Goal: Contribute content: Contribute content

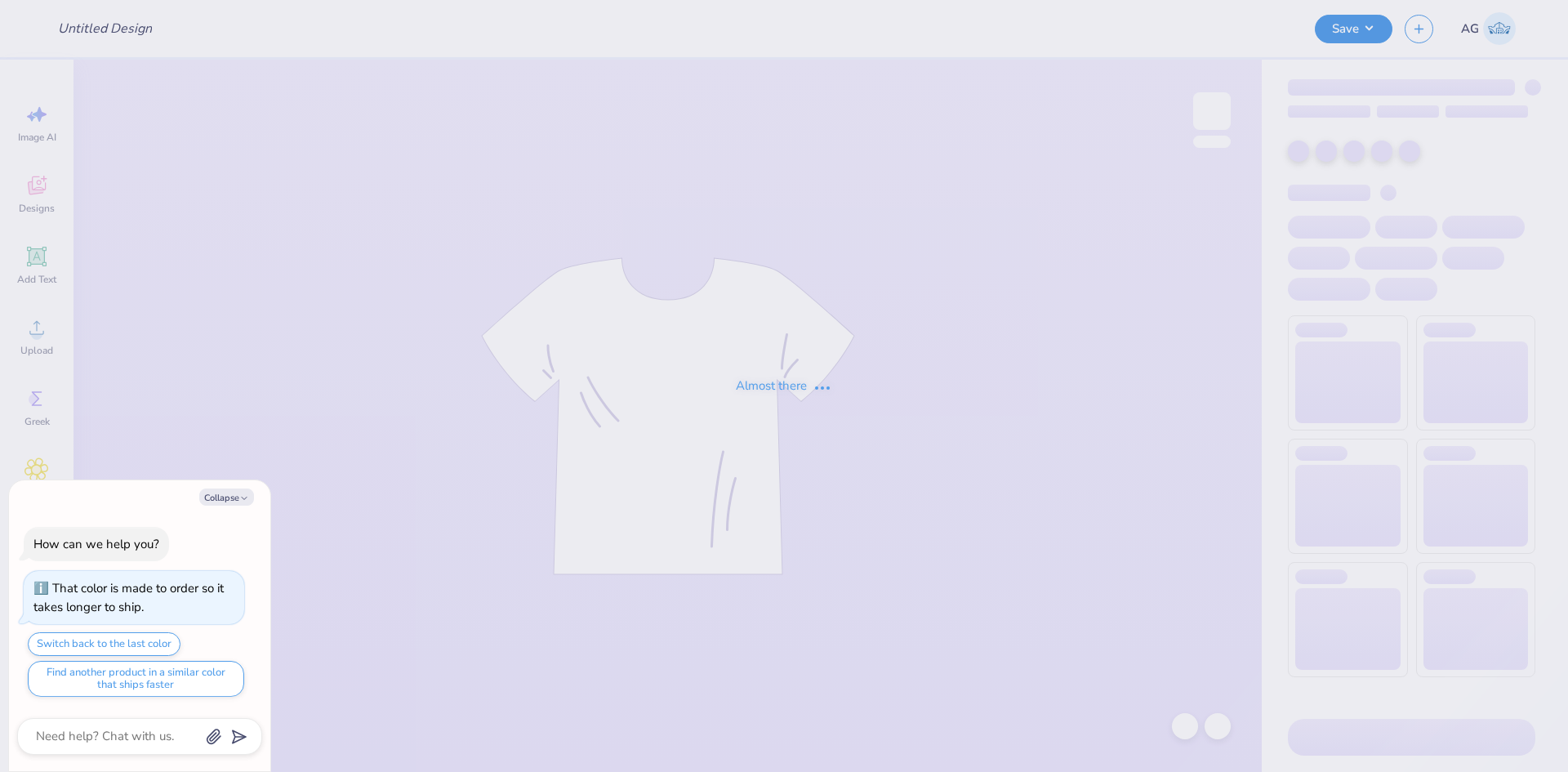
type textarea "x"
type input "Aphi bear mock neck"
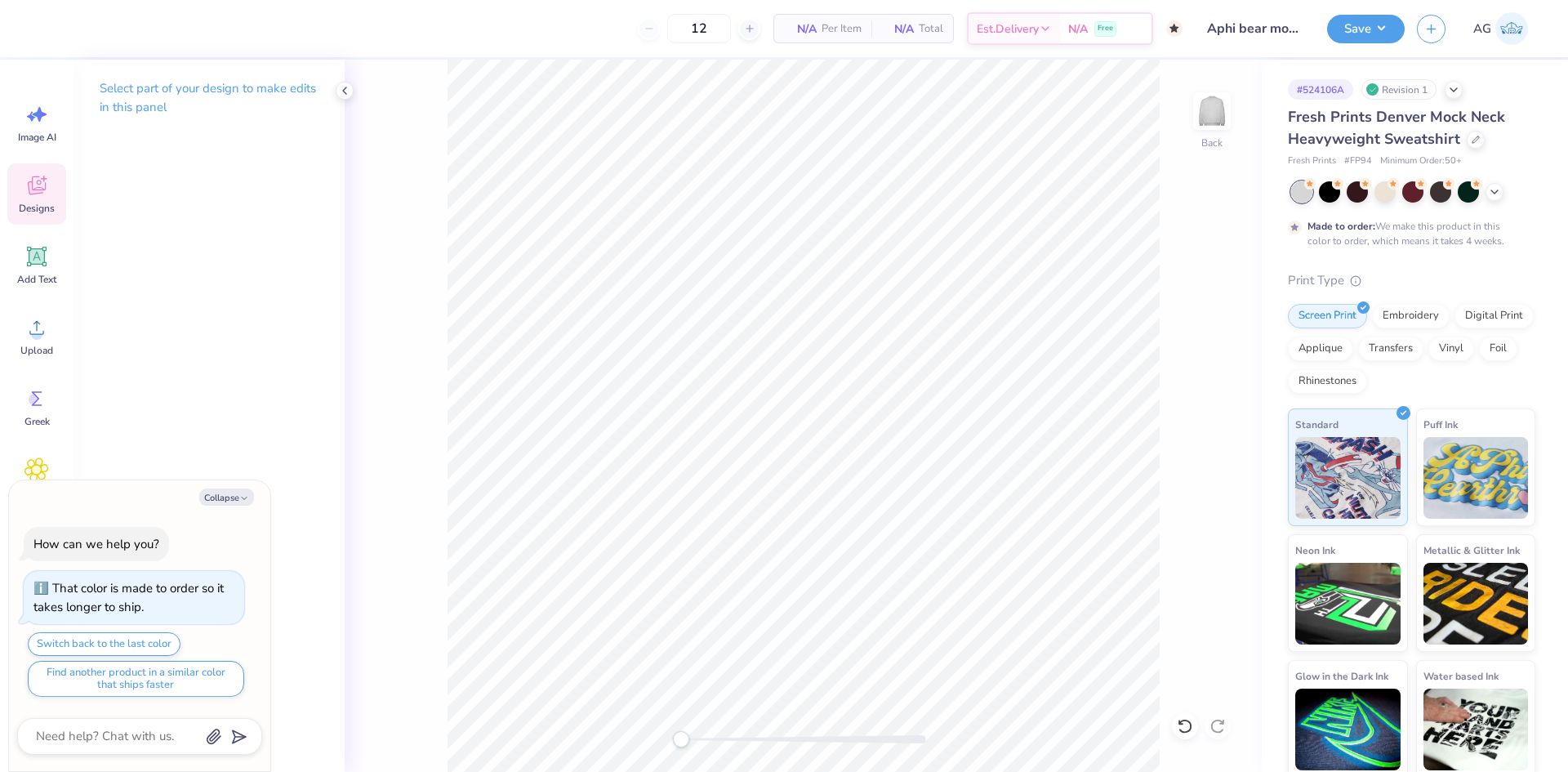
click at [46, 190] on icon at bounding box center [37, 186] width 25 height 25
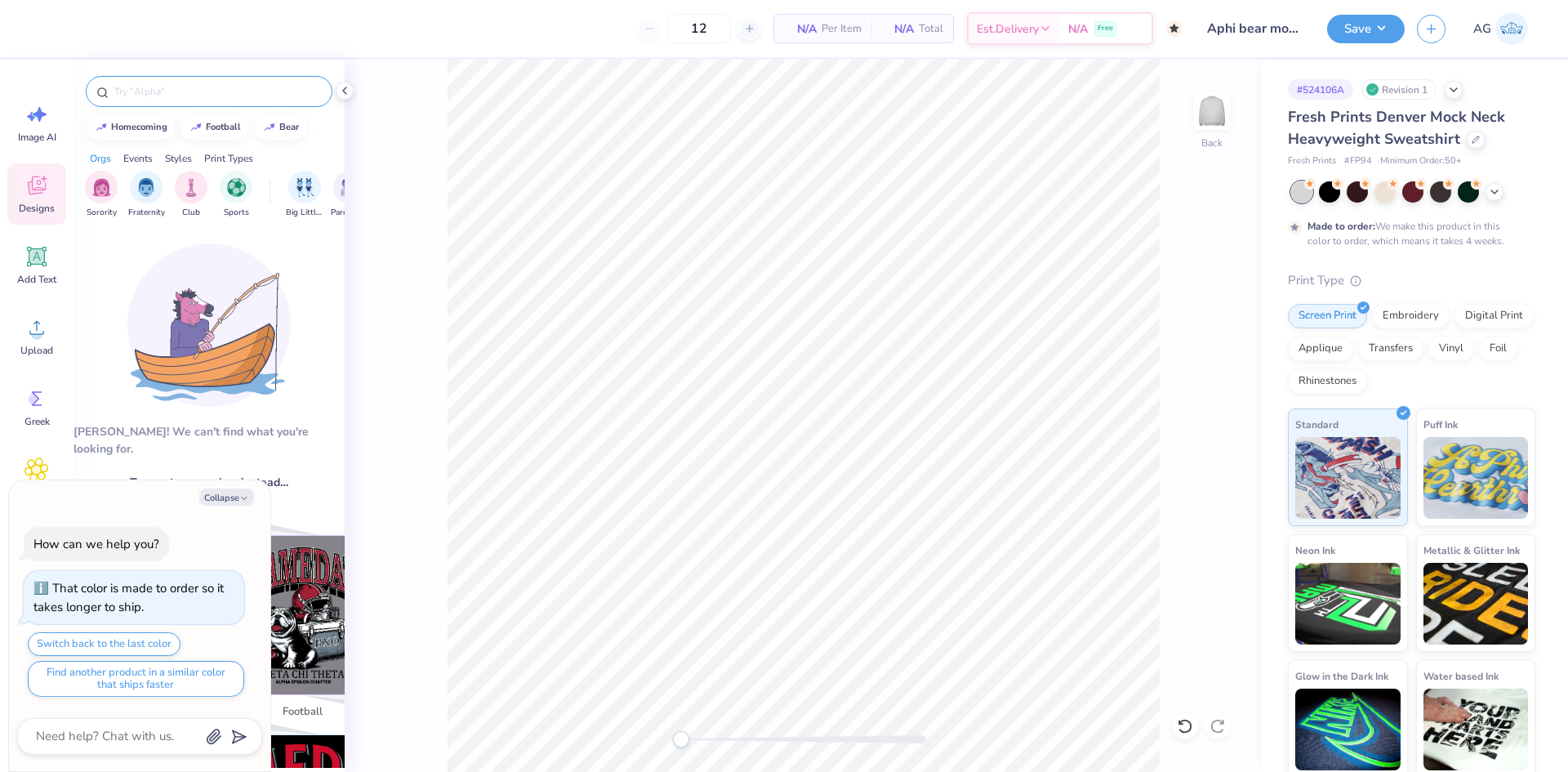
click at [223, 101] on div at bounding box center [209, 91] width 247 height 31
type textarea "x"
click at [223, 92] on input "text" at bounding box center [217, 91] width 209 height 17
type input "bear"
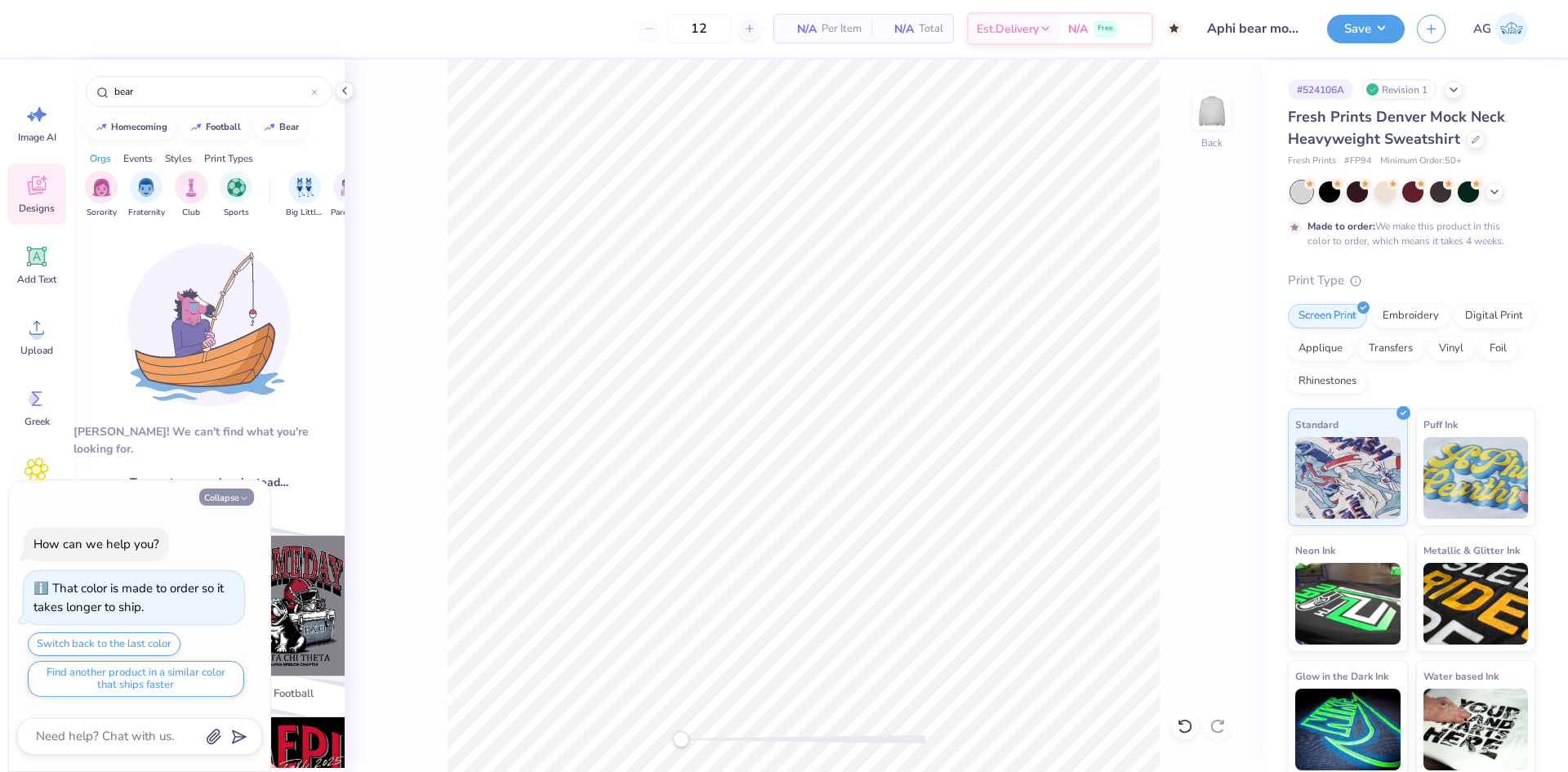
click at [243, 496] on icon "button" at bounding box center [244, 498] width 10 height 10
type textarea "x"
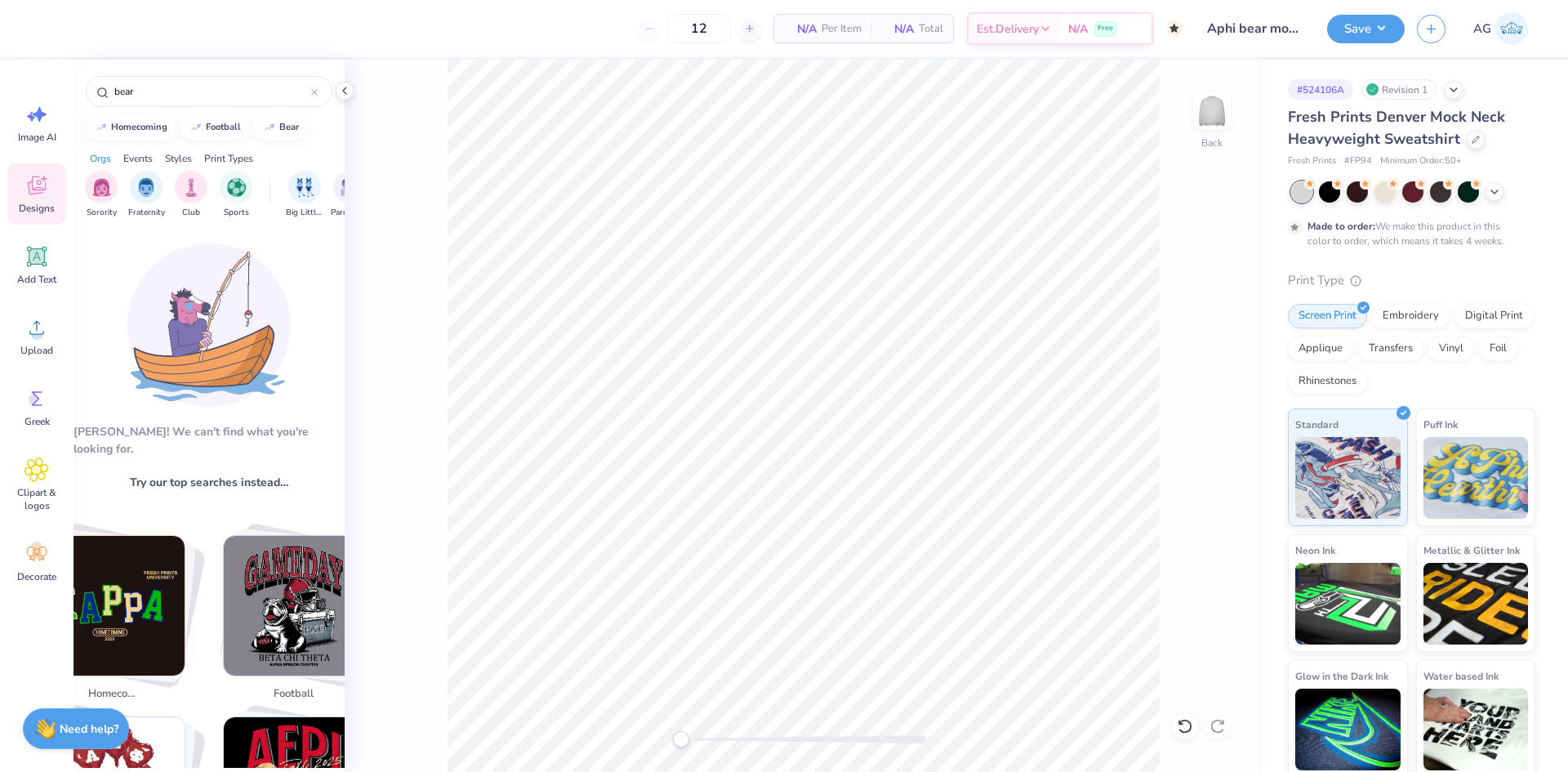
scroll to position [408, 0]
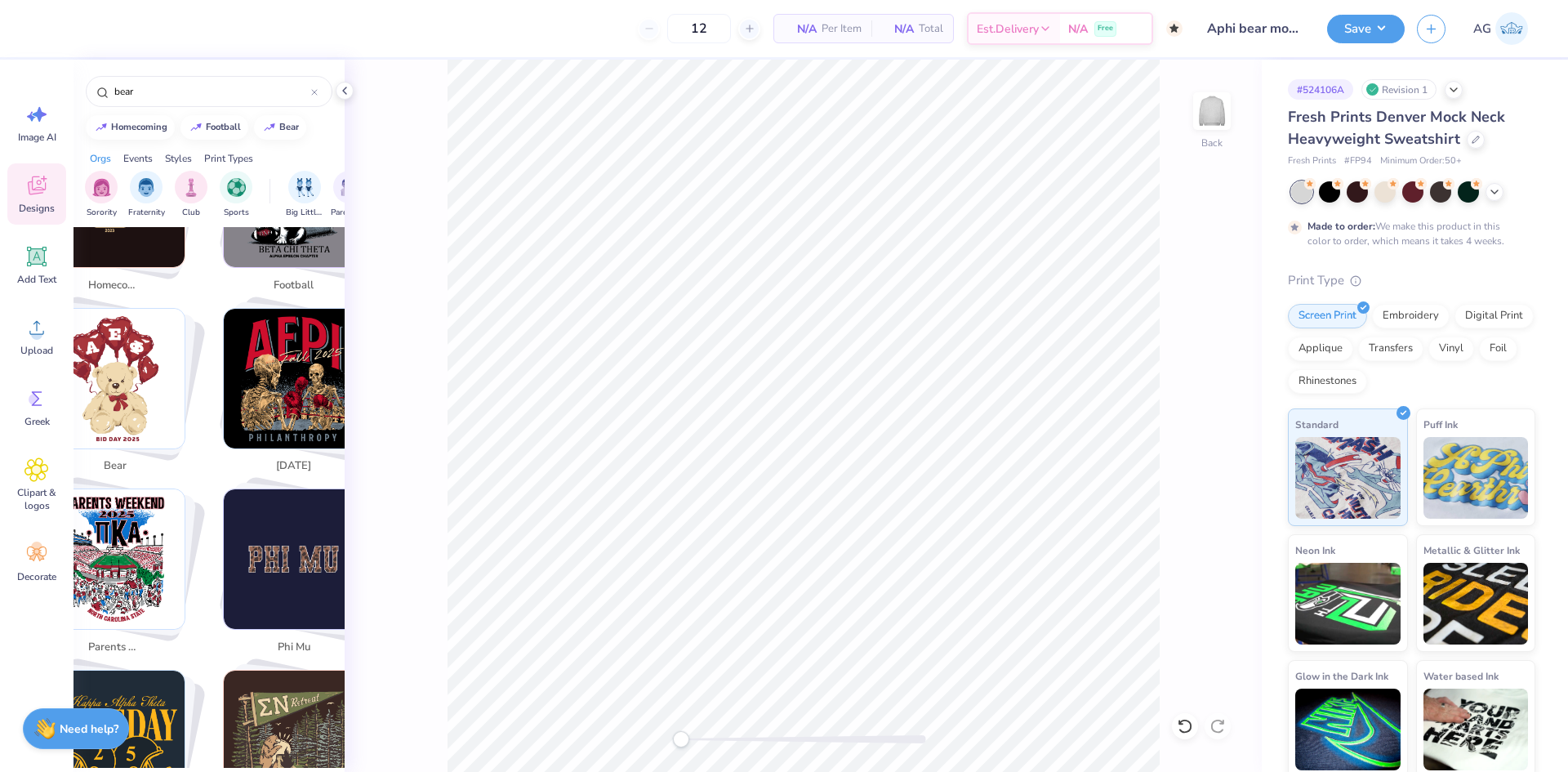
click at [178, 407] on img "Stack Card Button bear" at bounding box center [115, 378] width 139 height 139
click at [155, 370] on img "Stack Card Button bear" at bounding box center [115, 378] width 139 height 139
click at [173, 363] on img "Stack Card Button bear" at bounding box center [115, 378] width 139 height 139
click at [125, 452] on div "bear" at bounding box center [115, 466] width 66 height 29
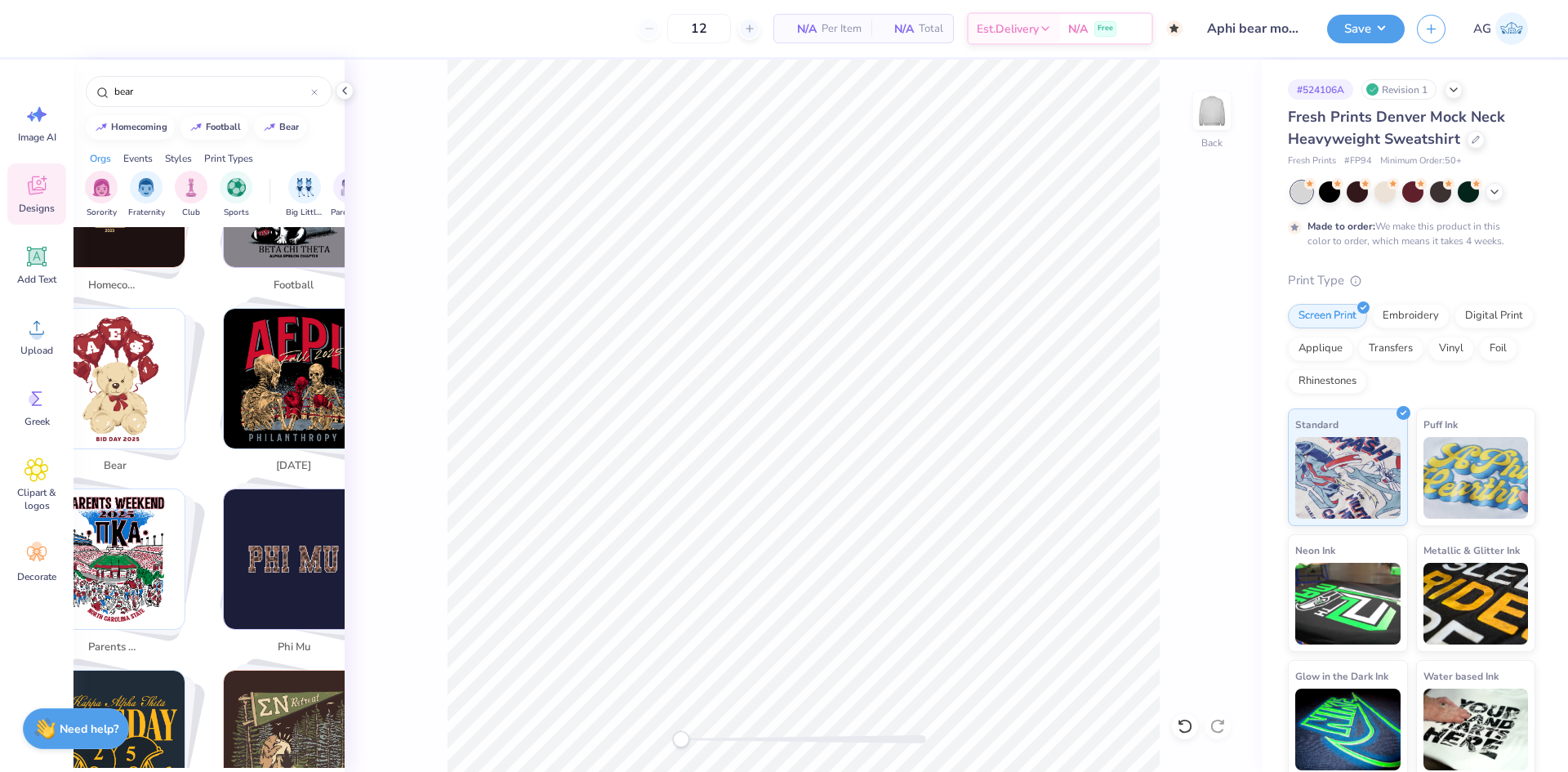
click at [115, 458] on span "bear" at bounding box center [115, 466] width 54 height 17
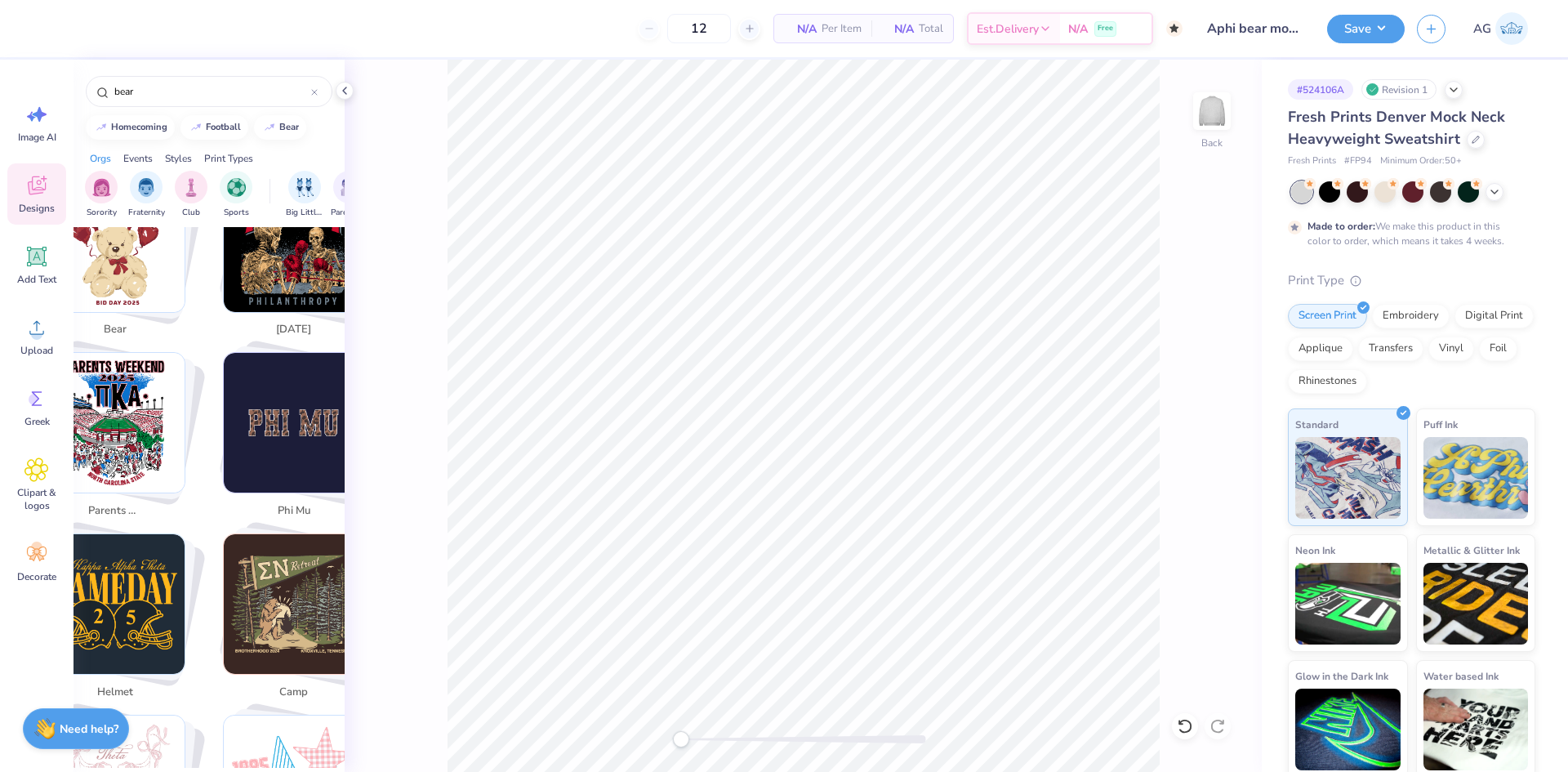
scroll to position [0, 0]
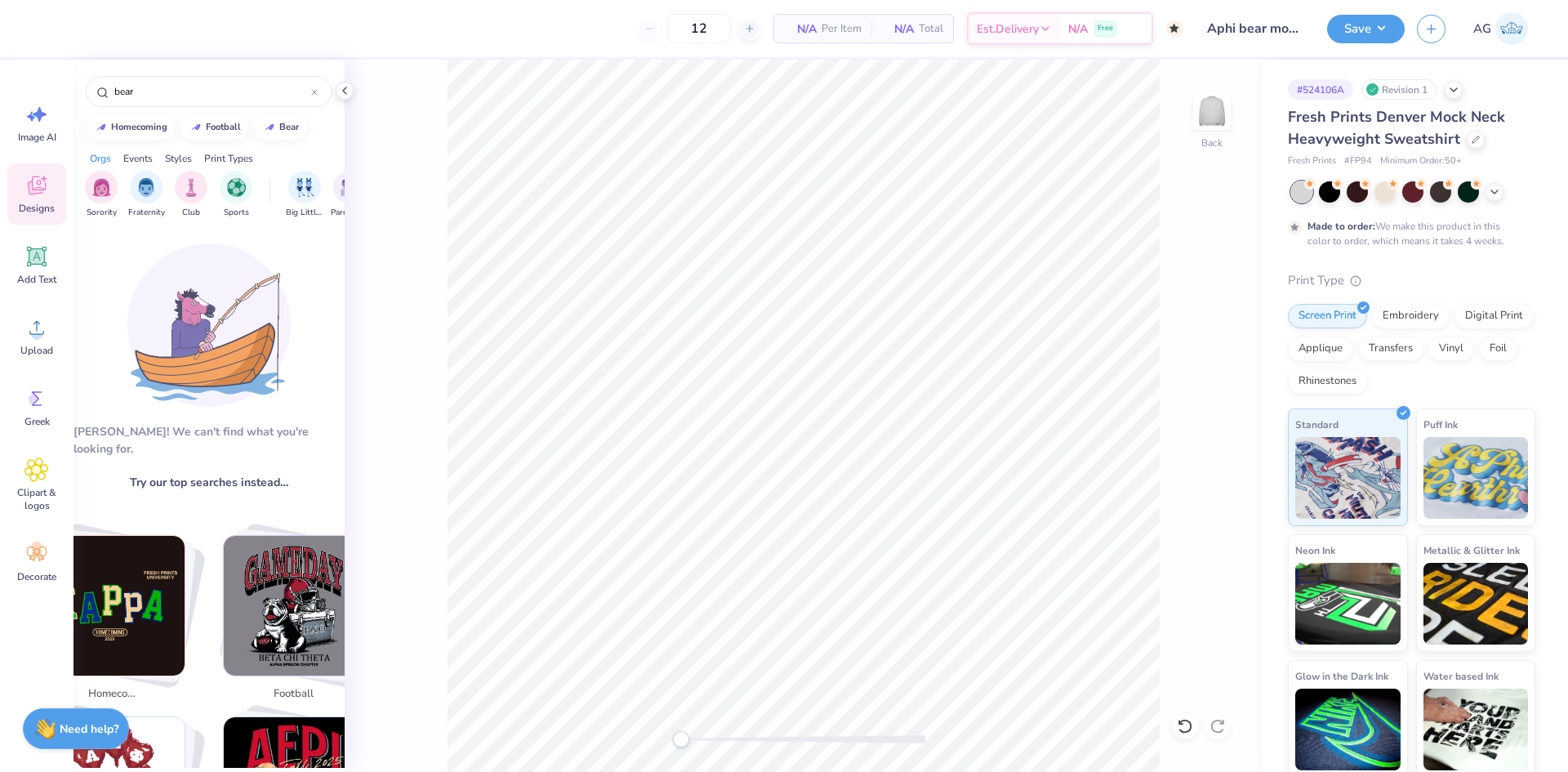
drag, startPoint x: 215, startPoint y: 384, endPoint x: 152, endPoint y: 351, distance: 71.1
click at [214, 384] on img at bounding box center [209, 325] width 163 height 163
click at [250, 285] on div "[PERSON_NAME]! We can't find what you're looking for. Try our top searches inst…" at bounding box center [210, 498] width 271 height 541
drag, startPoint x: 372, startPoint y: 263, endPoint x: 204, endPoint y: 350, distance: 189.2
click at [372, 262] on div "Back" at bounding box center [802, 416] width 917 height 712
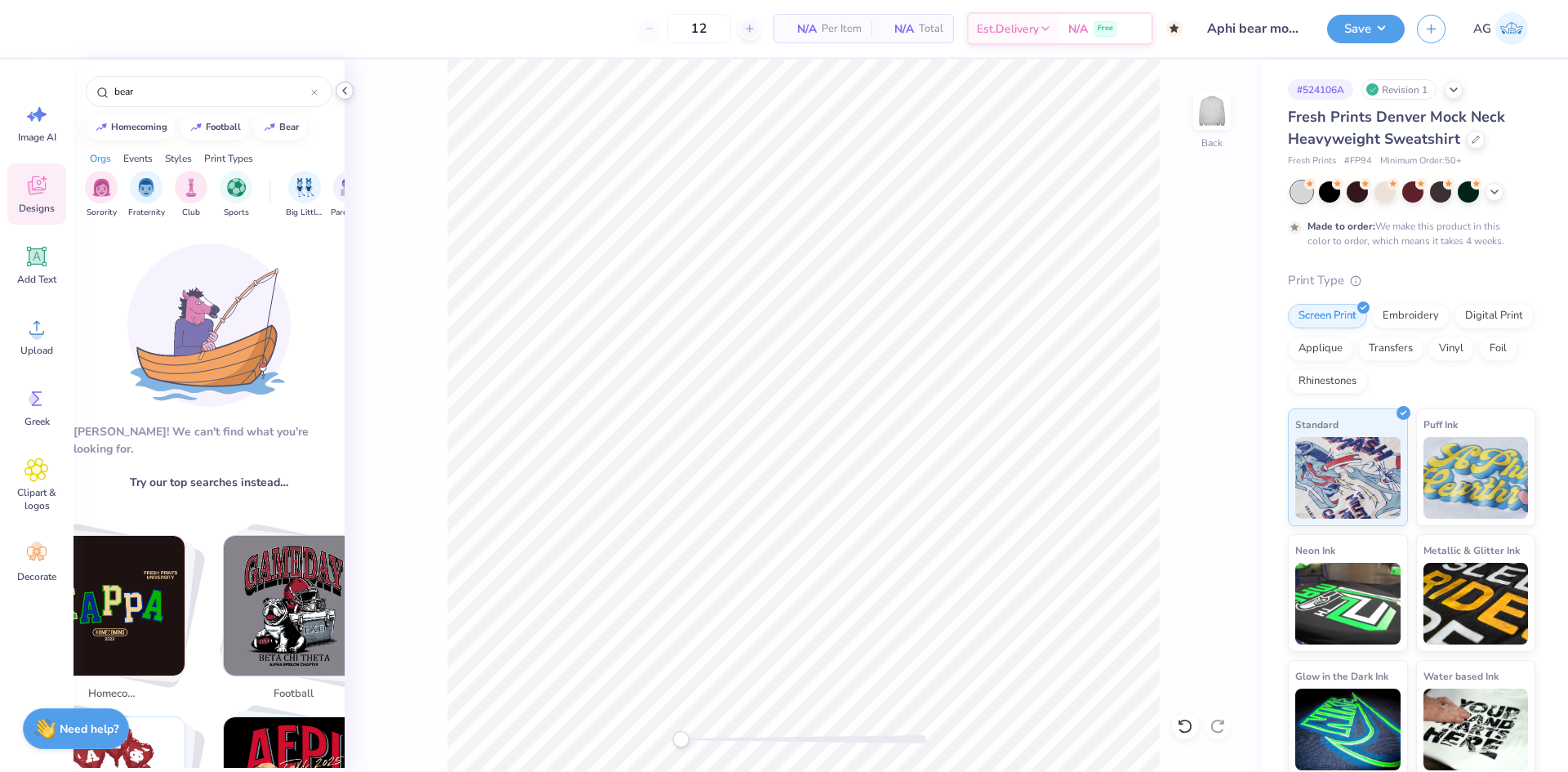
drag, startPoint x: 361, startPoint y: 89, endPoint x: 344, endPoint y: 92, distance: 17.3
click at [357, 89] on div "Back" at bounding box center [802, 416] width 917 height 712
click at [343, 92] on icon at bounding box center [344, 90] width 13 height 13
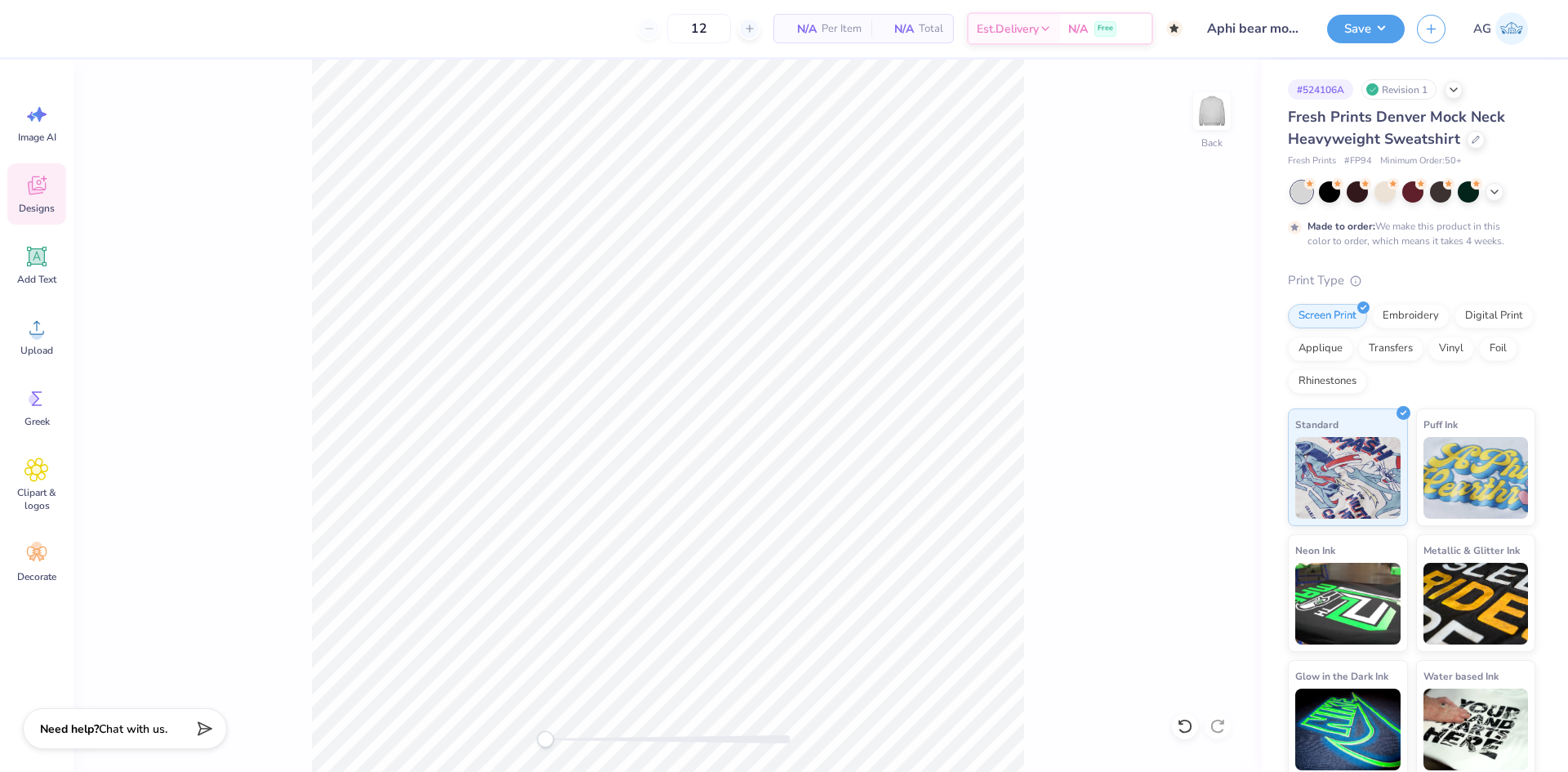
click at [39, 202] on span "Designs" at bounding box center [36, 209] width 36 height 13
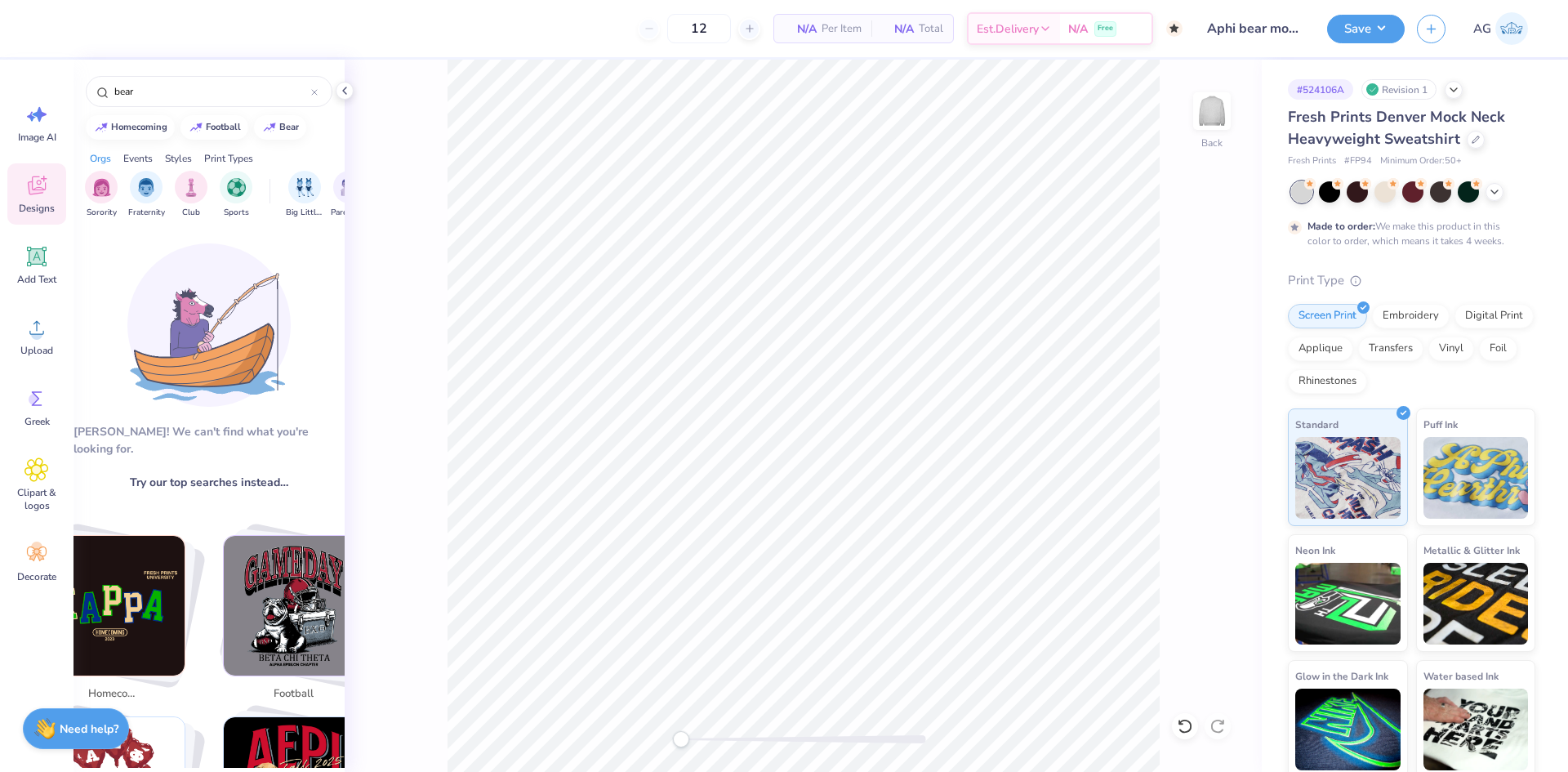
click at [81, 595] on img "Stack Card Button homecoming" at bounding box center [115, 605] width 139 height 139
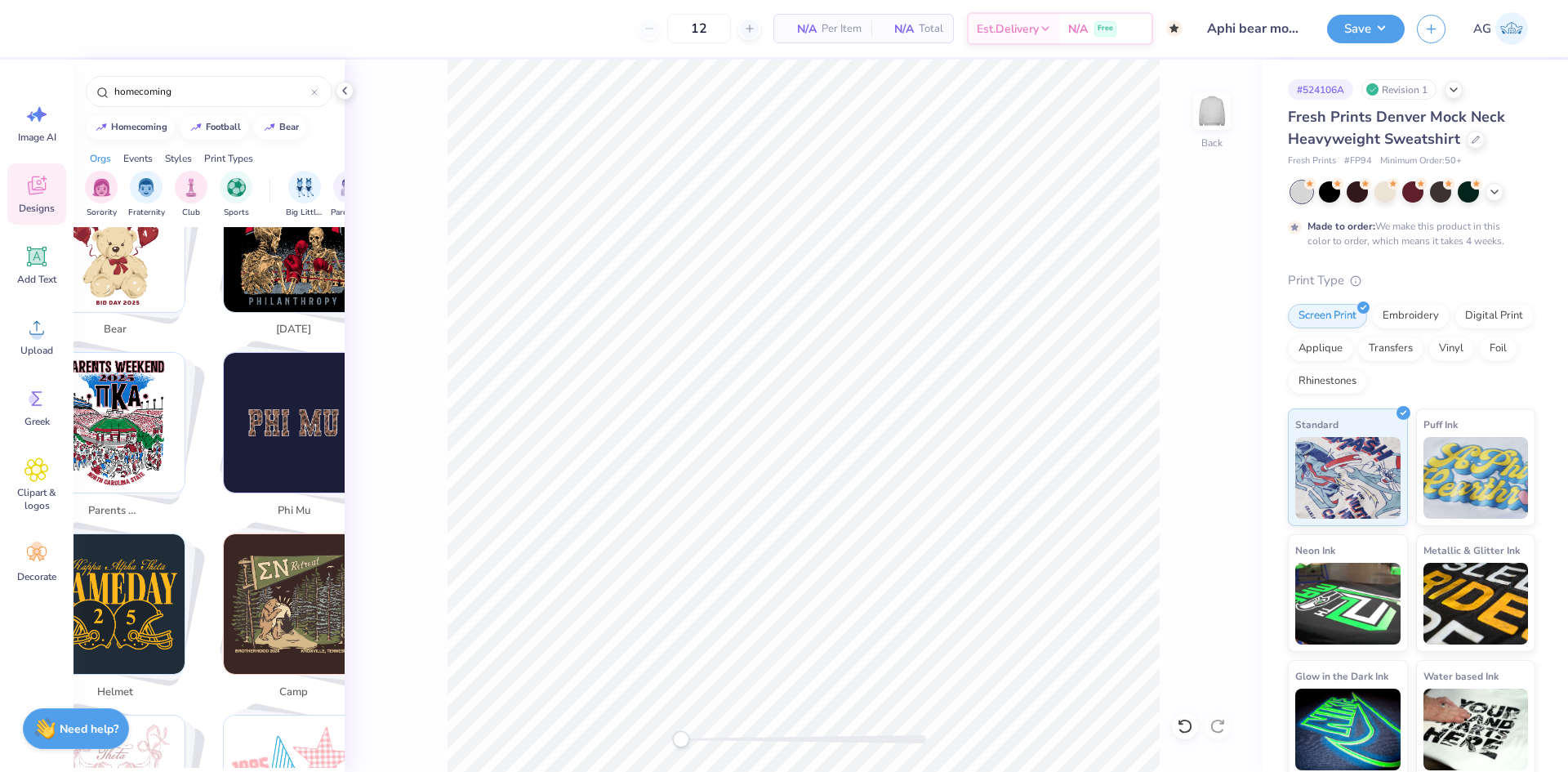
click at [117, 414] on img "Stack Card Button parents weekend" at bounding box center [115, 422] width 139 height 139
click at [138, 293] on img "Stack Card Button bear" at bounding box center [115, 242] width 139 height 139
click at [104, 285] on img "Stack Card Button bear" at bounding box center [115, 242] width 139 height 139
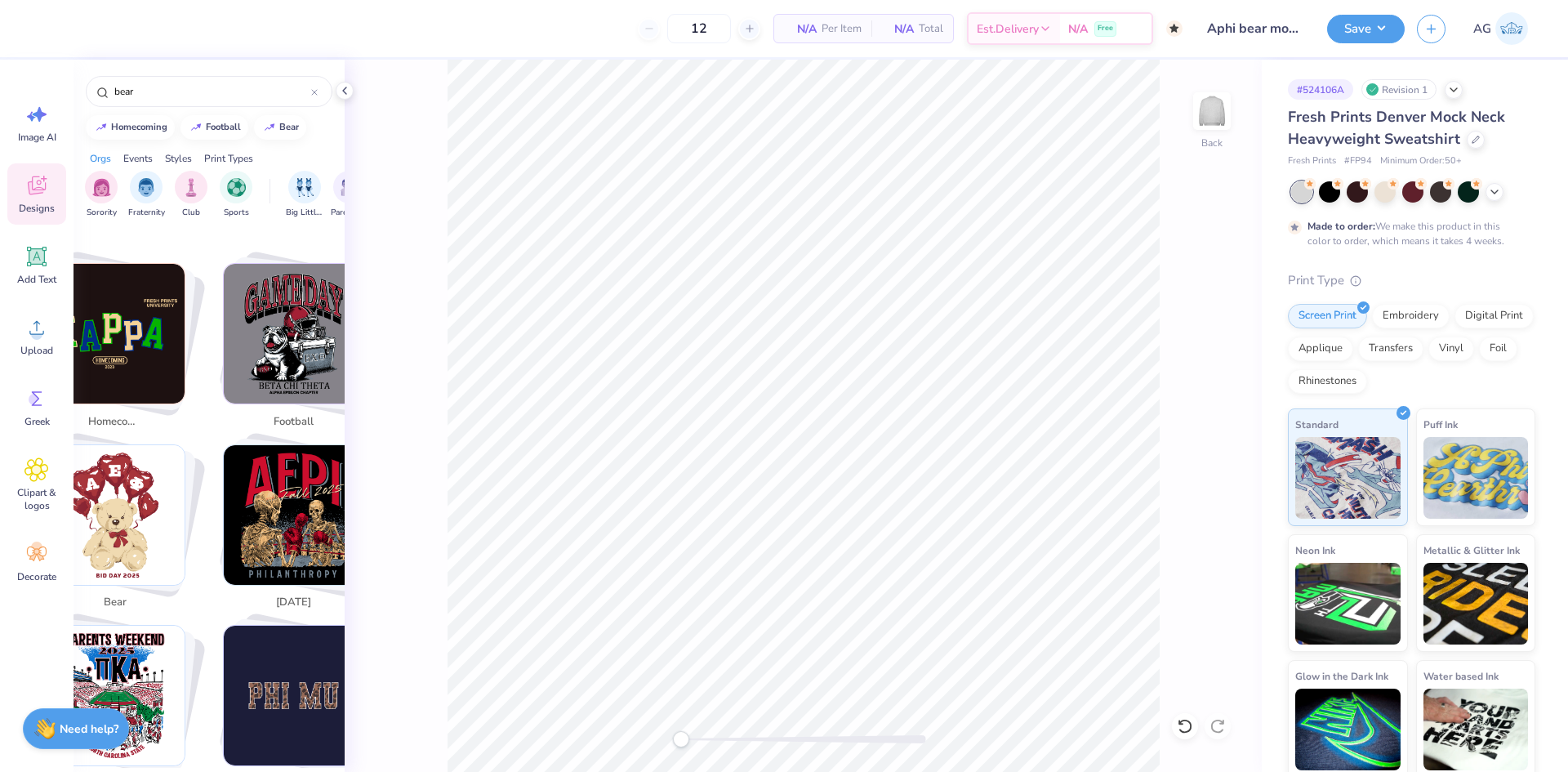
click at [104, 365] on img "Stack Card Button homecoming" at bounding box center [115, 333] width 139 height 139
click at [116, 478] on img "Stack Card Button bear" at bounding box center [115, 514] width 139 height 139
type input "bear"
click at [117, 480] on img "Stack Card Button bear" at bounding box center [115, 514] width 139 height 139
click at [164, 508] on img "Stack Card Button bear" at bounding box center [115, 514] width 139 height 139
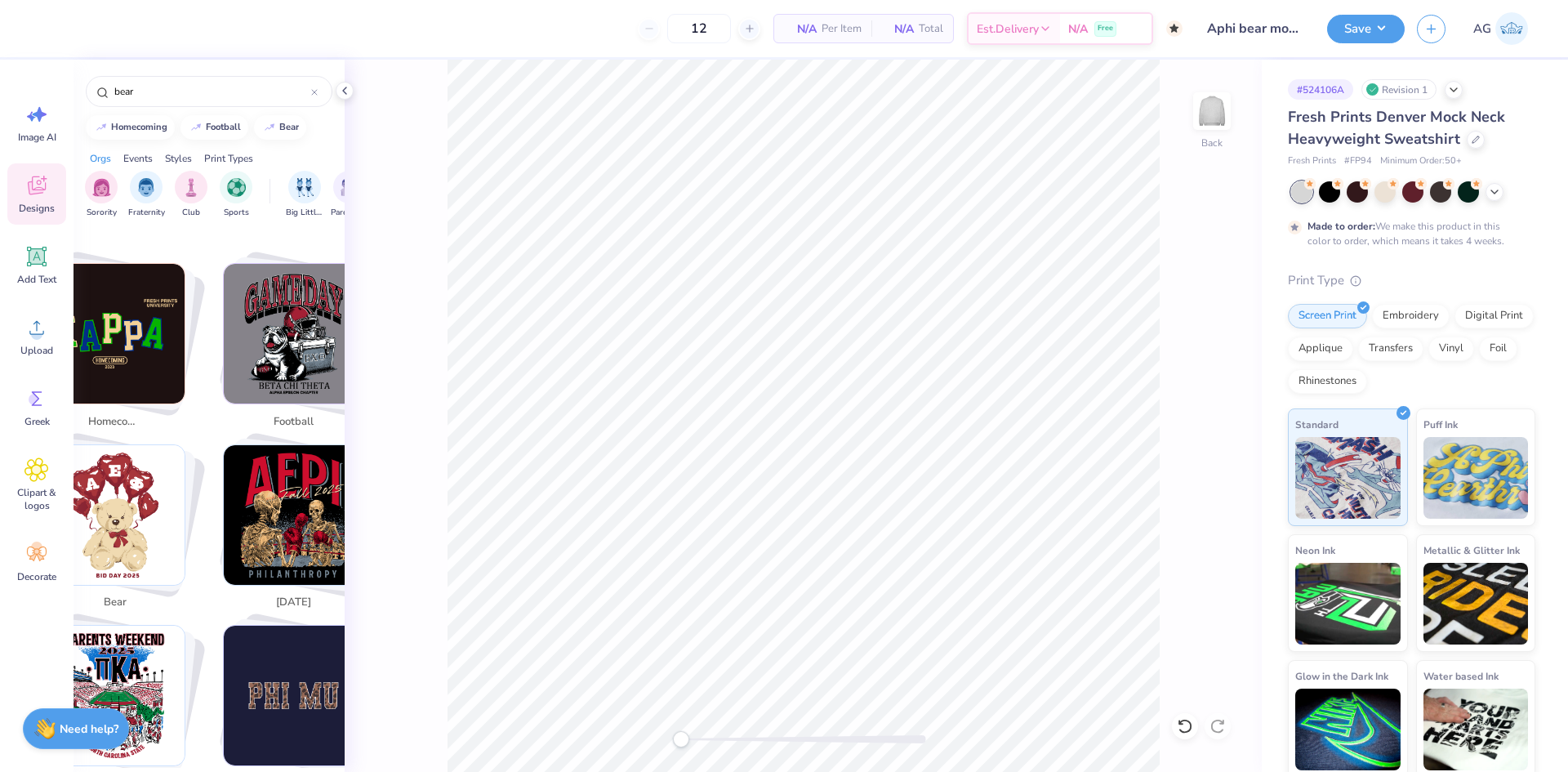
click at [164, 508] on img "Stack Card Button bear" at bounding box center [115, 514] width 139 height 139
click at [139, 527] on img "Stack Card Button bear" at bounding box center [115, 514] width 139 height 139
click at [99, 501] on img "Stack Card Button bear" at bounding box center [115, 514] width 139 height 139
click at [99, 500] on img "Stack Card Button bear" at bounding box center [115, 514] width 139 height 139
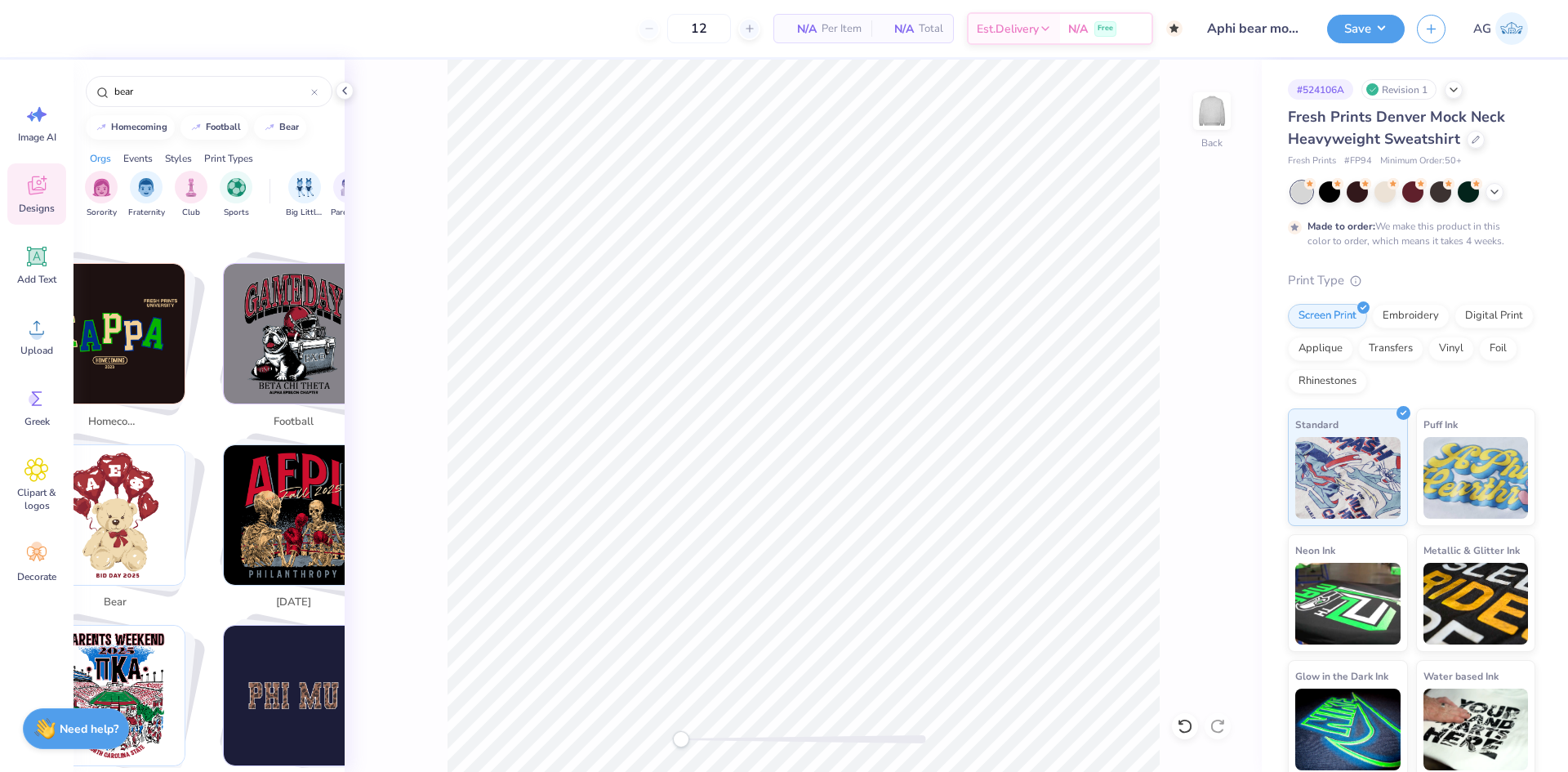
click at [147, 705] on img "Stack Card Button parents weekend" at bounding box center [115, 695] width 139 height 139
type input "parents weekend"
click at [150, 697] on img "Stack Card Button parents weekend" at bounding box center [115, 695] width 139 height 139
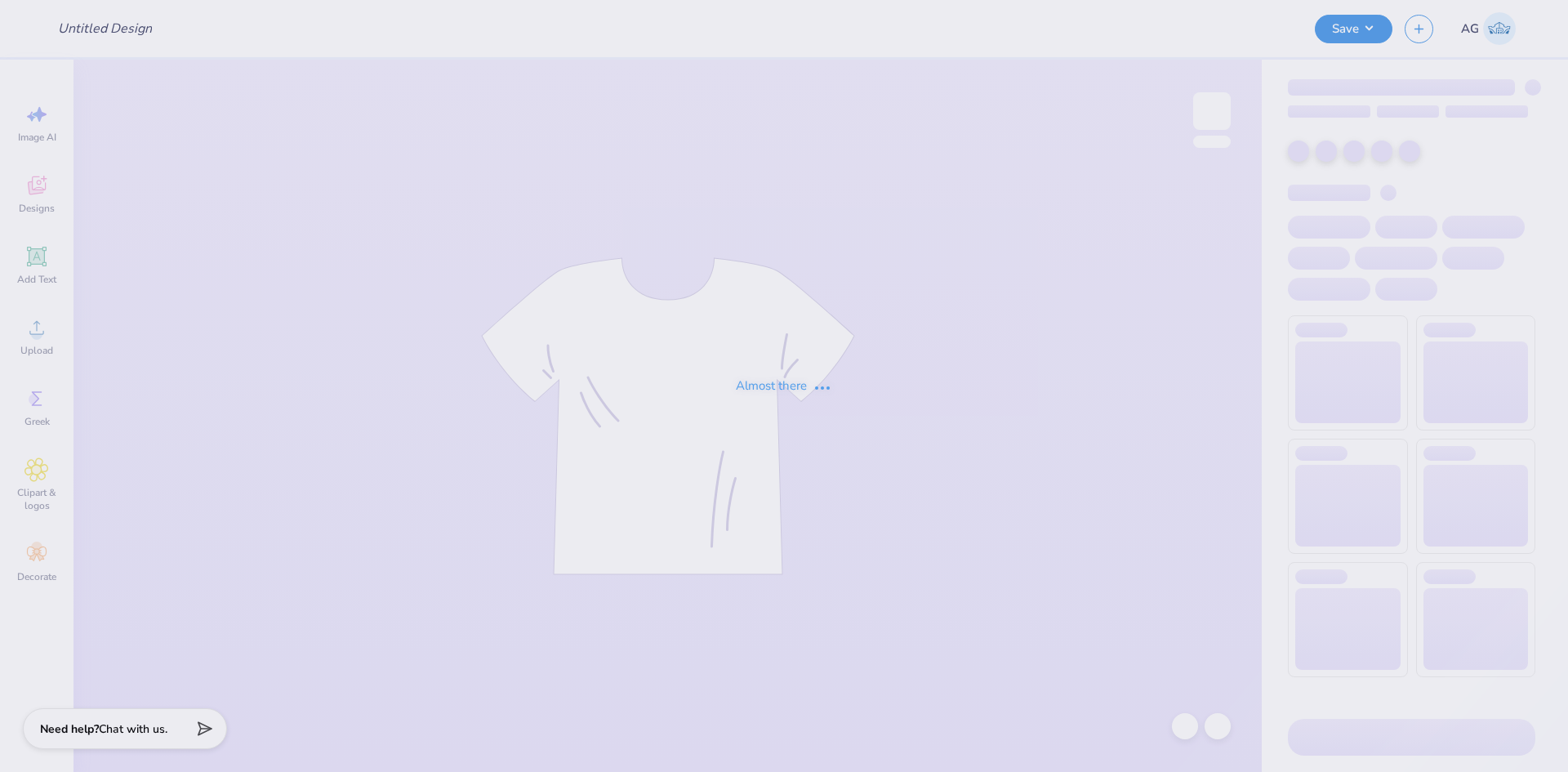
type input "Aphi bear mock neck"
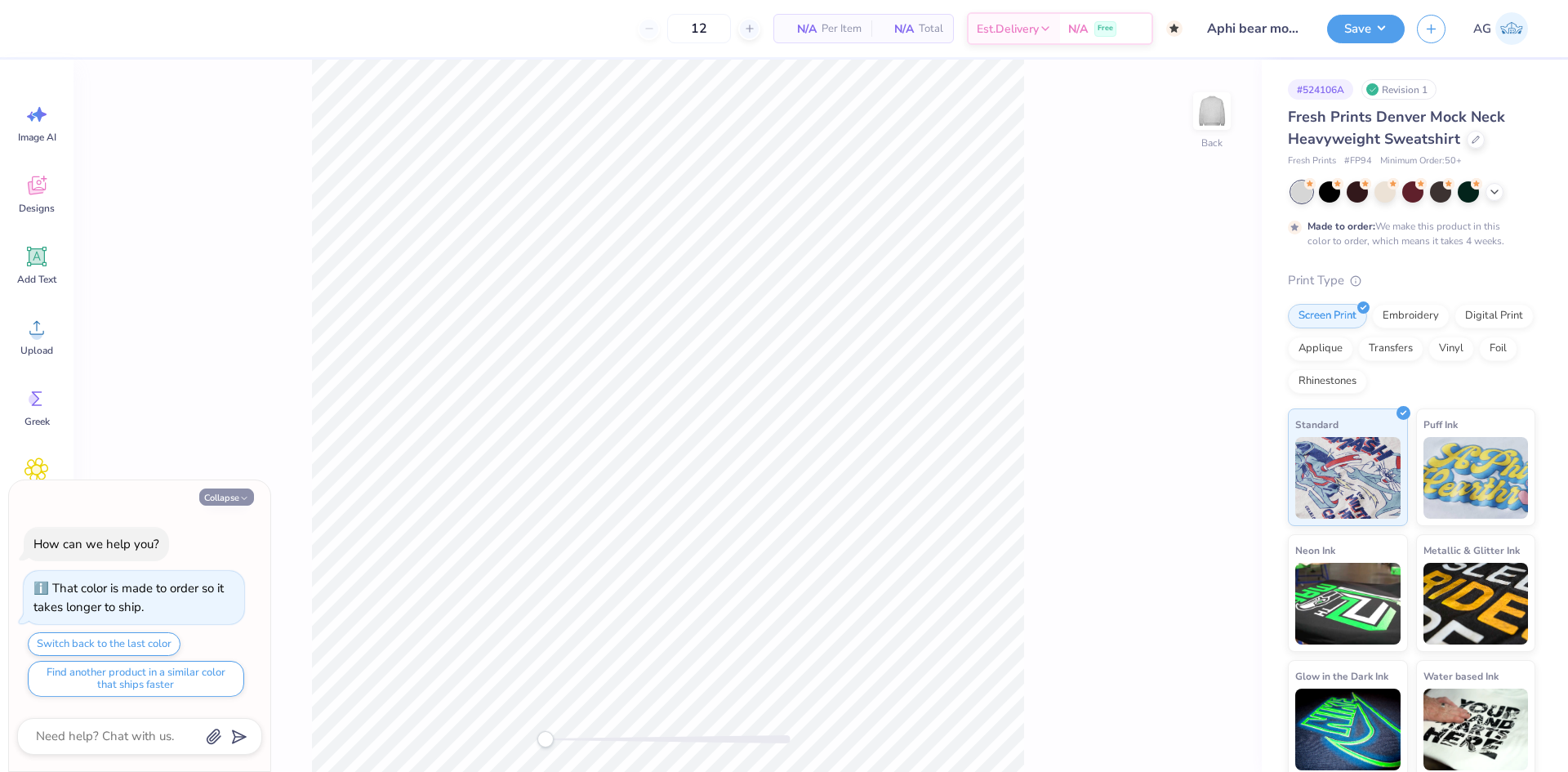
click at [232, 493] on button "Collapse" at bounding box center [226, 497] width 54 height 18
type textarea "x"
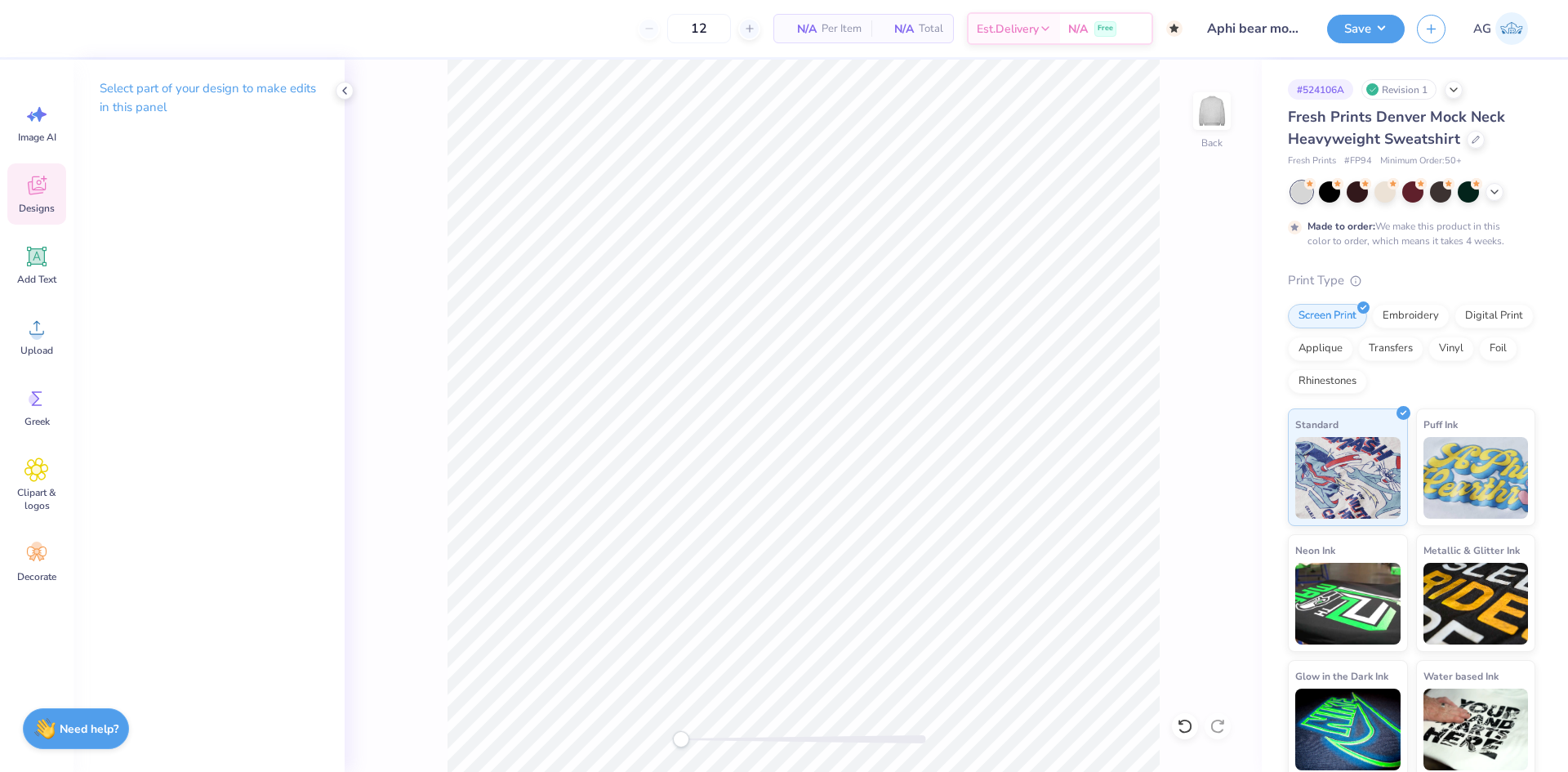
click at [39, 196] on icon at bounding box center [37, 186] width 25 height 25
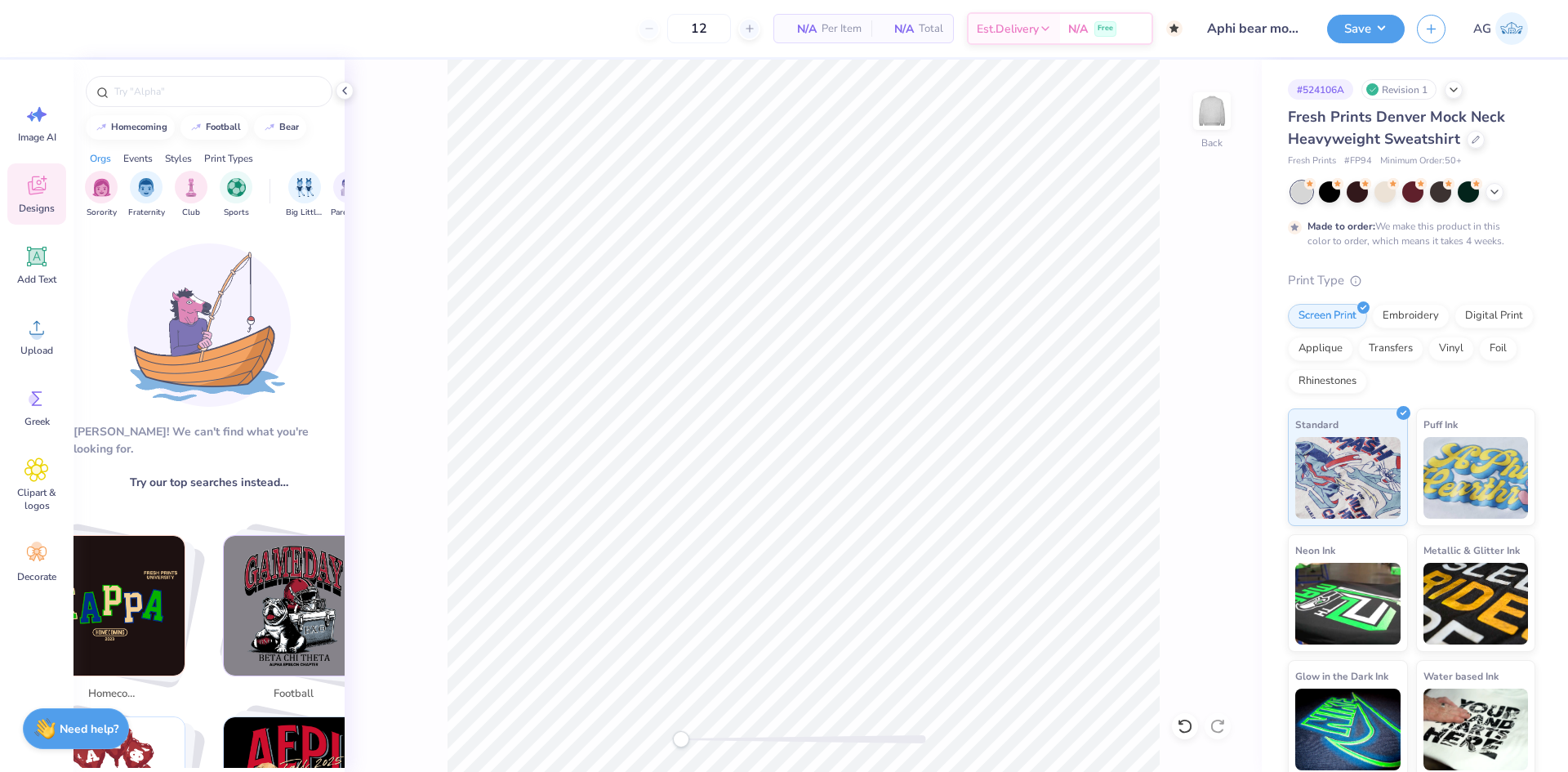
scroll to position [272, 0]
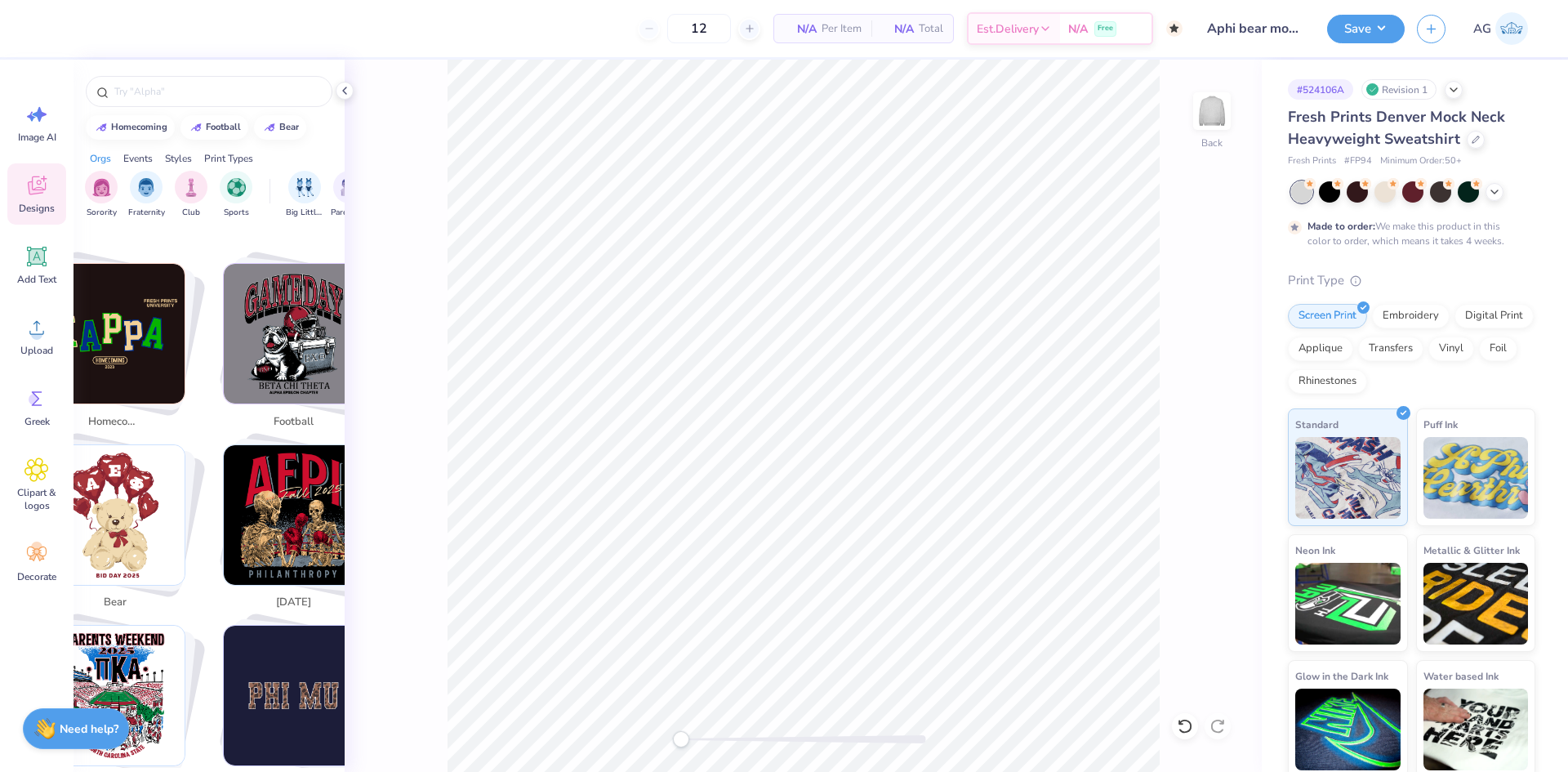
click at [132, 526] on img "Stack Card Button bear" at bounding box center [115, 514] width 139 height 139
click at [96, 513] on img "Stack Card Button bear" at bounding box center [115, 514] width 139 height 139
drag, startPoint x: 223, startPoint y: 441, endPoint x: 162, endPoint y: 457, distance: 63.1
click at [222, 444] on div "[DATE]" at bounding box center [298, 531] width 171 height 174
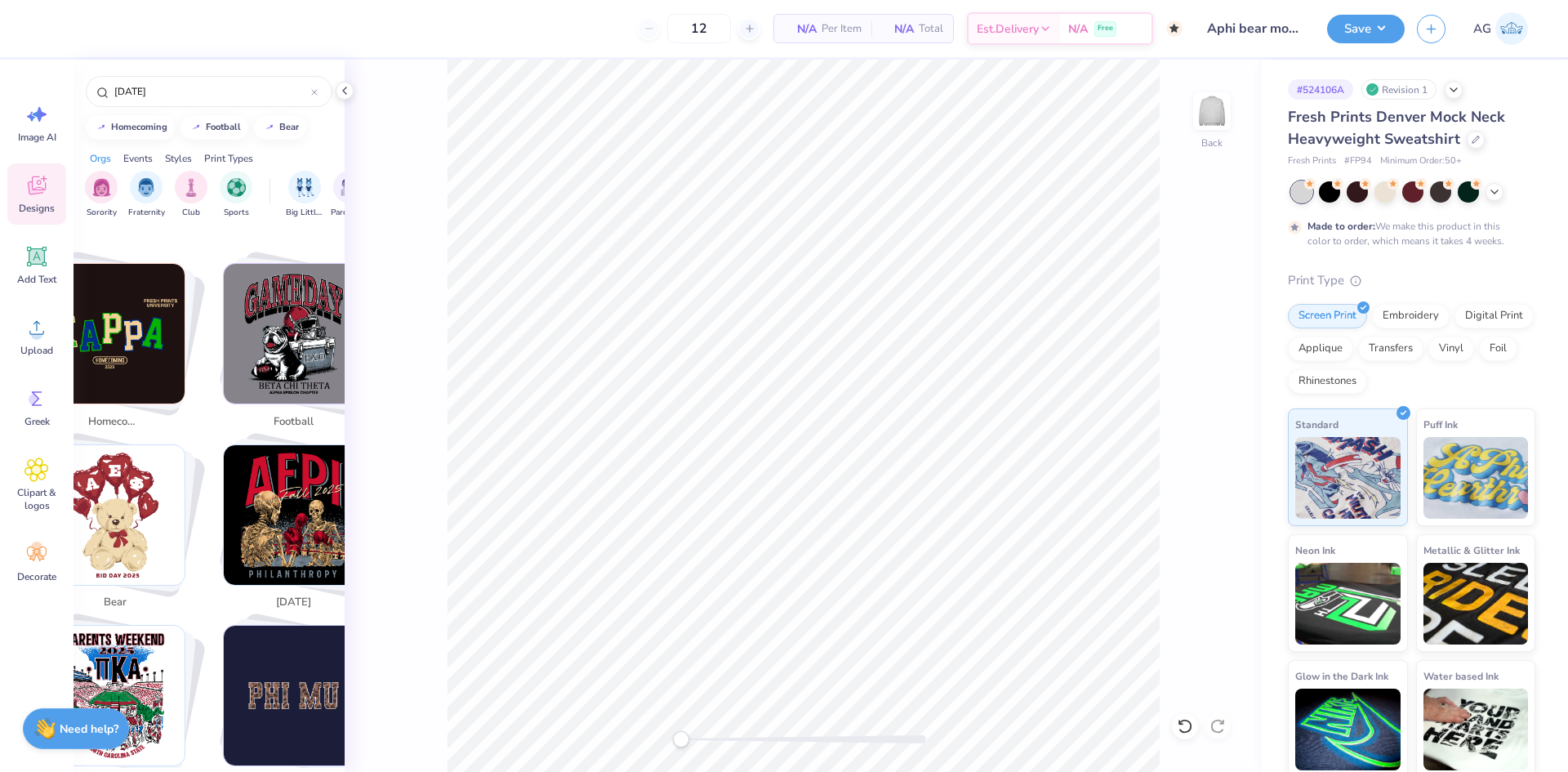
click at [107, 497] on img "Stack Card Button bear" at bounding box center [115, 514] width 139 height 139
click at [114, 496] on img "Stack Card Button bear" at bounding box center [115, 514] width 139 height 139
click at [135, 287] on img "Stack Card Button homecoming" at bounding box center [115, 333] width 139 height 139
click at [137, 415] on span "homecoming" at bounding box center [115, 423] width 54 height 17
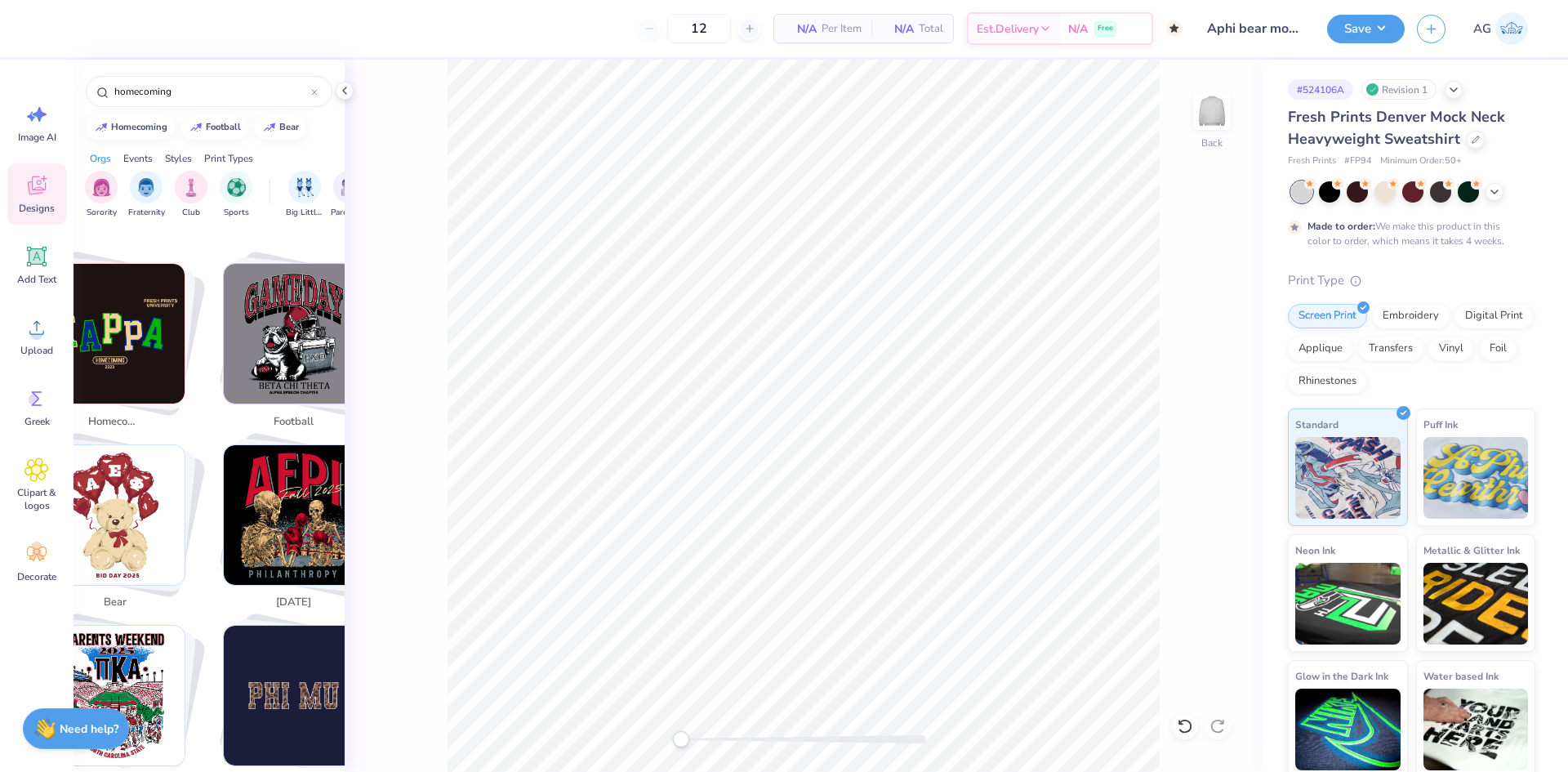
click at [148, 505] on img "Stack Card Button bear" at bounding box center [115, 514] width 139 height 139
type input "bear"
click at [146, 503] on img "Stack Card Button bear" at bounding box center [115, 514] width 139 height 139
click at [146, 504] on img "Stack Card Button bear" at bounding box center [115, 514] width 139 height 139
click at [178, 92] on input "bear" at bounding box center [211, 91] width 199 height 17
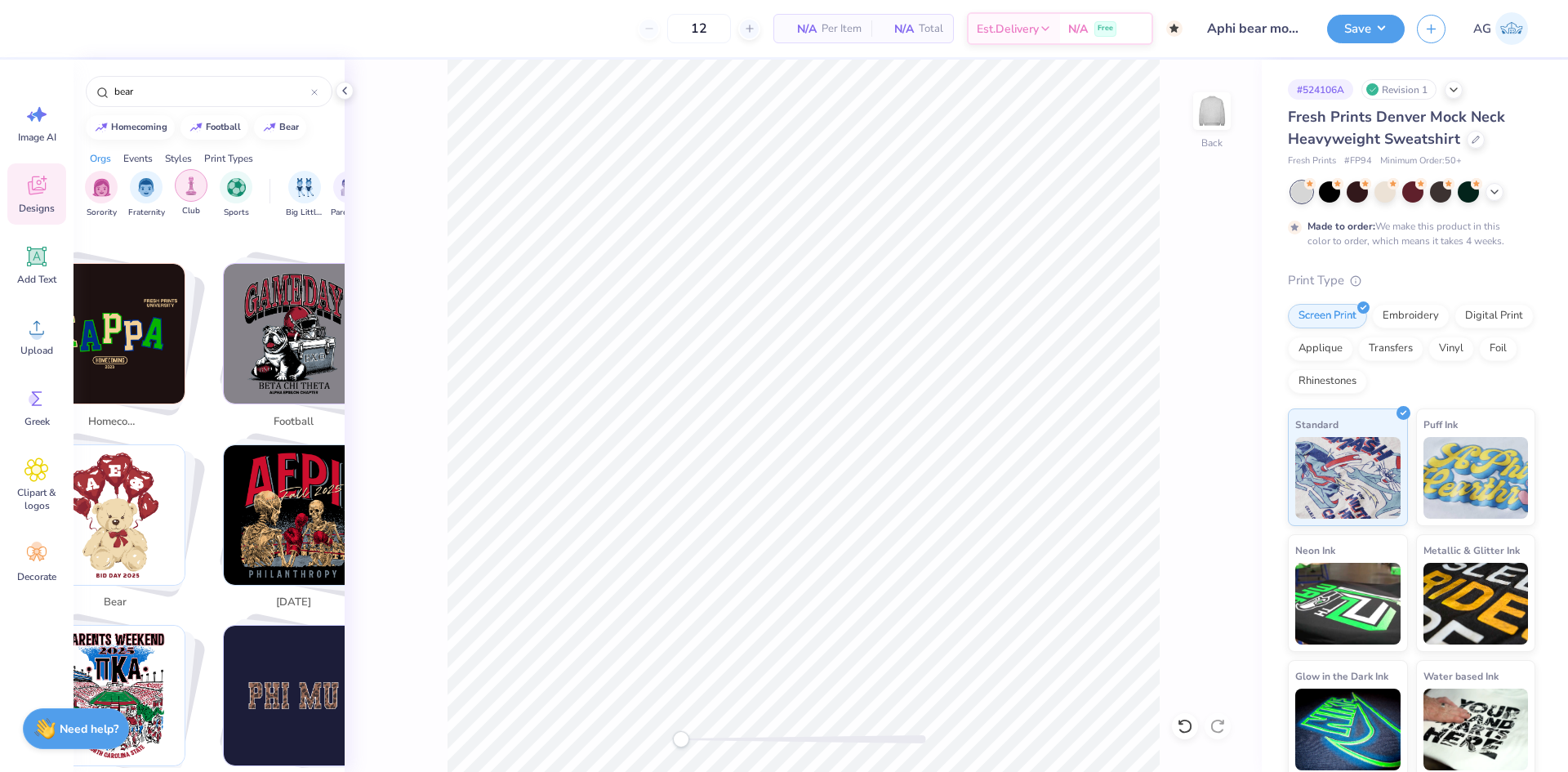
click at [189, 195] on div "filter for Club" at bounding box center [190, 185] width 32 height 32
click at [242, 196] on div "filter for Sports" at bounding box center [235, 185] width 32 height 32
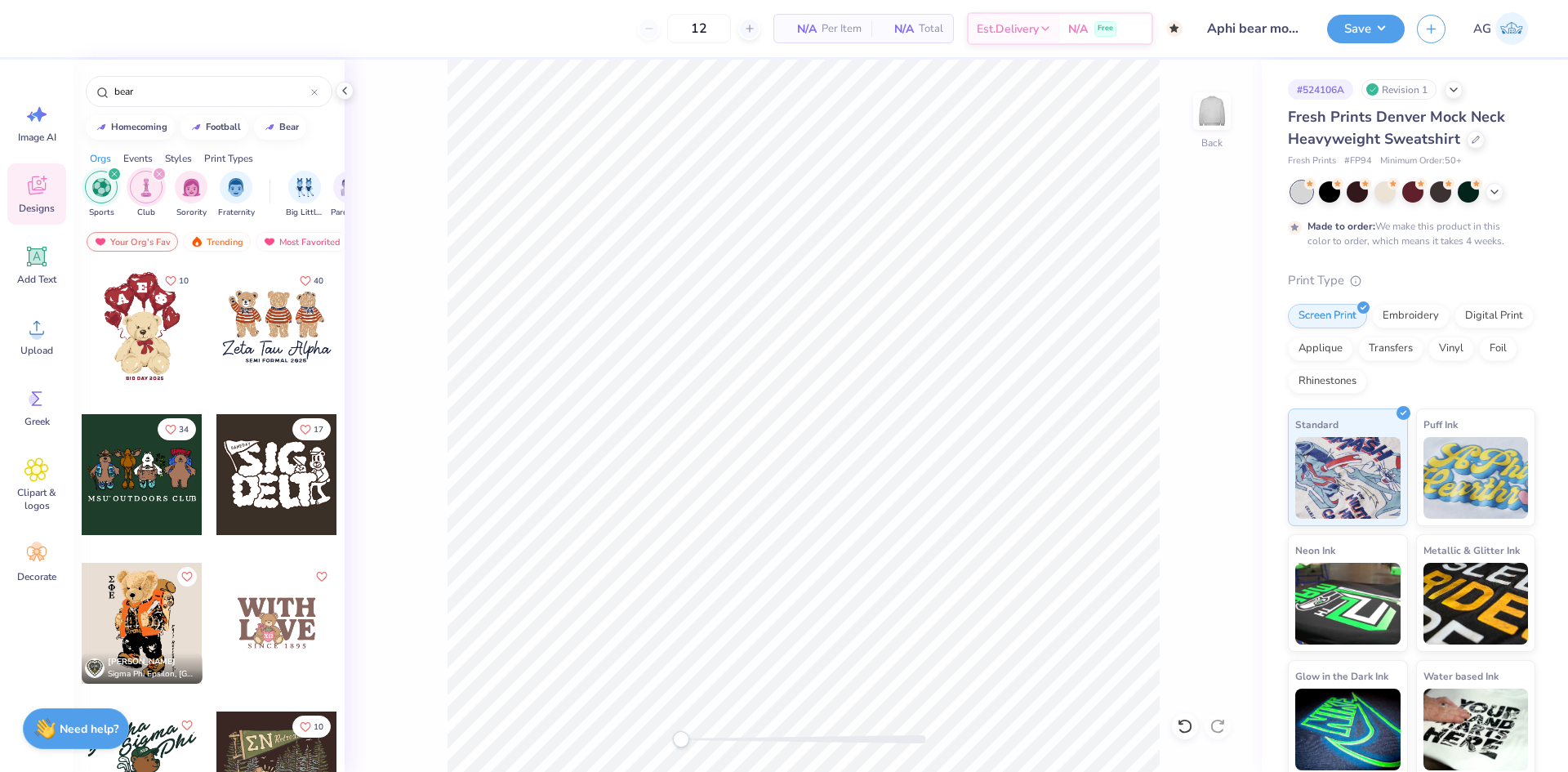
click at [139, 197] on div "filter for Club" at bounding box center [146, 187] width 32 height 32
click at [152, 323] on div at bounding box center [141, 326] width 121 height 121
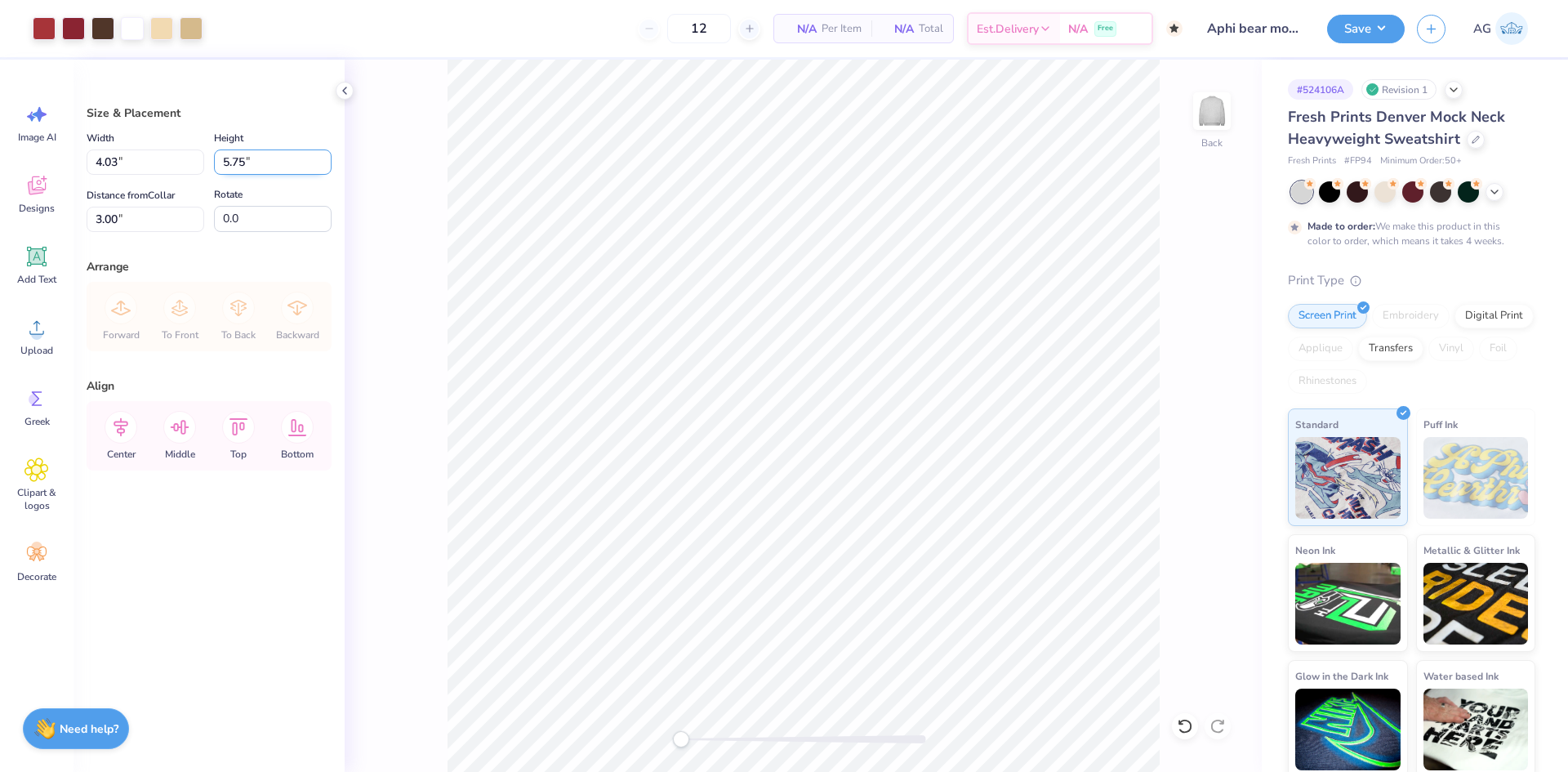
click at [257, 161] on input "5.75" at bounding box center [272, 162] width 117 height 25
type input "10"
type input "7.00"
type input "10.00"
type input "0.88"
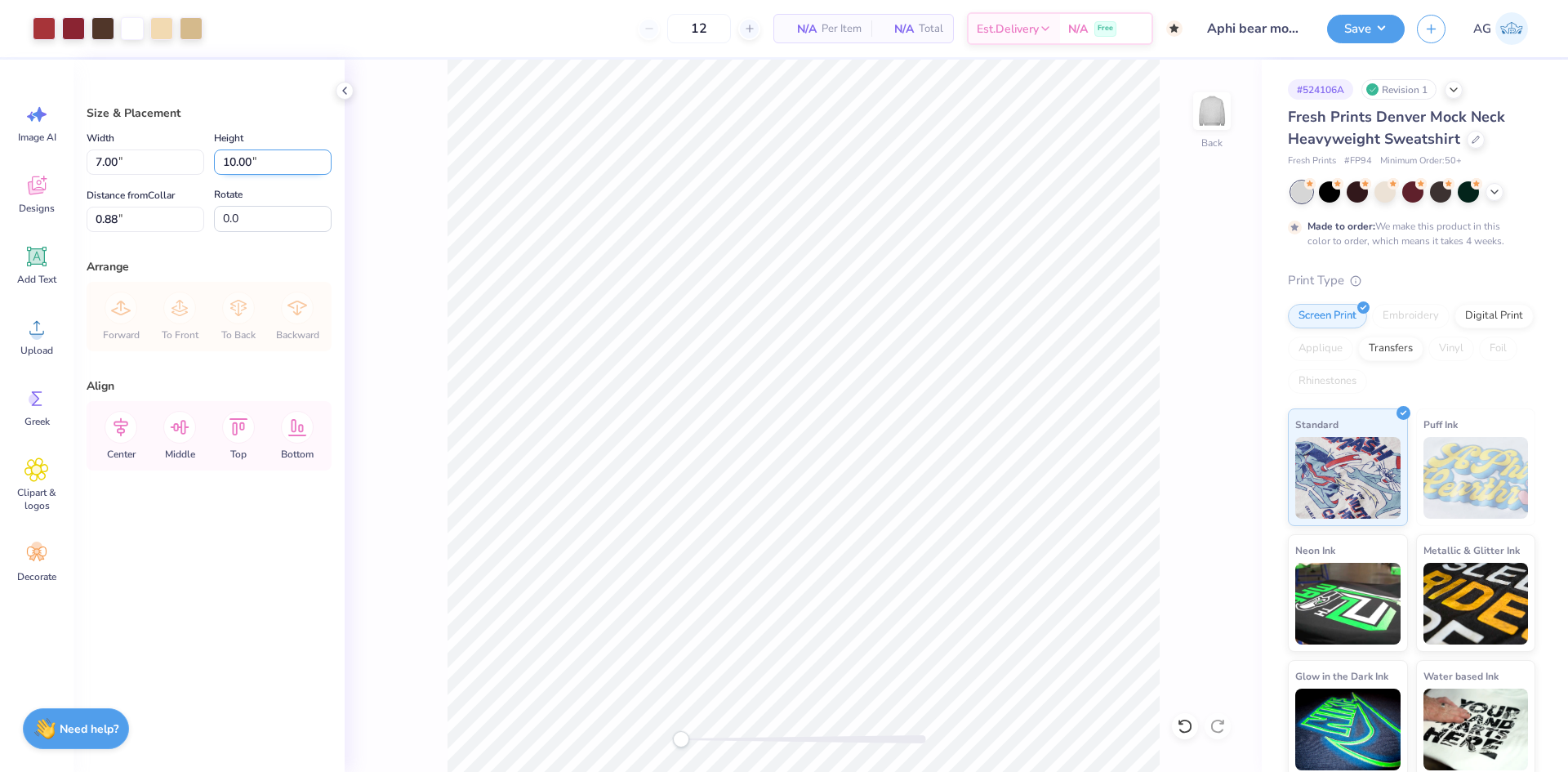
click at [238, 164] on input "10.00" at bounding box center [272, 162] width 117 height 25
type input "12"
type input "8.40"
type input "12.00"
click at [139, 230] on input "0.50" at bounding box center [145, 219] width 117 height 25
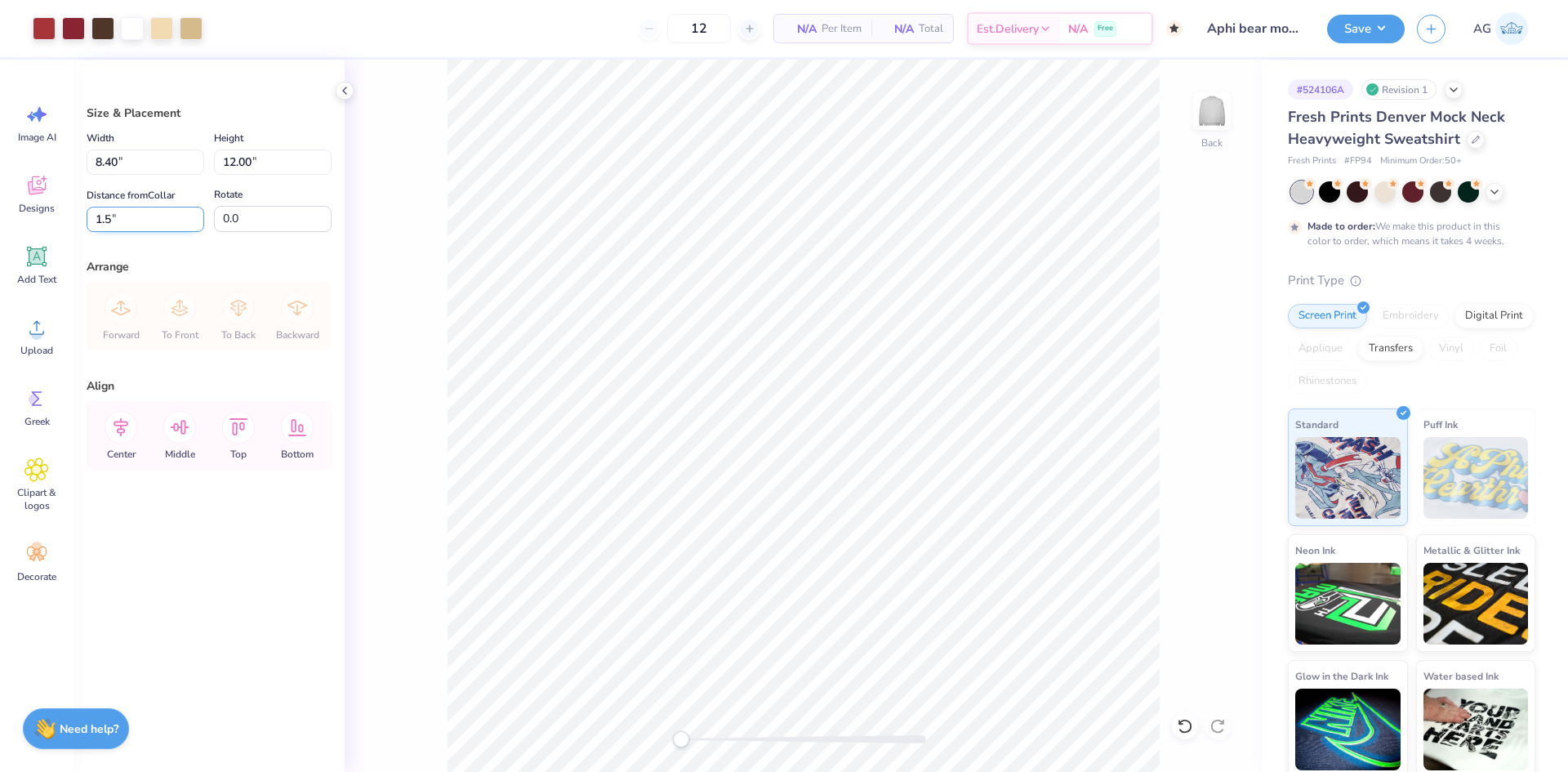
click at [139, 227] on input "1.5" at bounding box center [145, 219] width 117 height 25
type input "2"
drag, startPoint x: 136, startPoint y: 433, endPoint x: 428, endPoint y: 506, distance: 301.0
click at [134, 433] on icon at bounding box center [120, 427] width 32 height 32
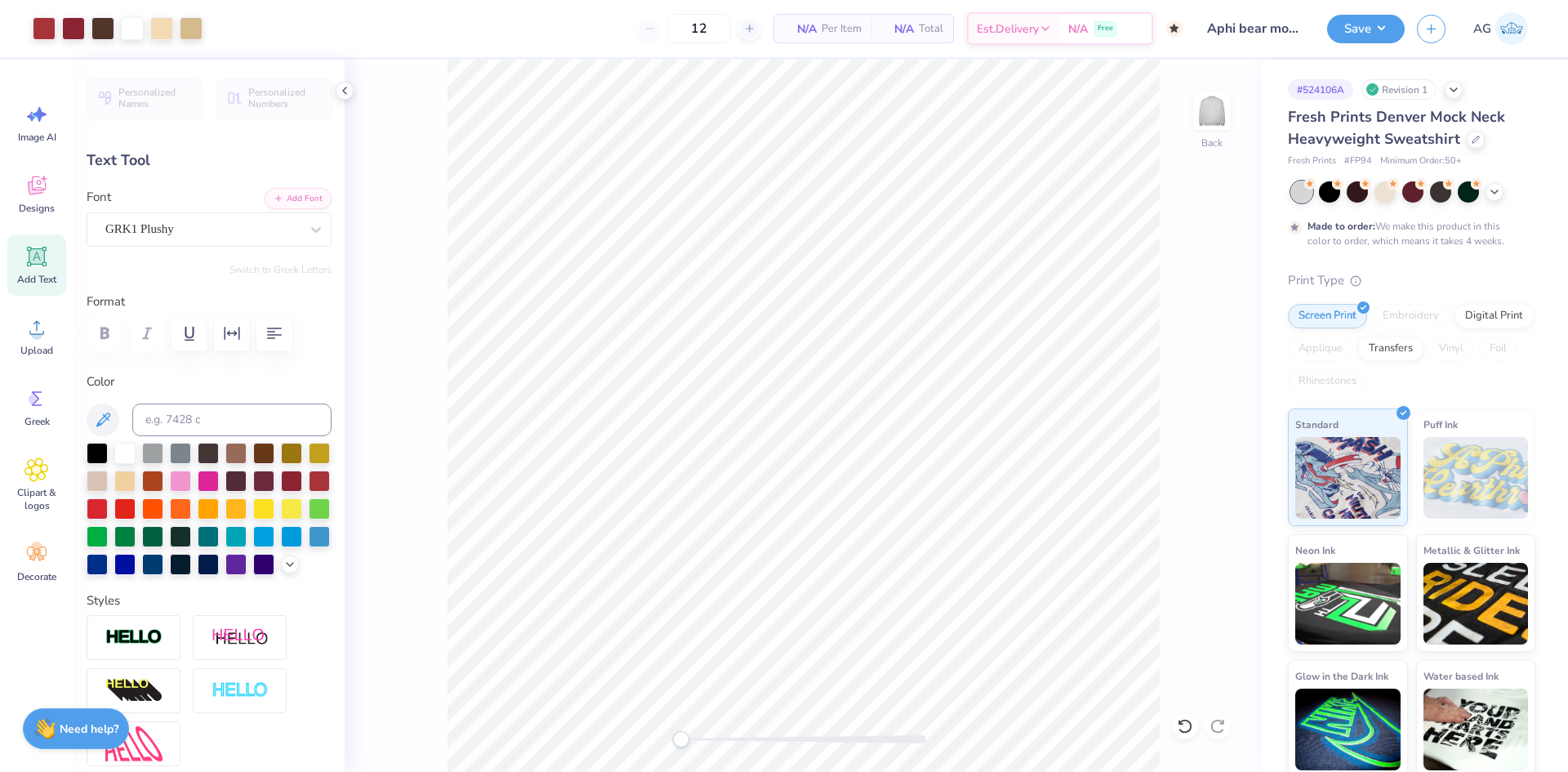
type input "0.0"
type input "1.29"
type input "1.27"
type input "4.41"
type input "-13.7"
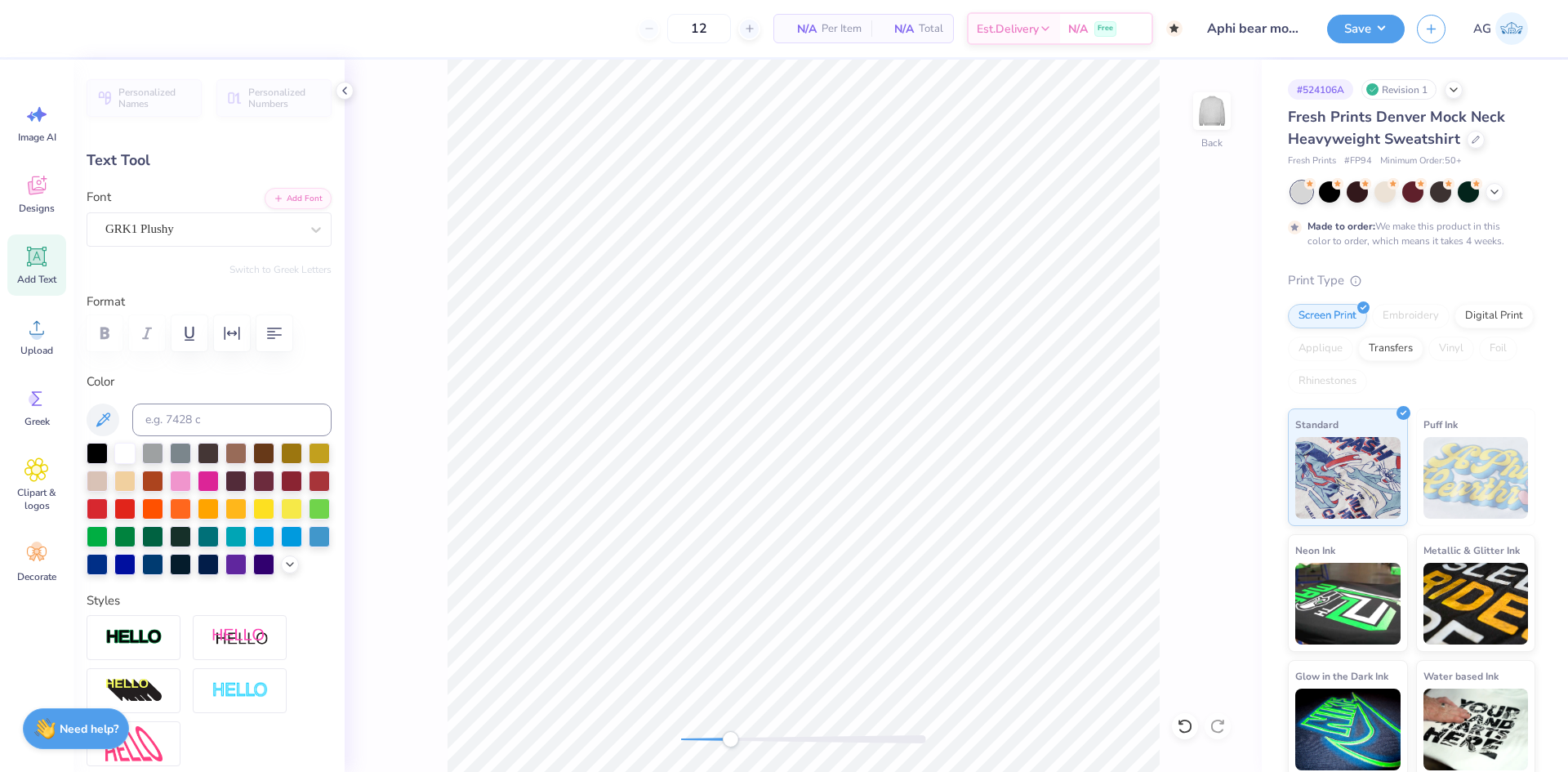
click at [770, 725] on div "Back" at bounding box center [802, 416] width 917 height 712
type input "-3.5"
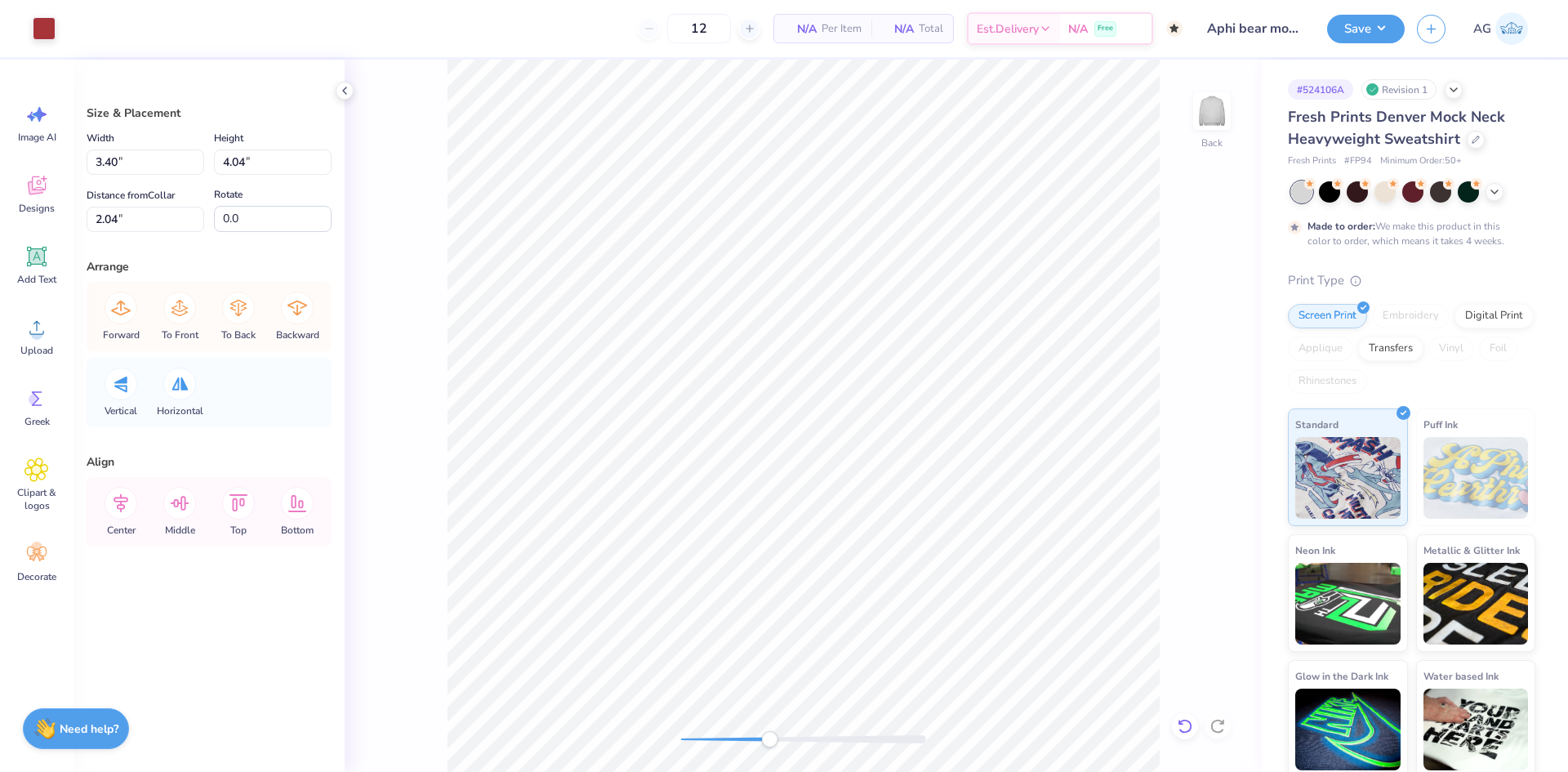
click at [1178, 726] on icon at bounding box center [1186, 727] width 17 height 17
type input "2.00"
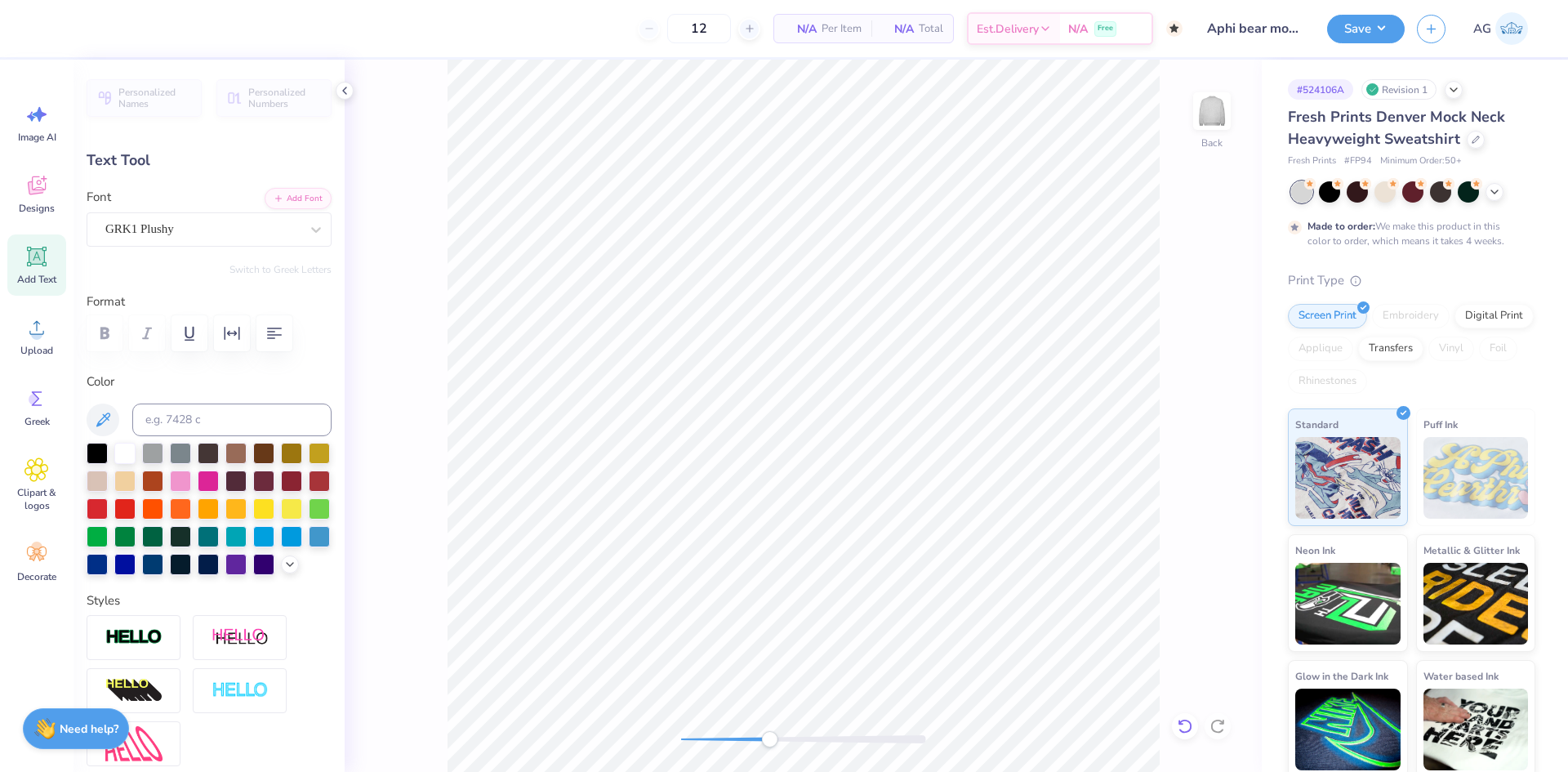
type input "7.0"
type input "1.31"
type input "1.17"
type input "3.01"
type input "-3.5"
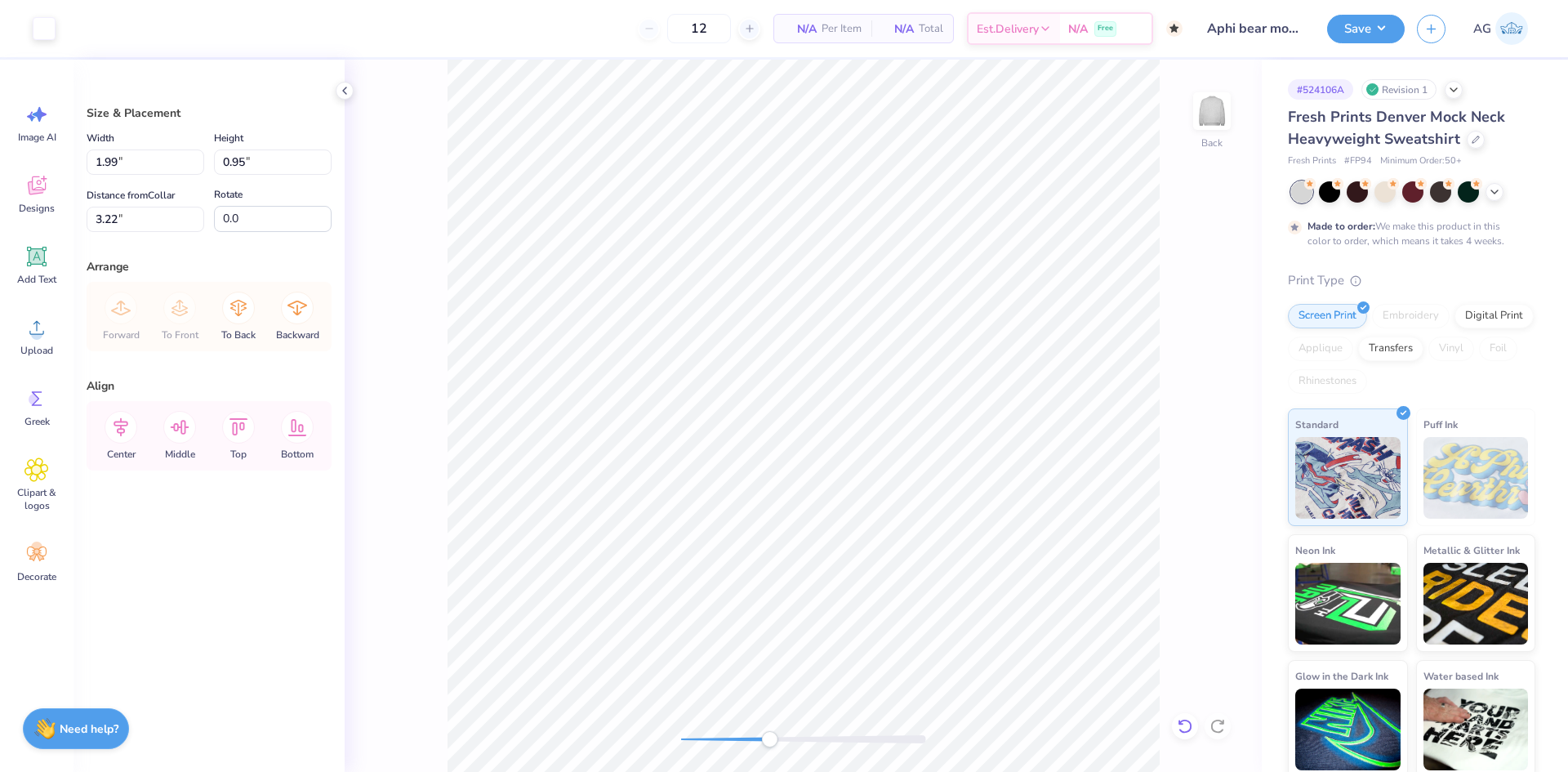
type input "1.99"
type input "0.95"
type input "3.06"
type input "1.57"
type input "0.75"
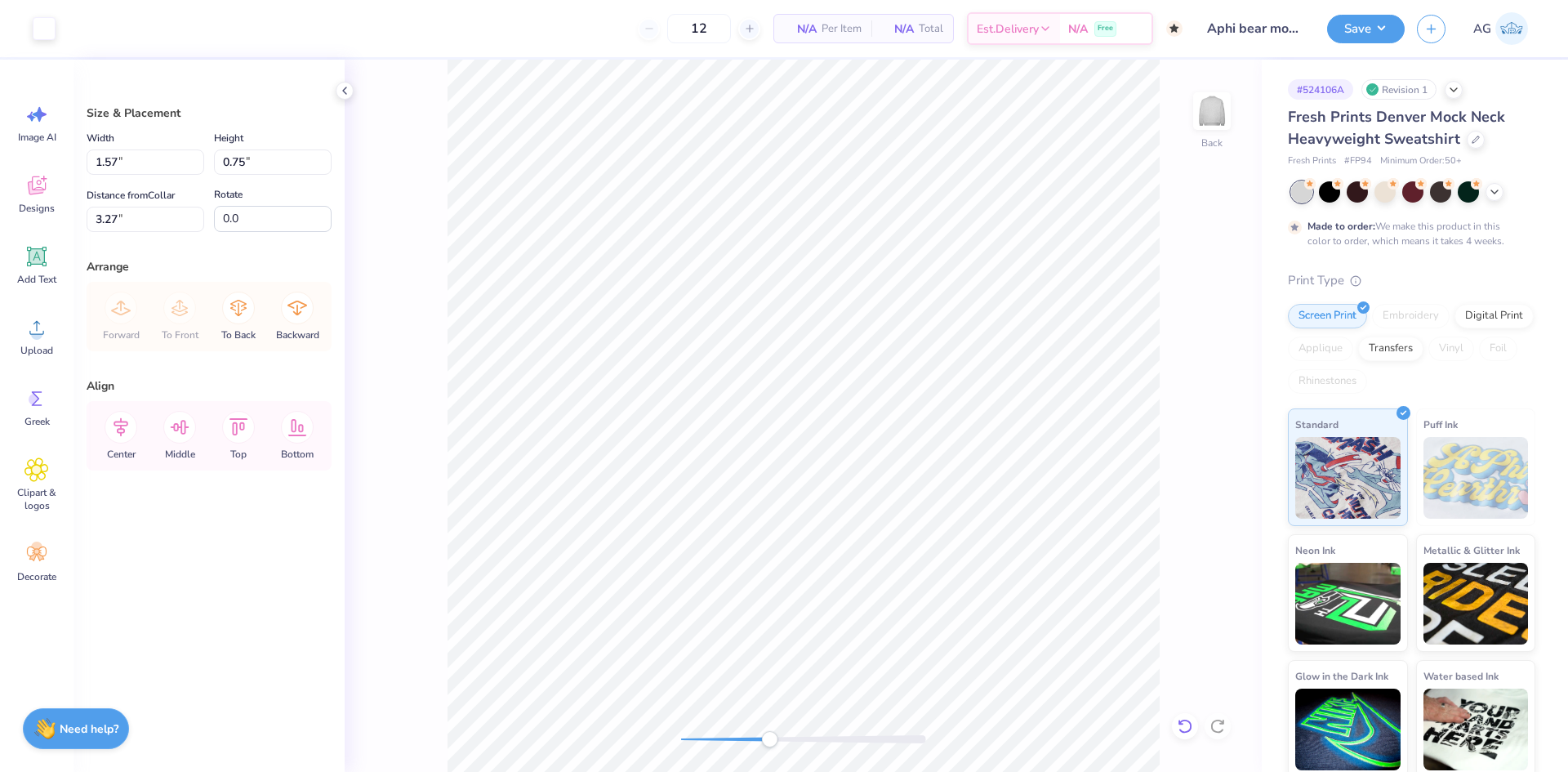
type input "3.16"
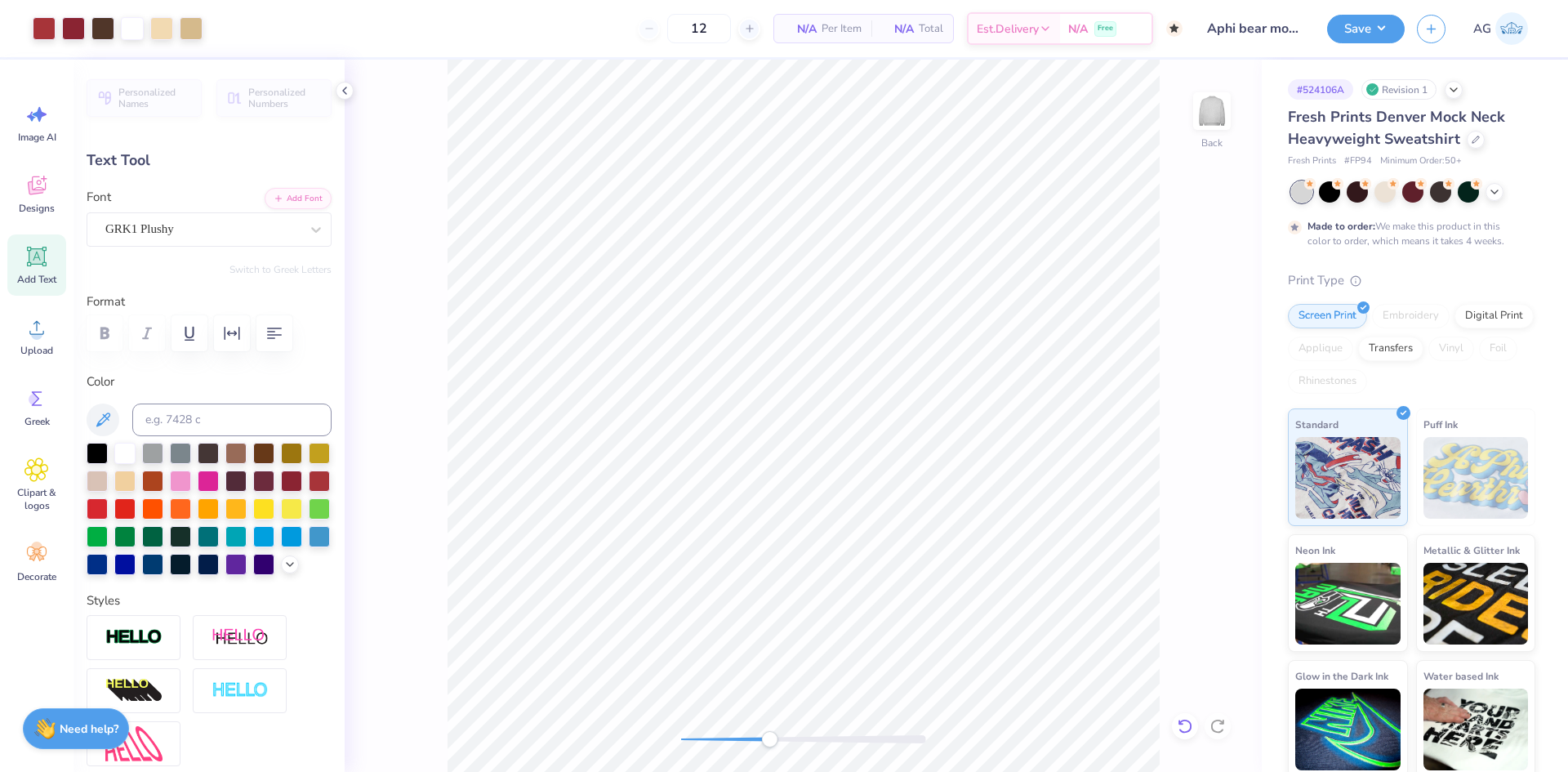
type input "0.0"
type input "0.84"
type input "0.75"
type input "-3.5"
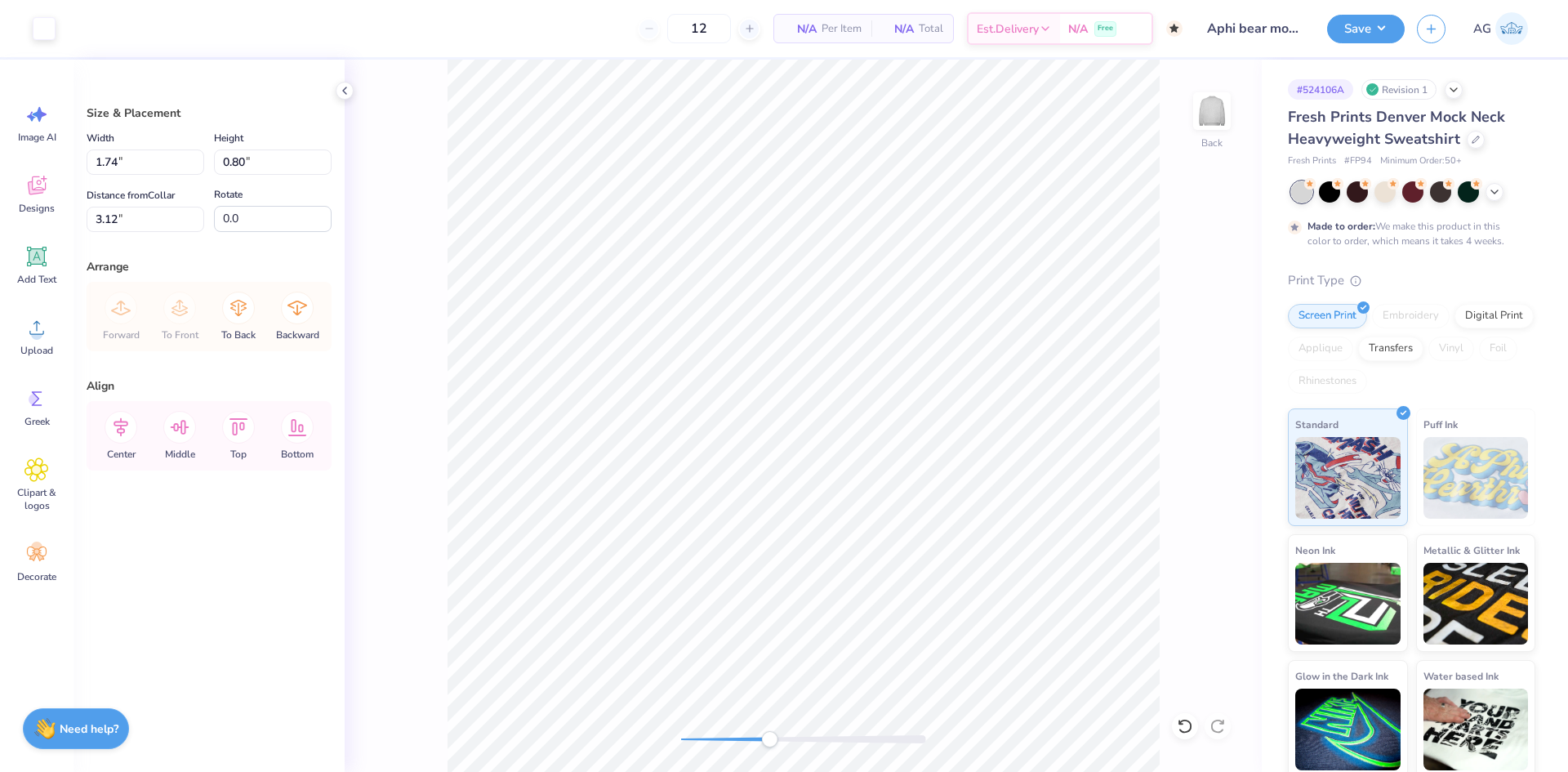
type input "3.14"
click at [677, 729] on div "Back" at bounding box center [802, 416] width 917 height 712
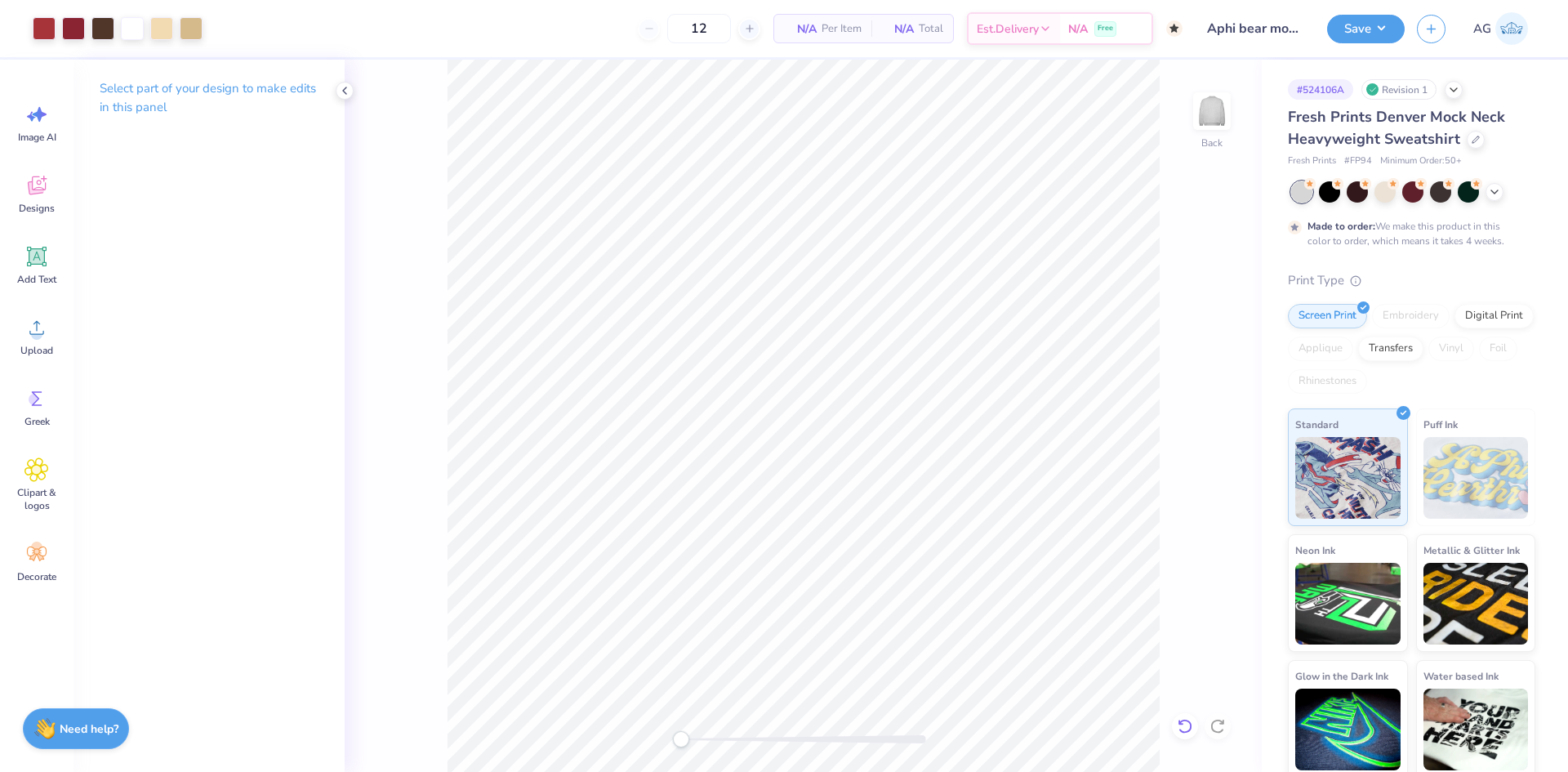
click at [1187, 728] on icon at bounding box center [1186, 727] width 17 height 17
click at [1188, 728] on icon at bounding box center [1186, 727] width 17 height 17
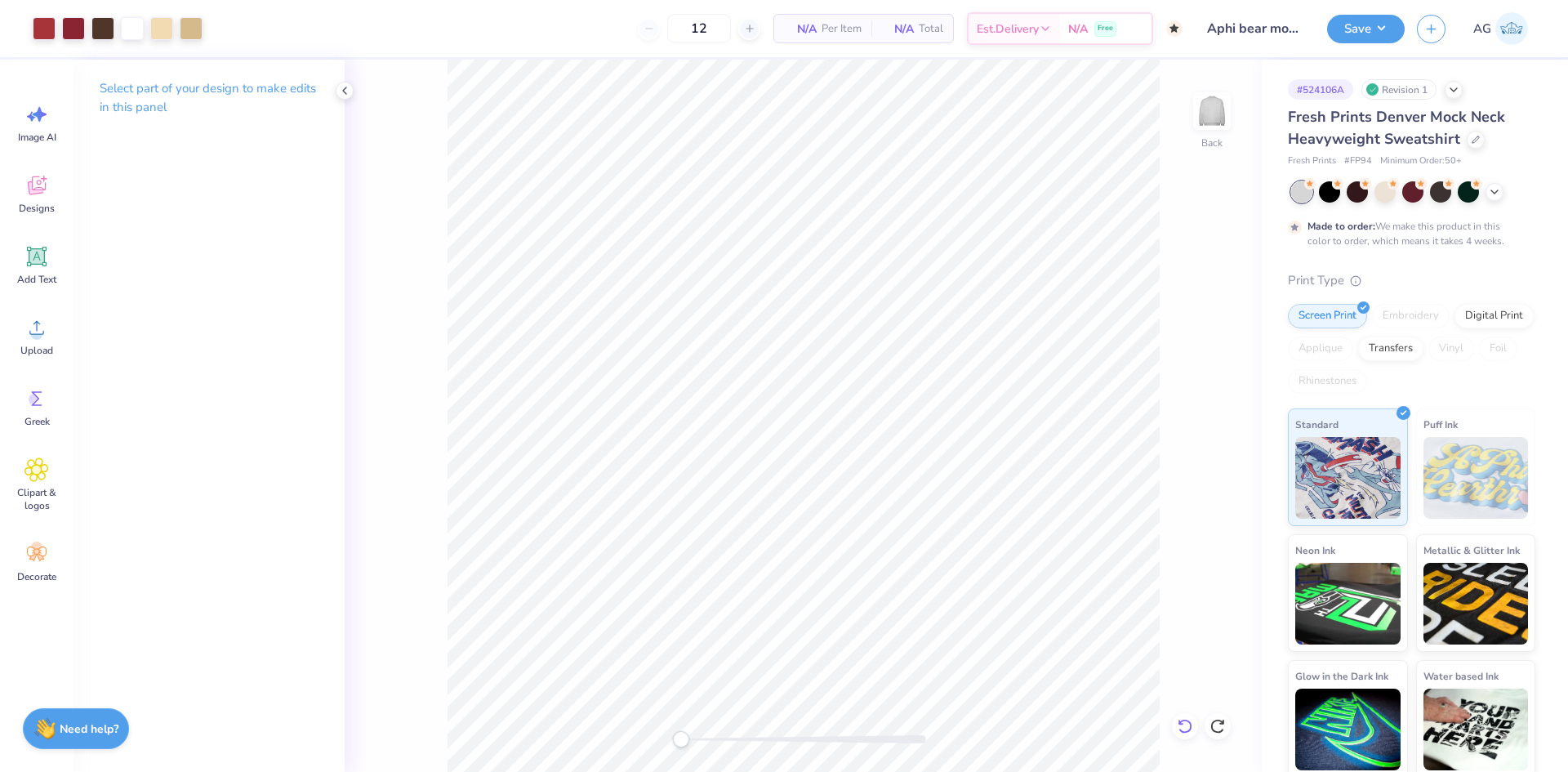
click at [1177, 723] on icon at bounding box center [1186, 727] width 17 height 17
click at [1179, 724] on icon at bounding box center [1186, 727] width 17 height 17
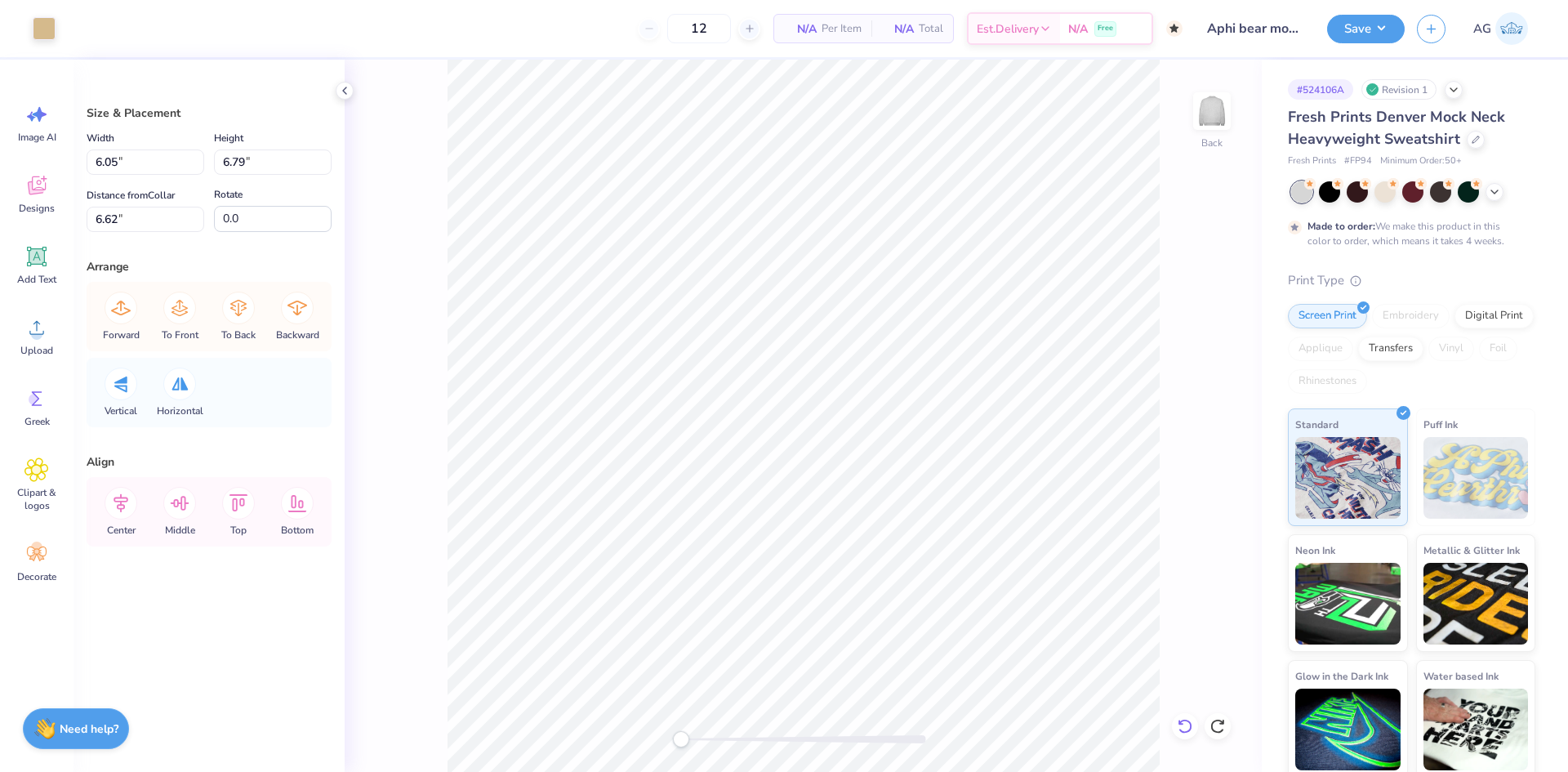
click at [1177, 728] on icon at bounding box center [1186, 727] width 17 height 17
click at [1176, 726] on div at bounding box center [1185, 726] width 26 height 26
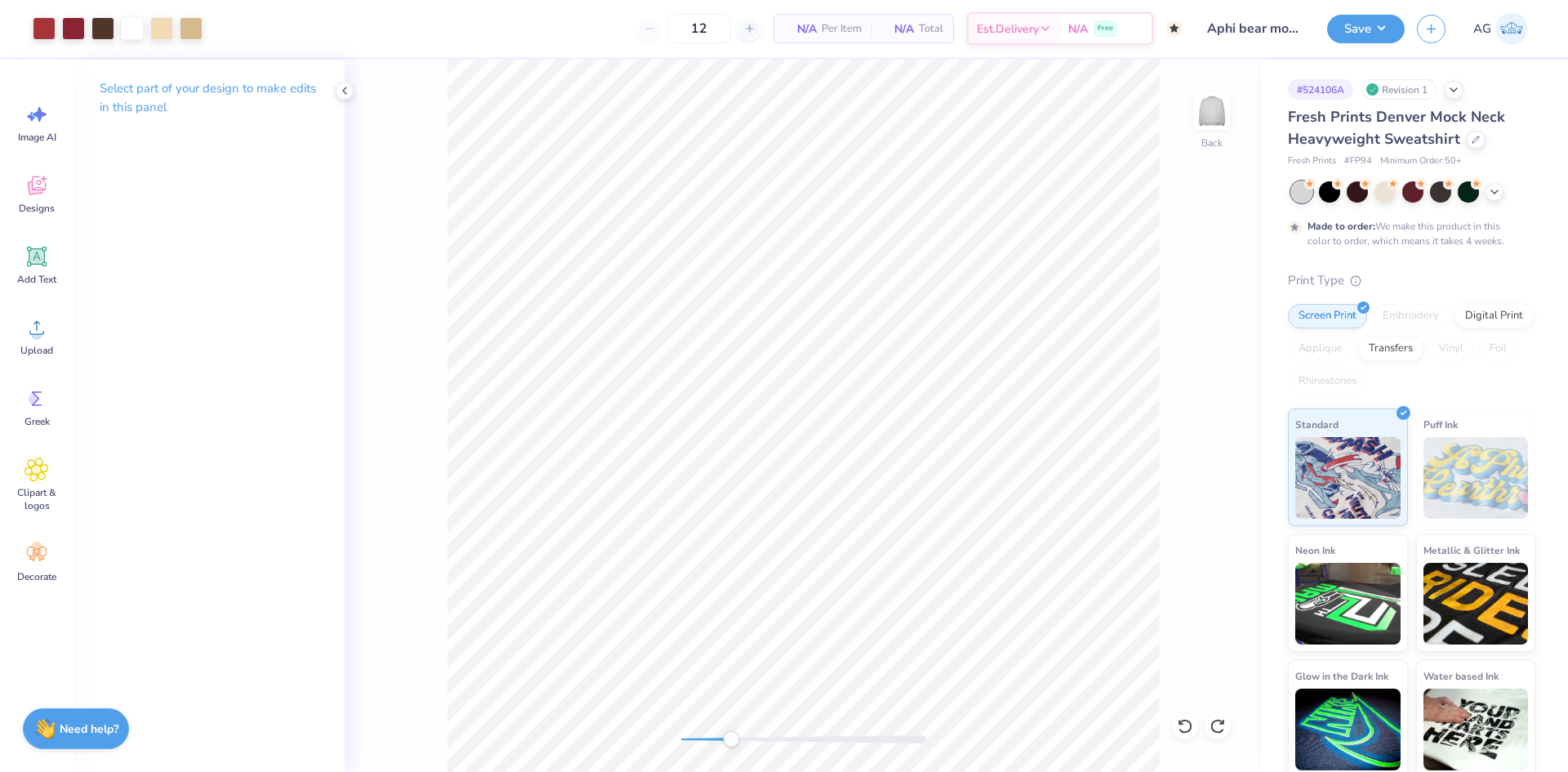
drag, startPoint x: 711, startPoint y: 742, endPoint x: 759, endPoint y: 741, distance: 48.0
click at [759, 741] on div at bounding box center [803, 740] width 245 height 17
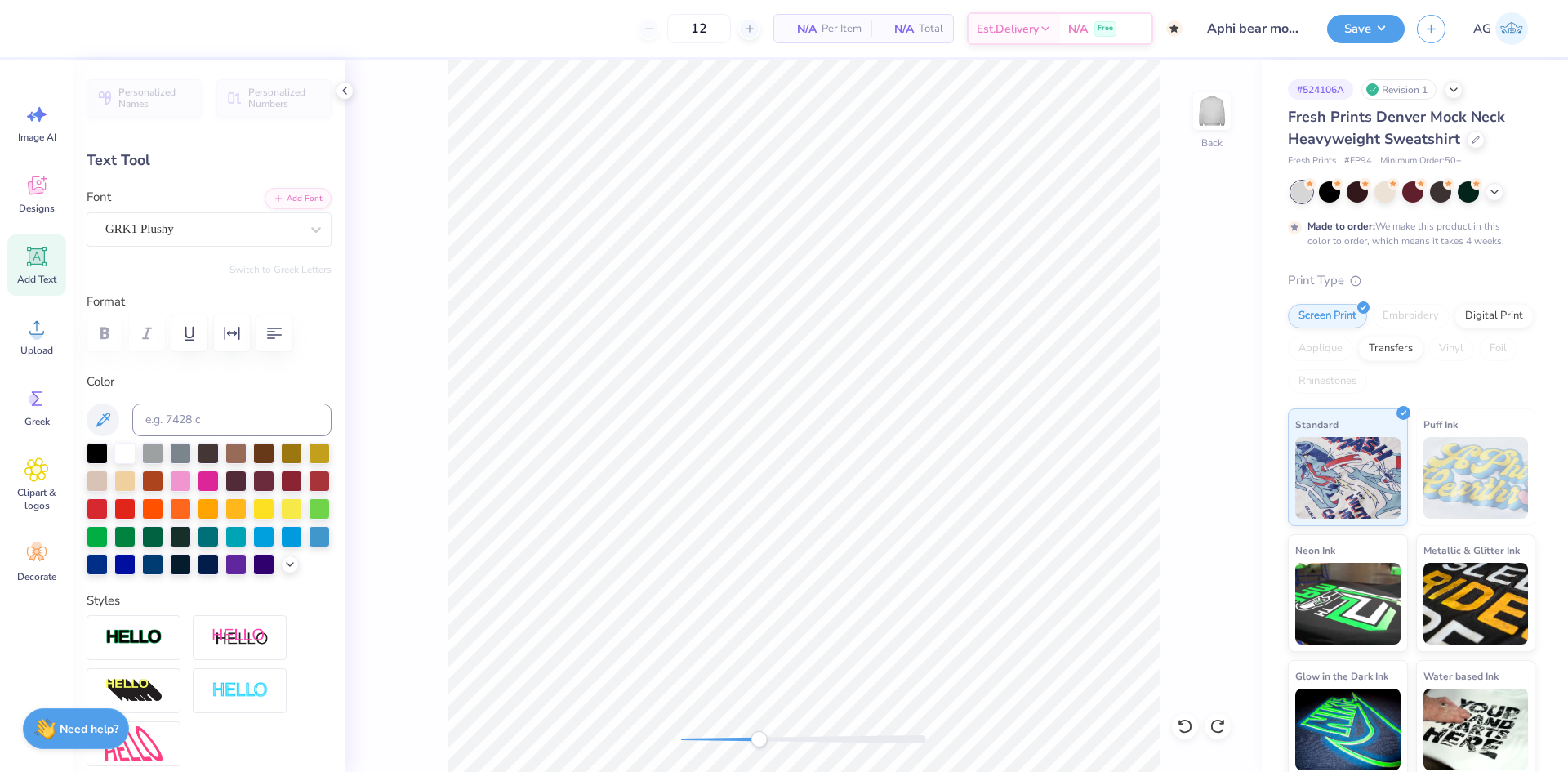
type input "1.16"
type input "1.14"
type input "3.18"
type input "0.0"
type input "1.29"
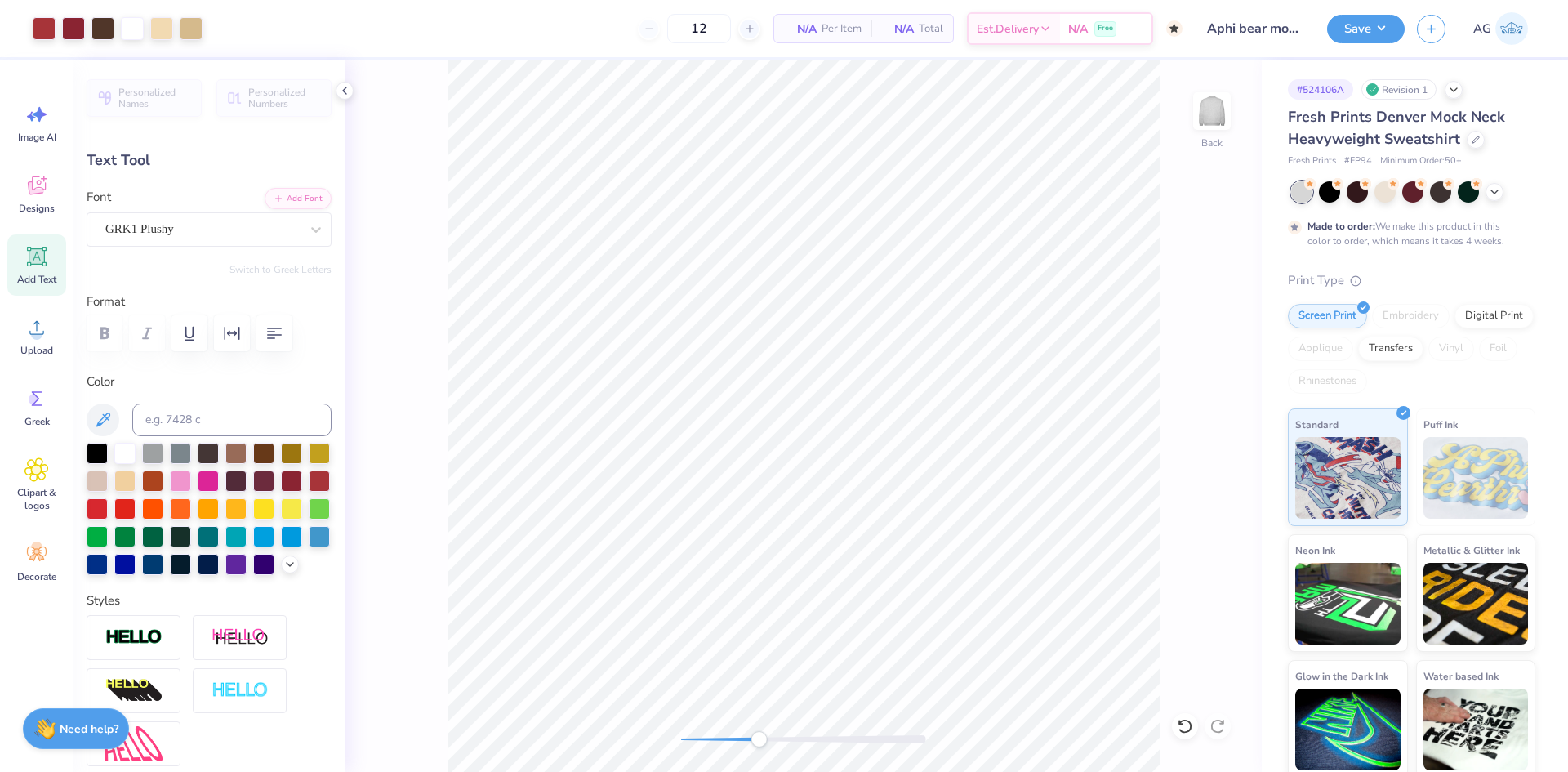
type input "1.27"
type input "4.41"
type input "-13.7"
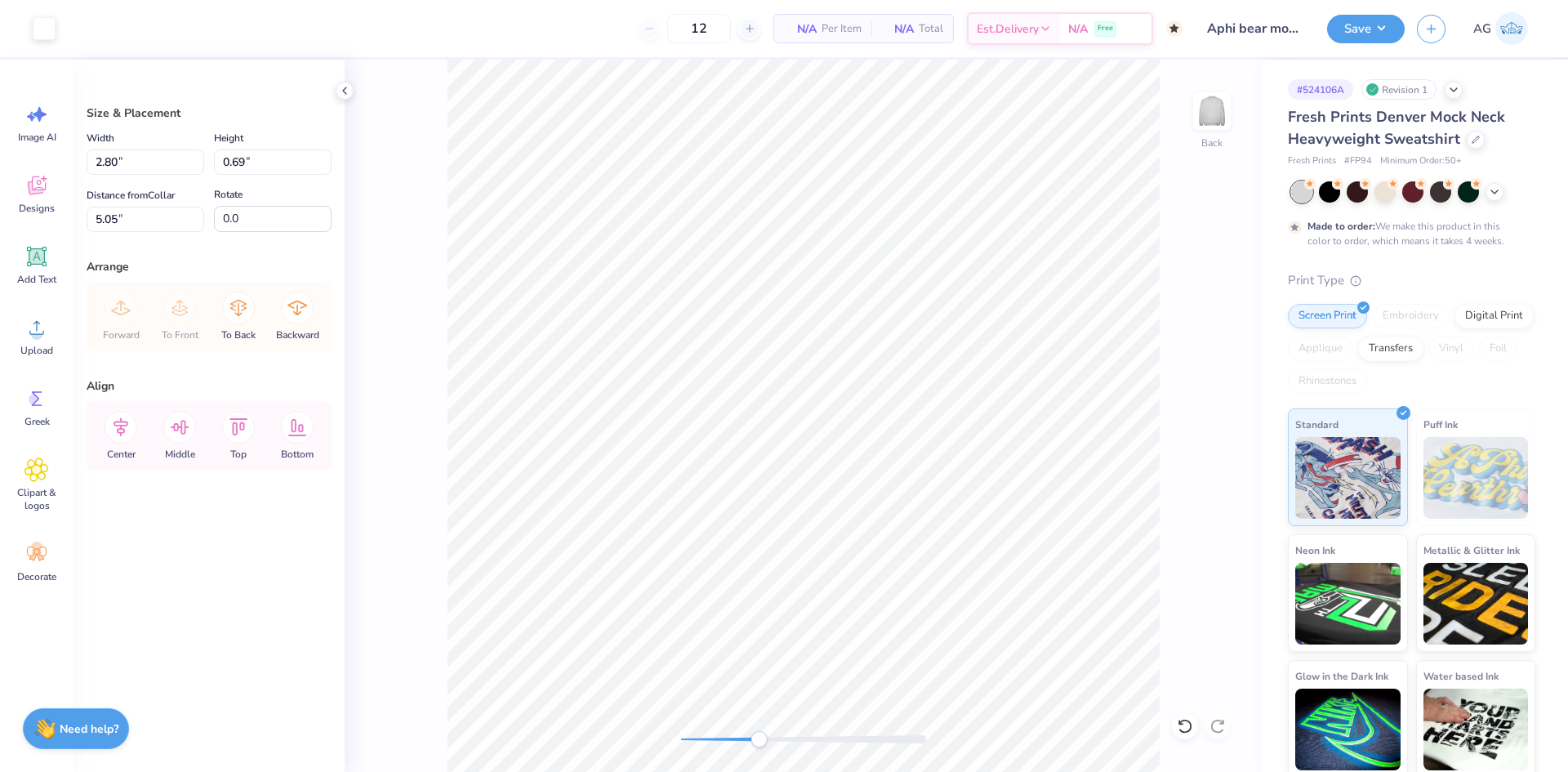
type input "2.80"
type input "0.69"
type input "5.05"
type input "3.29"
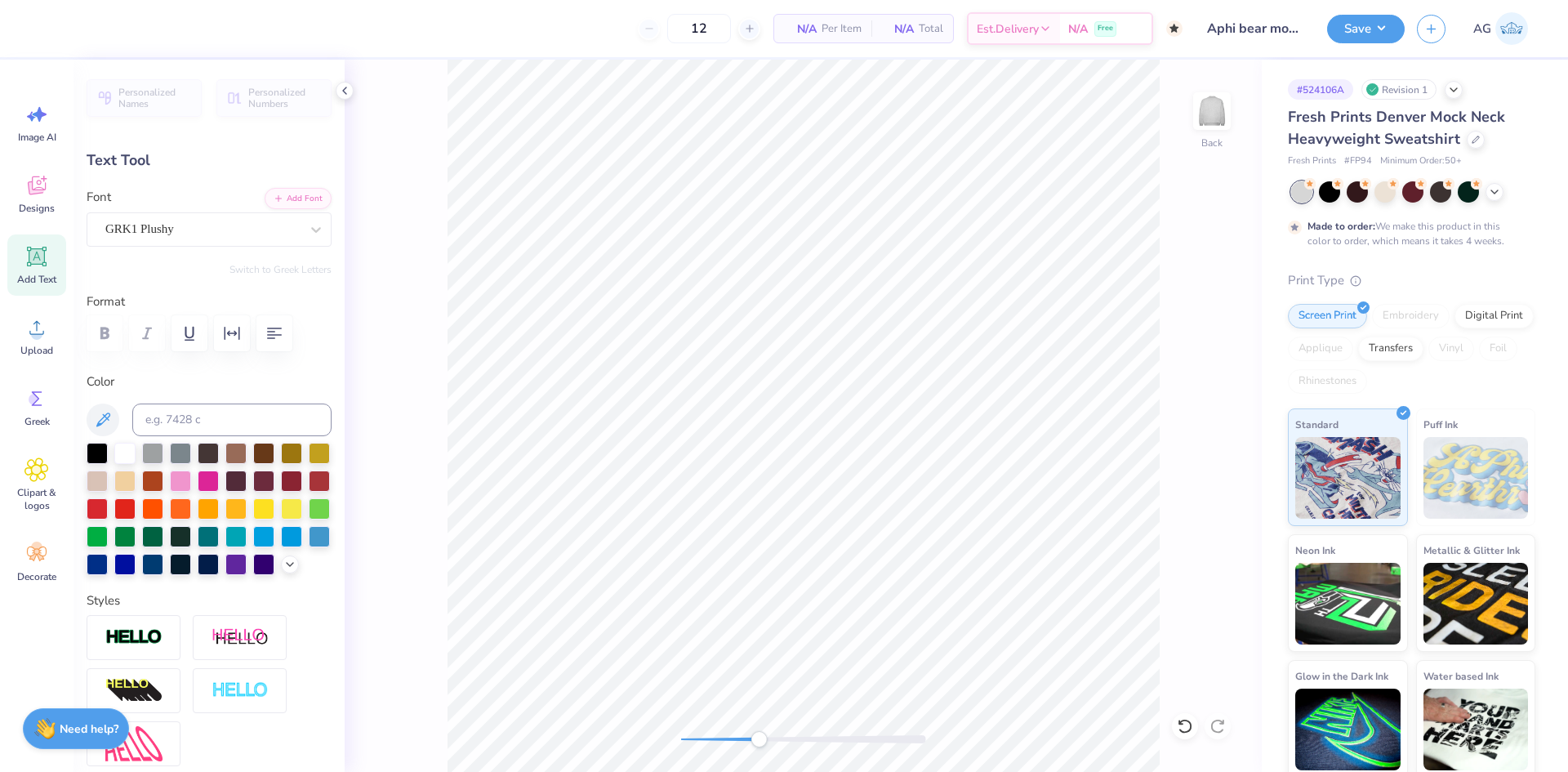
type input "5.2"
type input "0.81"
type input "0.79"
type input "3.16"
type input "-6.7"
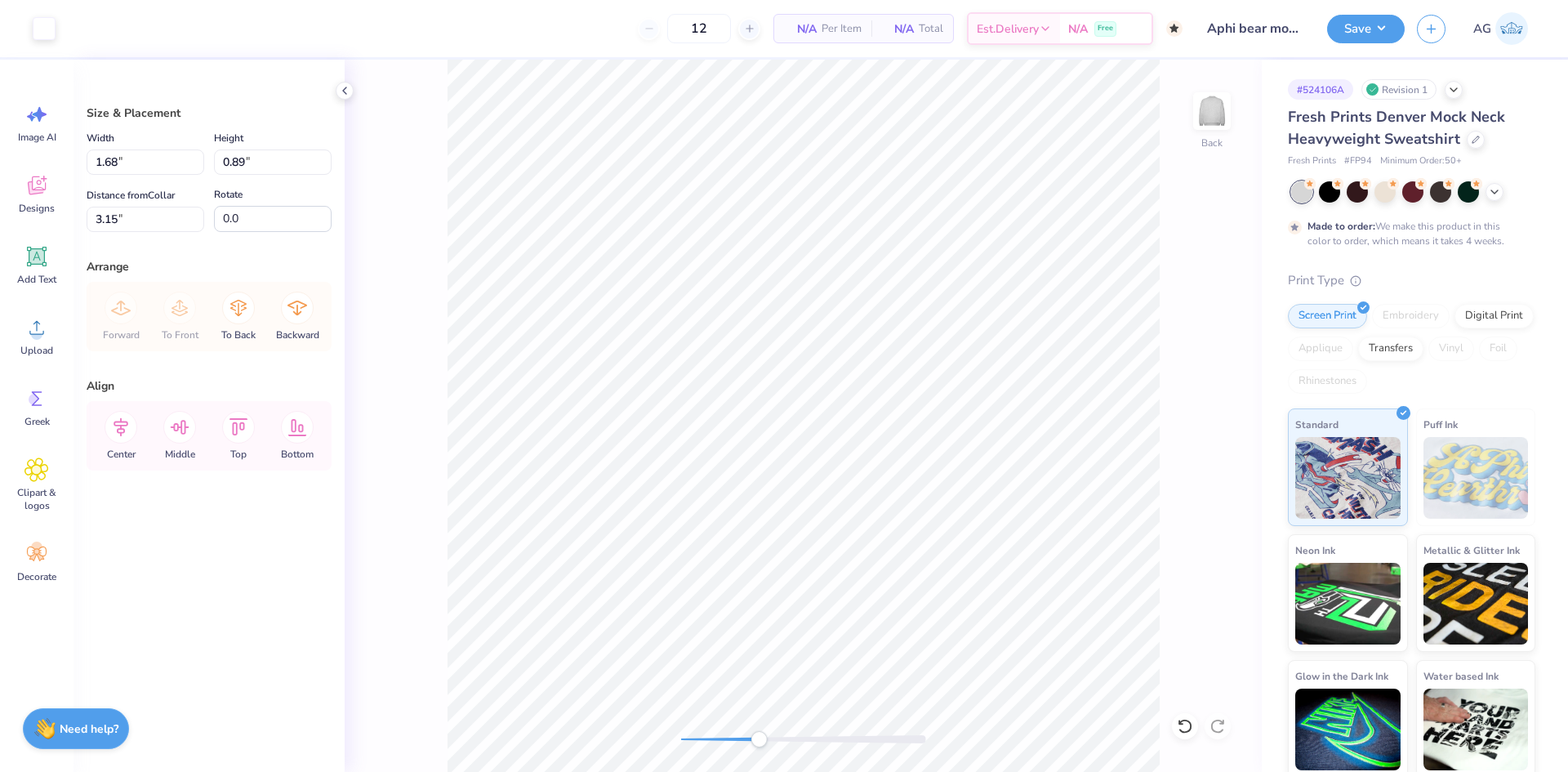
type input "3.09"
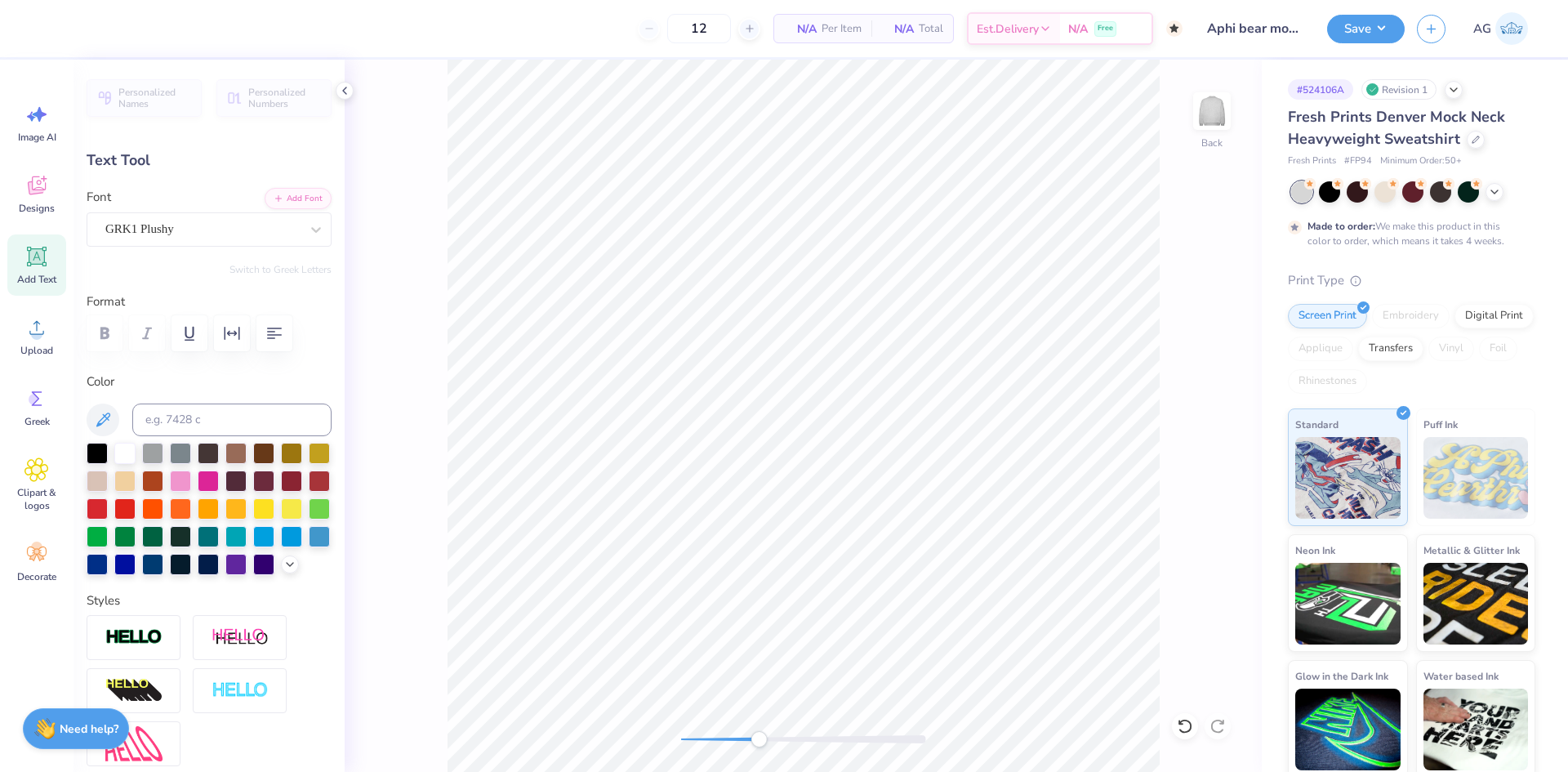
type input "0.0"
type input "0.82"
type input "0.75"
type input "3.23"
type input "-6.7"
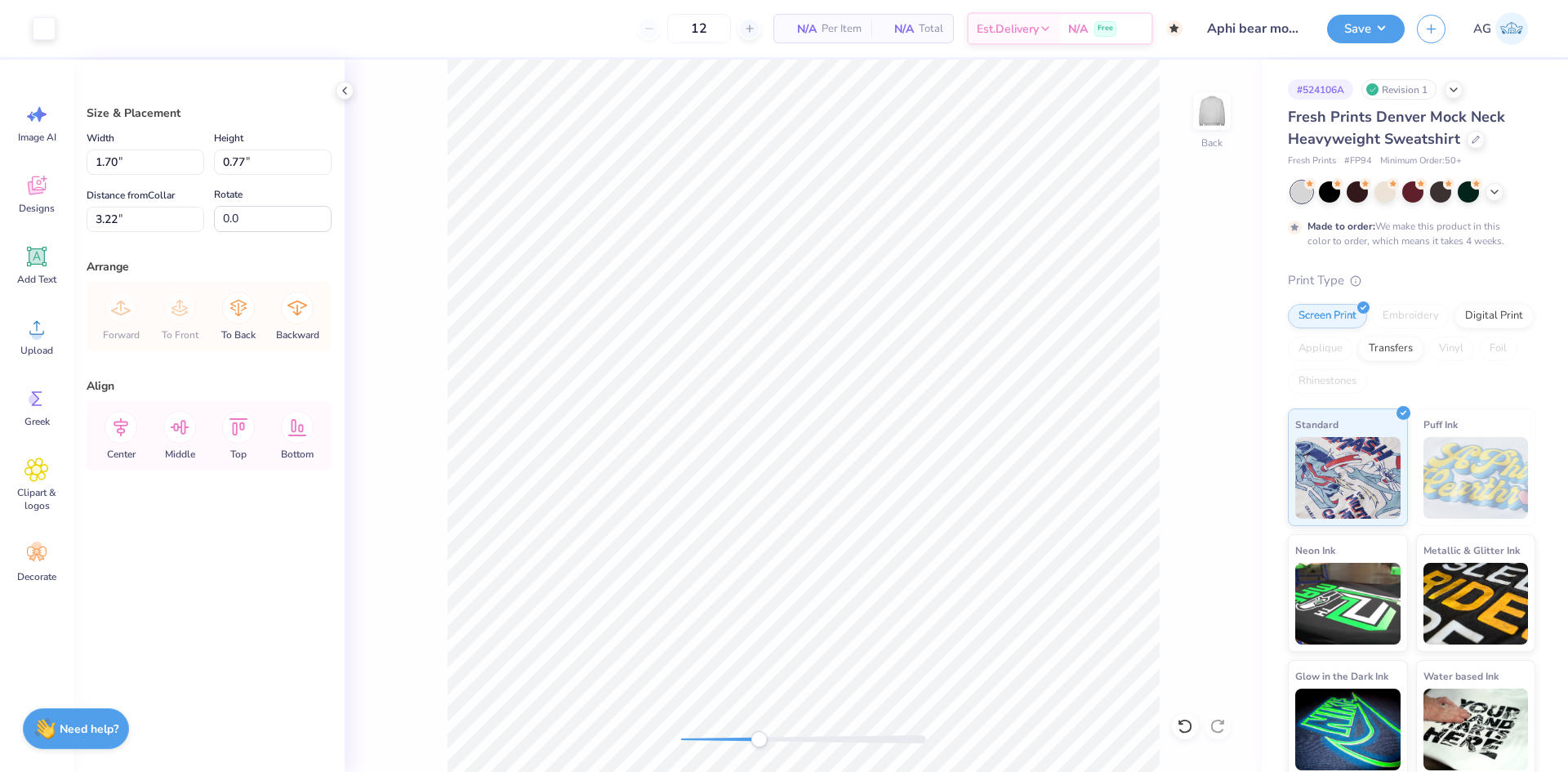
type input "1.56"
type input "0.70"
type input "3.09"
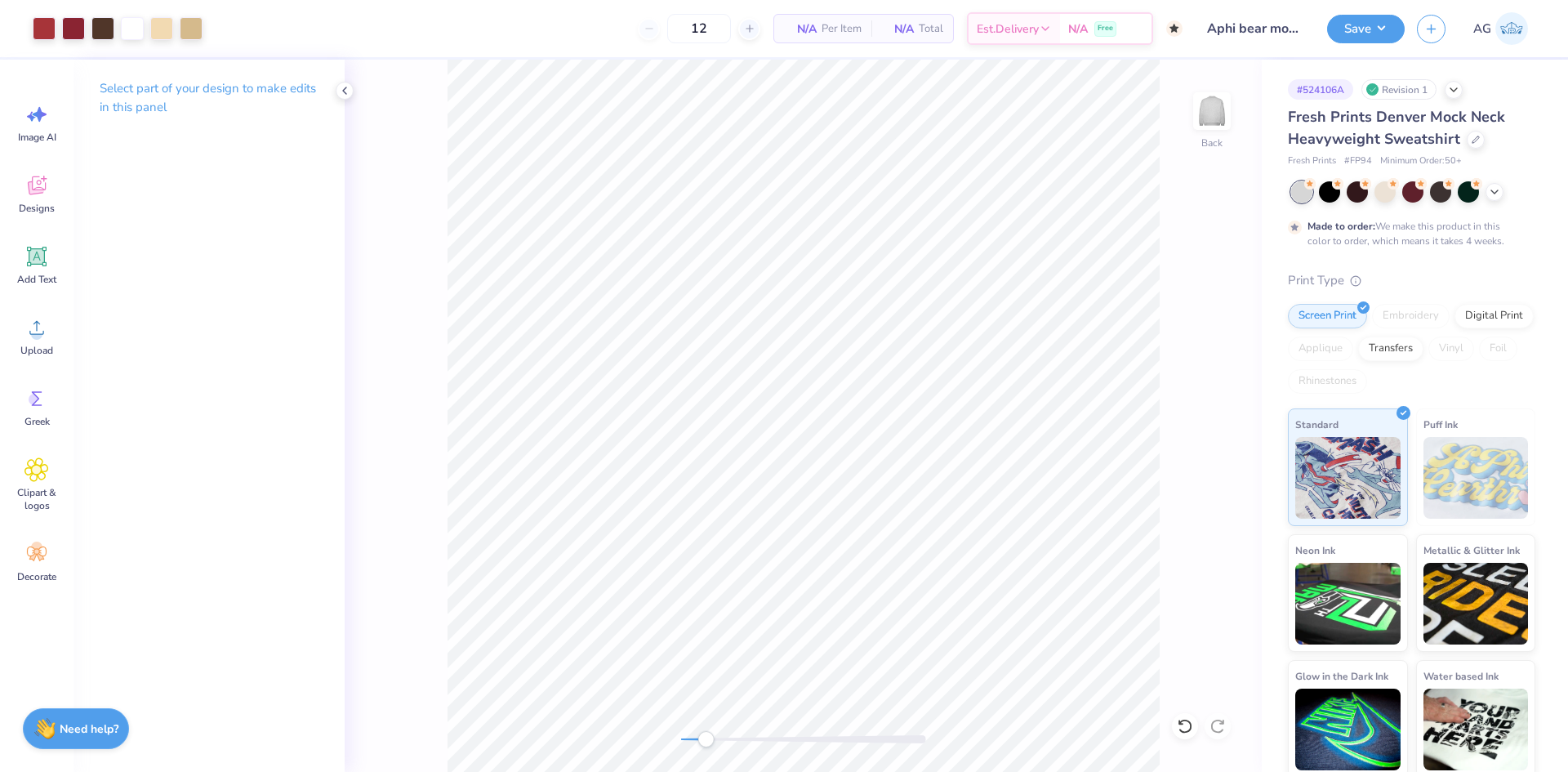
drag, startPoint x: 742, startPoint y: 741, endPoint x: 701, endPoint y: 731, distance: 42.2
click at [704, 735] on div at bounding box center [803, 739] width 245 height 8
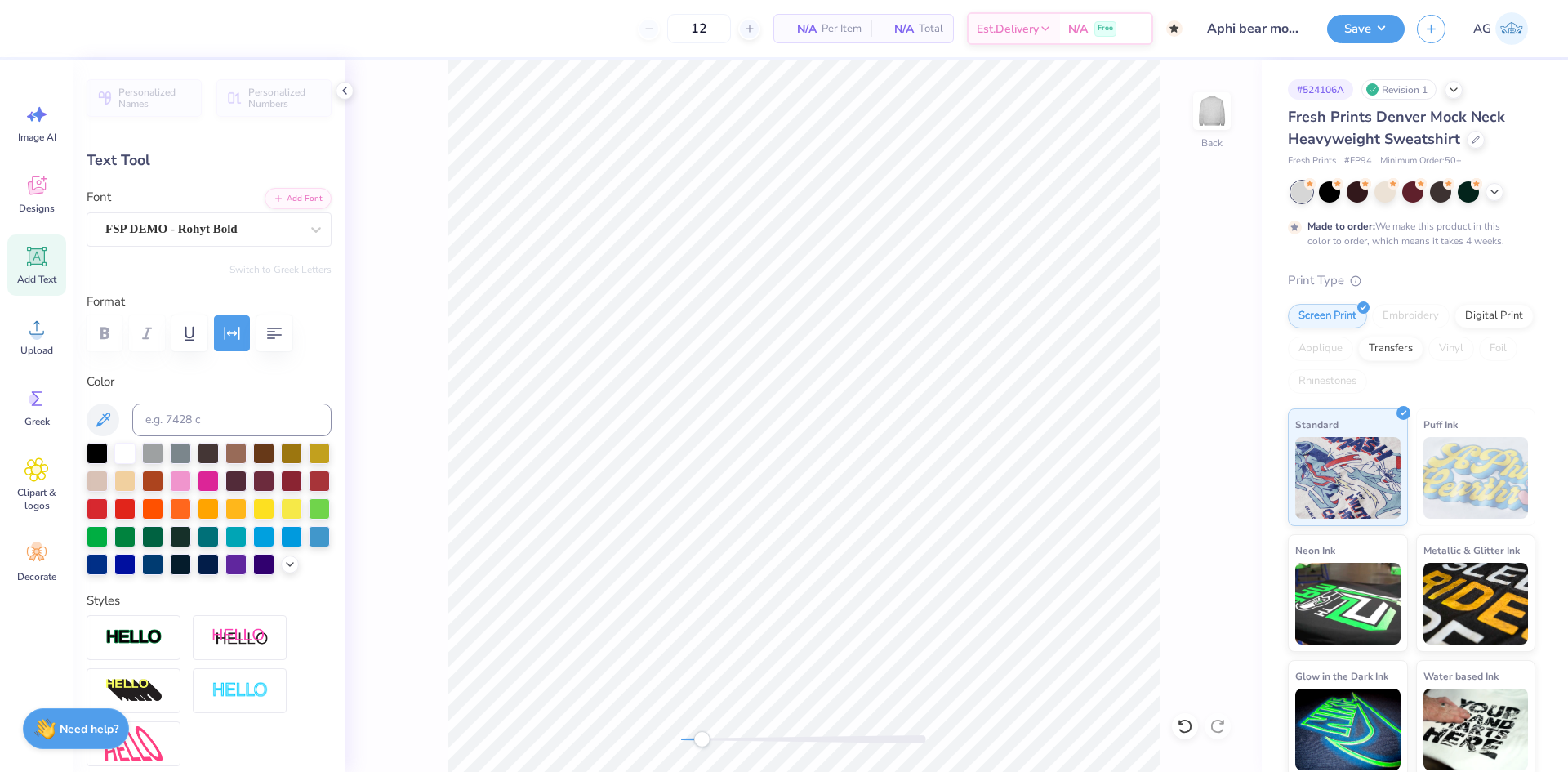
scroll to position [13, 2]
type textarea "a"
type textarea "ALPHA PHI"
type input "3.31"
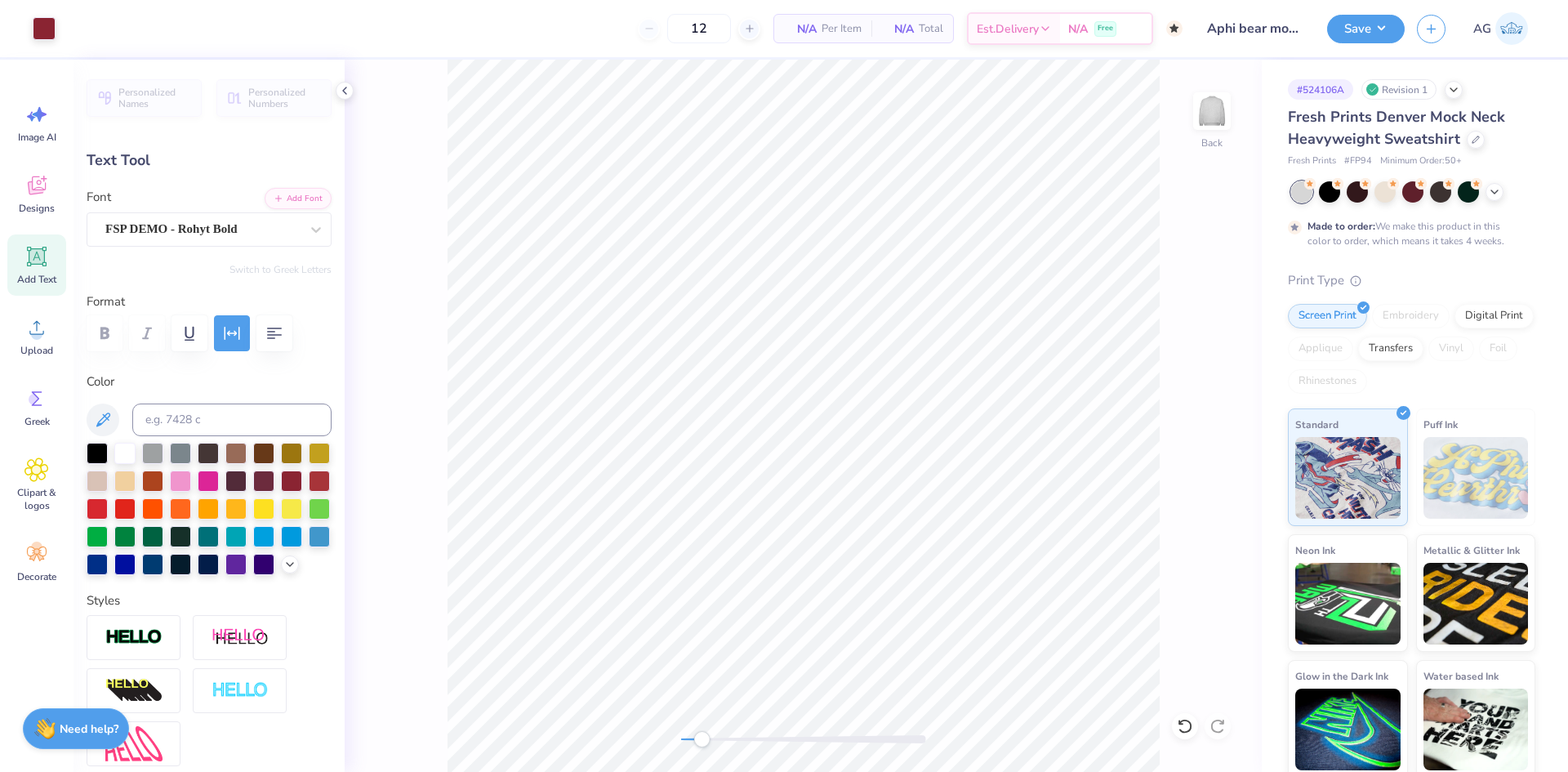
type input "0.39"
type input "13.61"
type input "4.52"
type input "0.53"
type input "13.47"
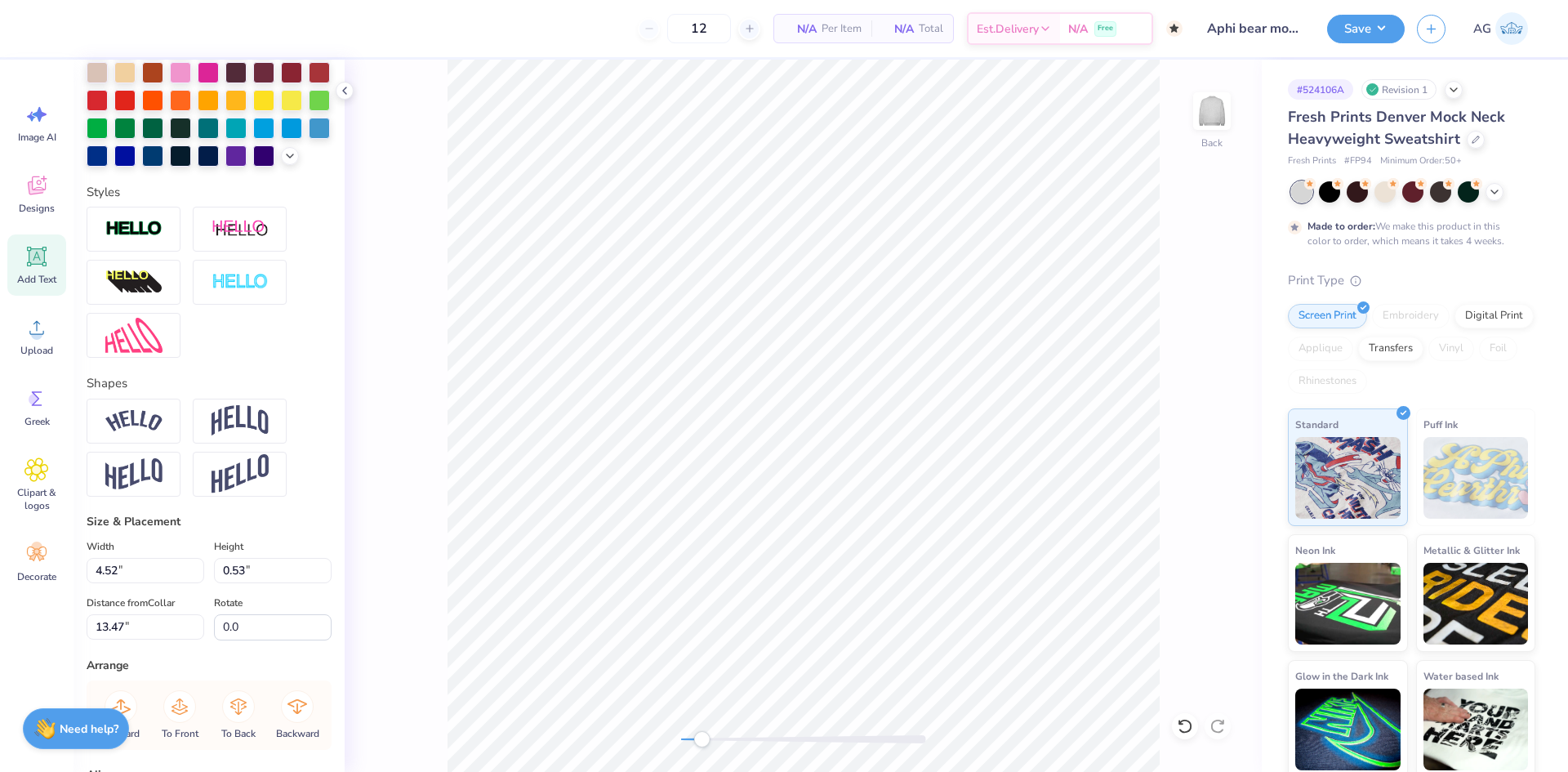
scroll to position [545, 0]
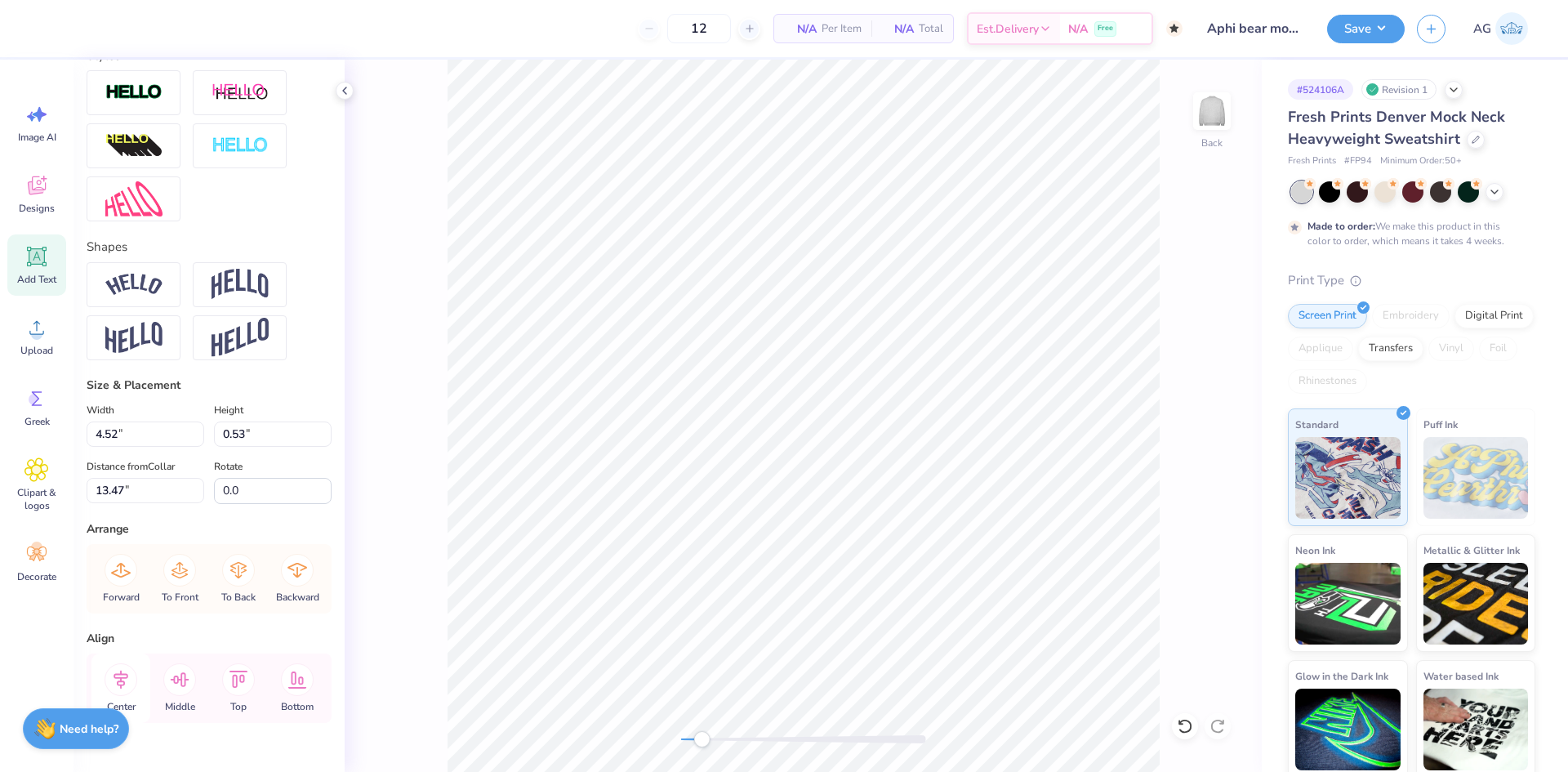
click at [134, 696] on icon at bounding box center [120, 679] width 32 height 32
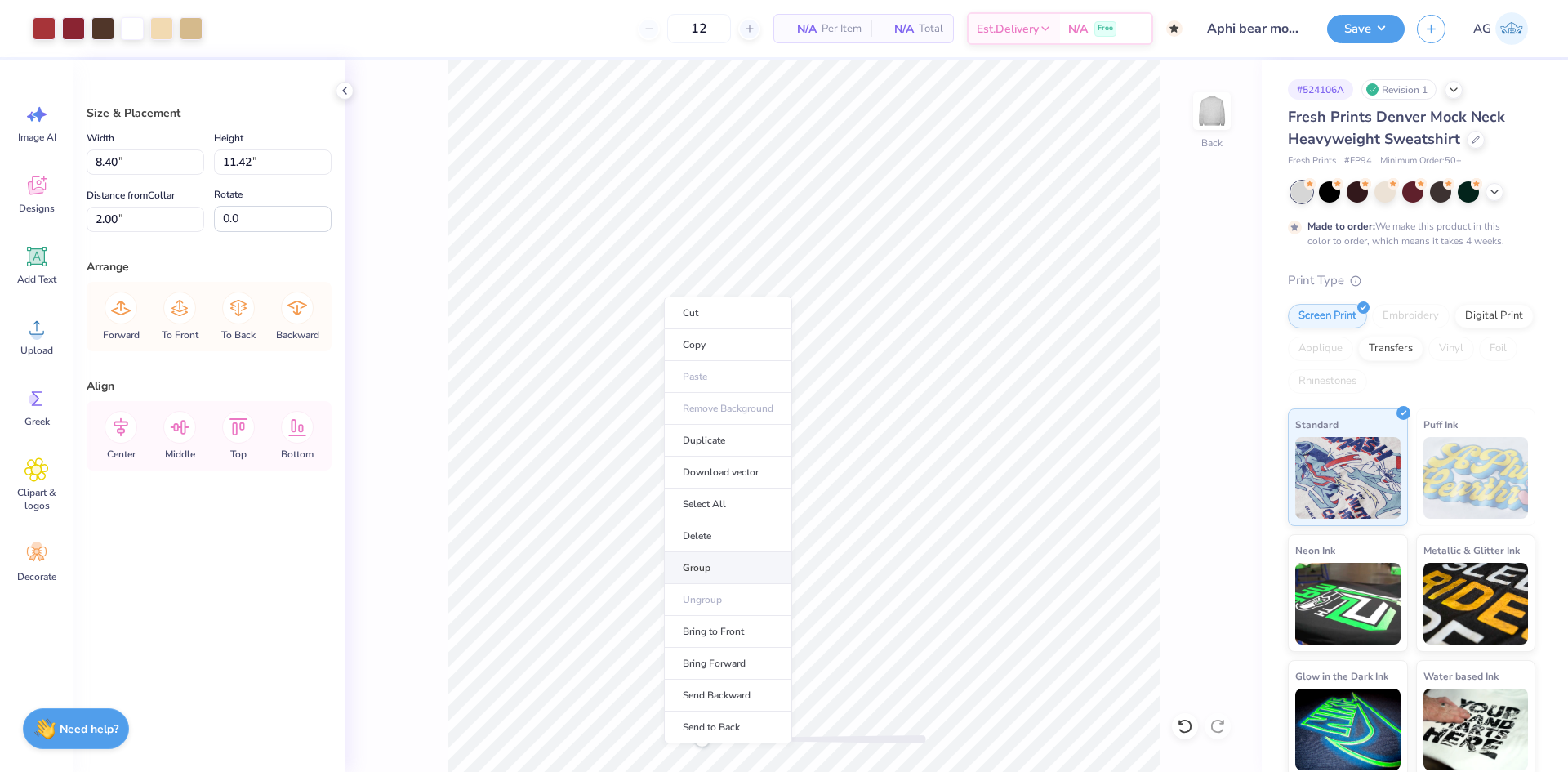
click at [713, 566] on li "Group" at bounding box center [728, 568] width 128 height 32
click at [122, 429] on icon at bounding box center [121, 428] width 15 height 18
click at [651, 730] on div "Back" at bounding box center [802, 416] width 917 height 712
click at [269, 166] on input "12.12" at bounding box center [272, 162] width 117 height 25
type input "11.5"
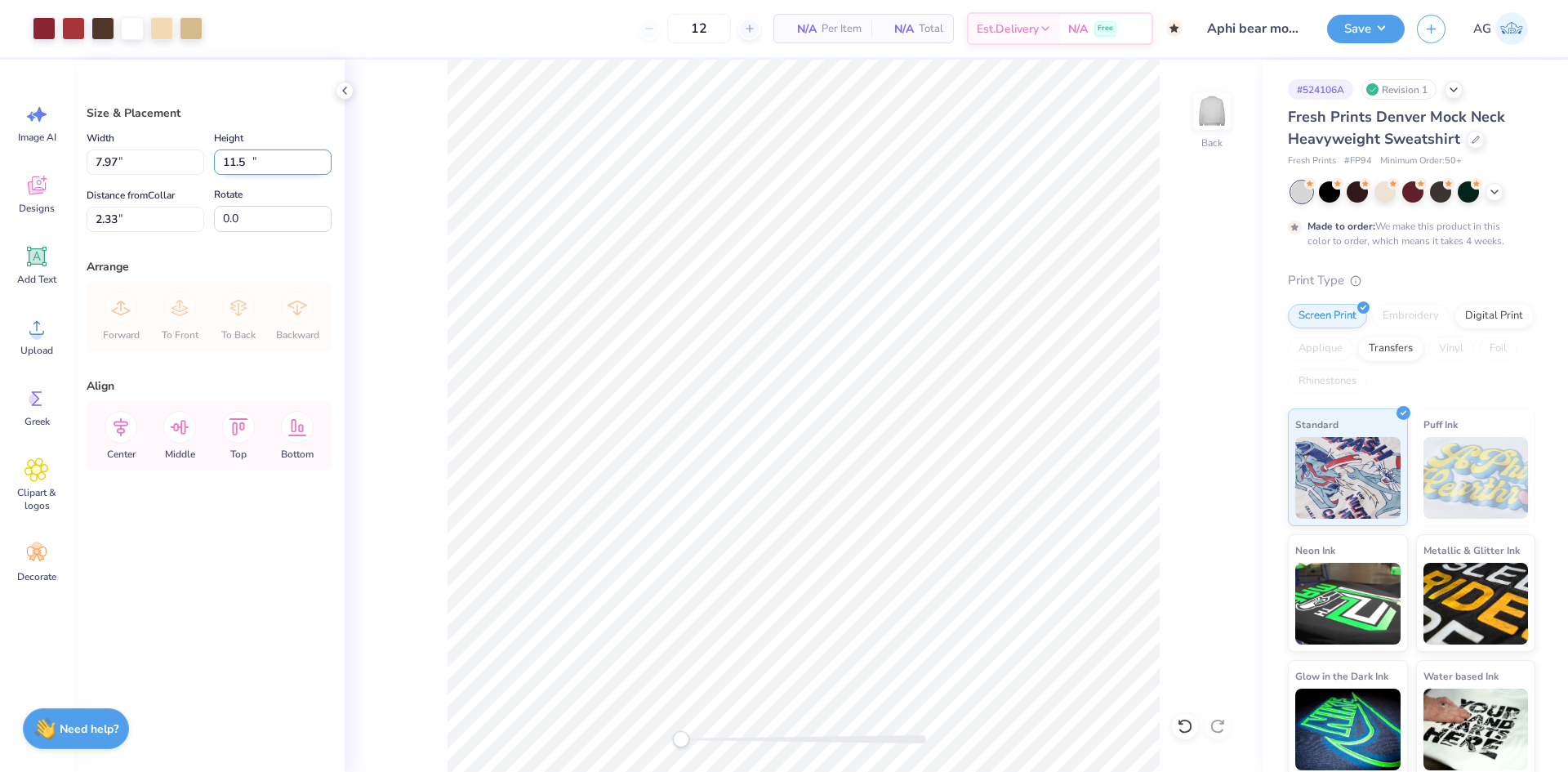
type input "7.97"
type input "11.50"
click at [139, 223] on input "2.33" at bounding box center [145, 219] width 117 height 25
type input "1.70"
click at [132, 427] on icon at bounding box center [120, 427] width 32 height 32
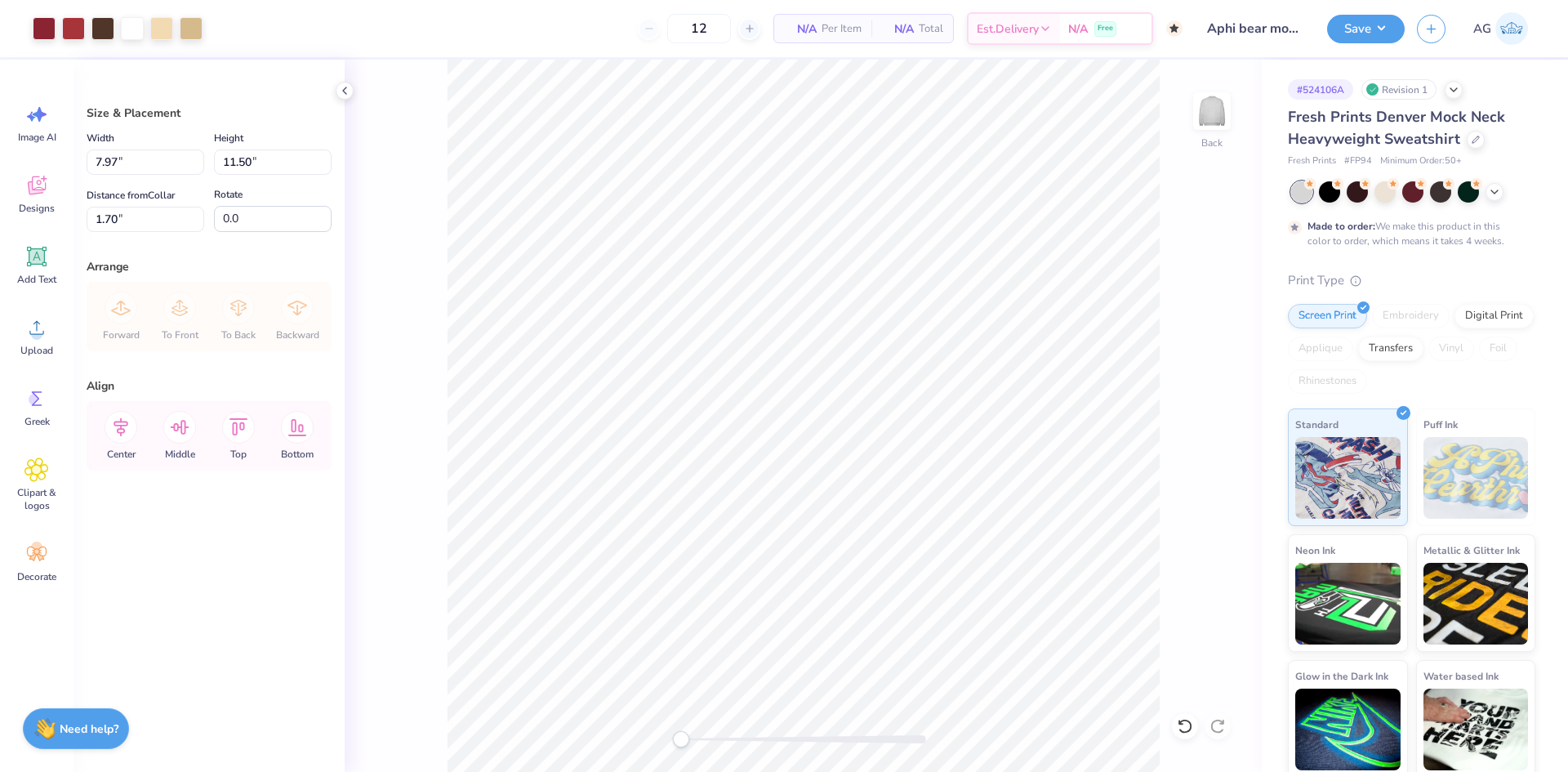
click at [1362, 31] on button "Save" at bounding box center [1367, 29] width 78 height 29
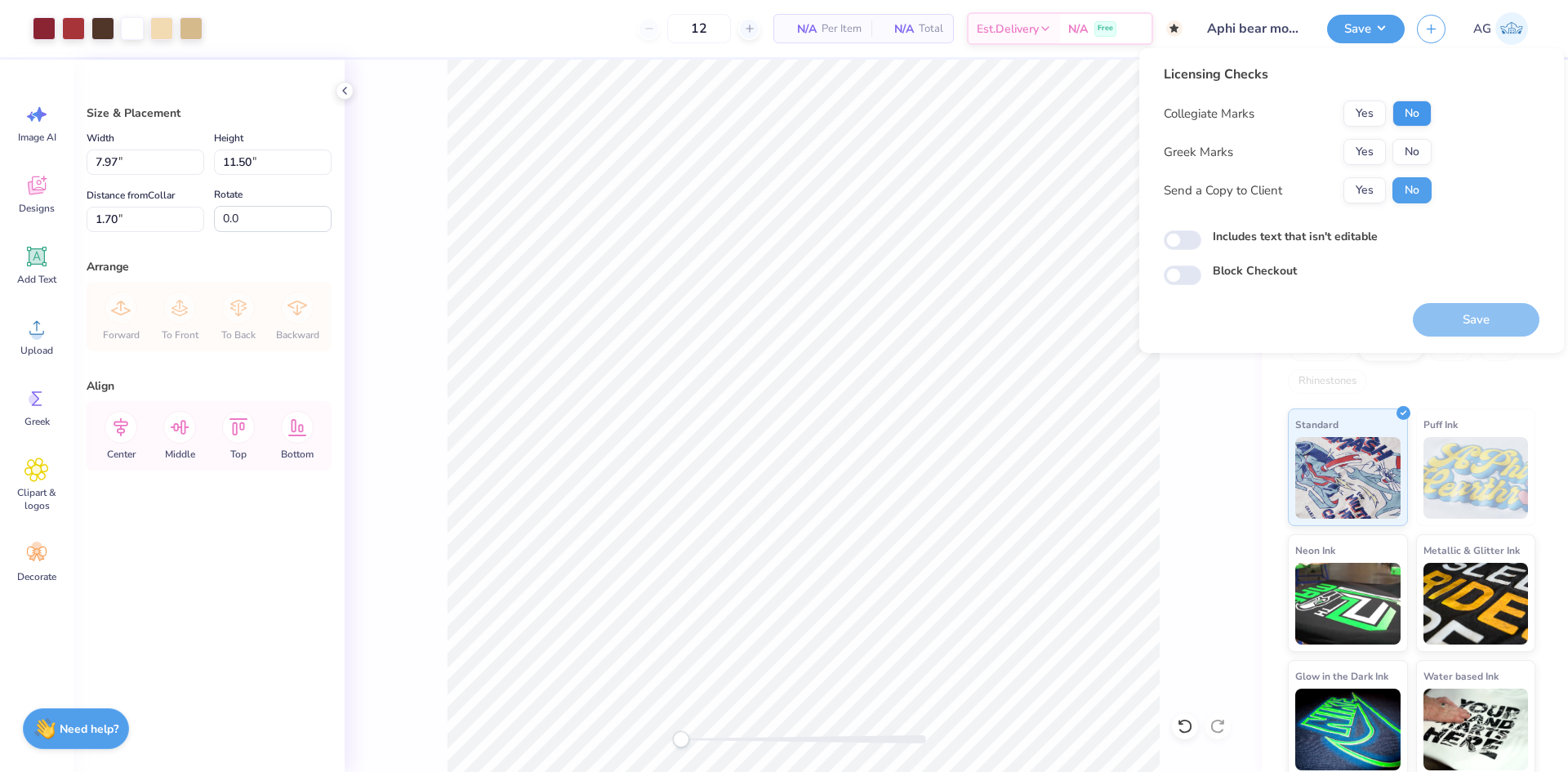
click at [1432, 113] on div "Licensing Checks Collegiate Marks Yes No Greek Marks Yes No Send a Copy to Clie…" at bounding box center [1352, 175] width 376 height 221
click at [1408, 124] on button "No" at bounding box center [1412, 114] width 39 height 26
click at [1371, 151] on button "Yes" at bounding box center [1365, 151] width 42 height 26
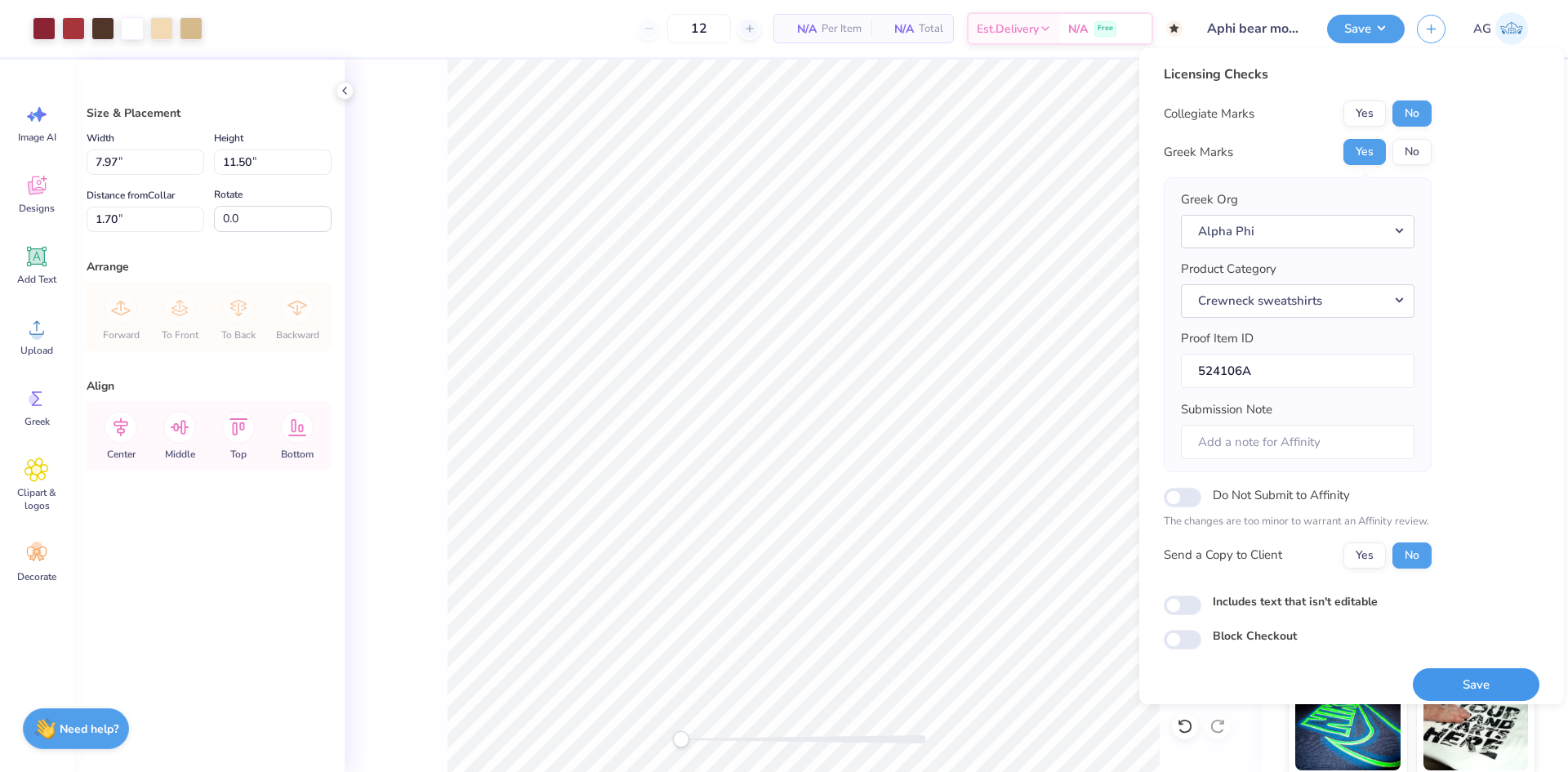
click at [1440, 680] on button "Save" at bounding box center [1476, 685] width 127 height 33
